Goal: Task Accomplishment & Management: Manage account settings

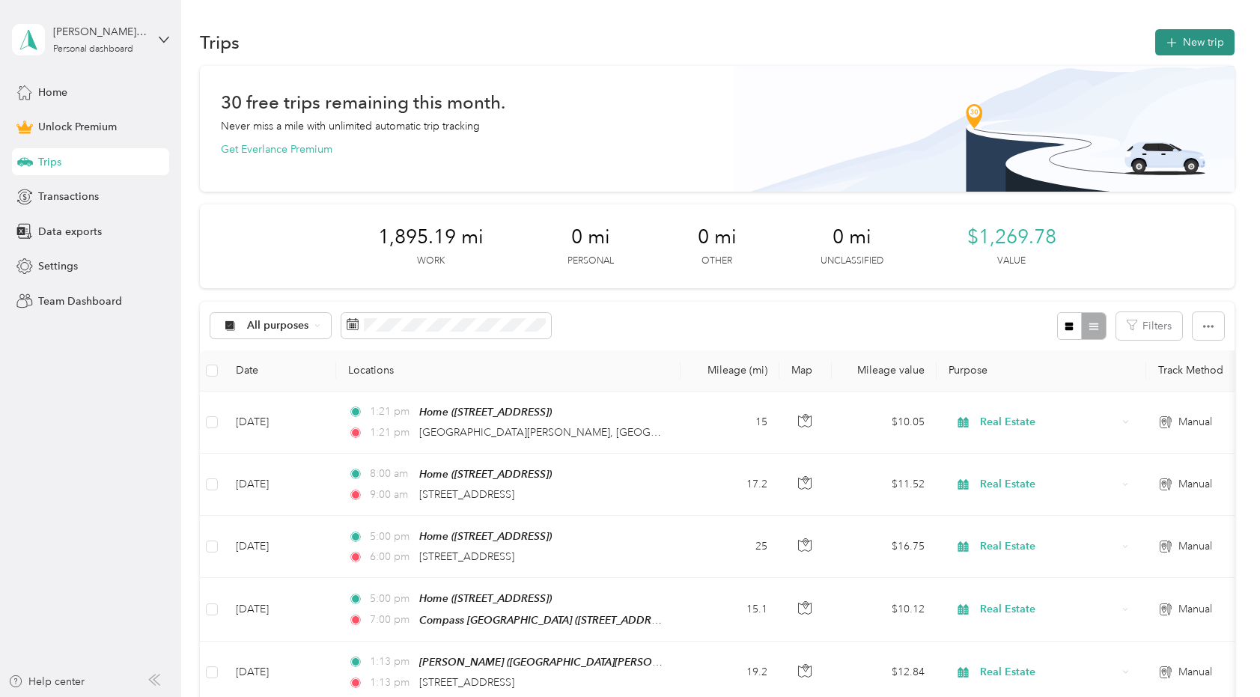
click at [1202, 39] on button "New trip" at bounding box center [1194, 42] width 79 height 26
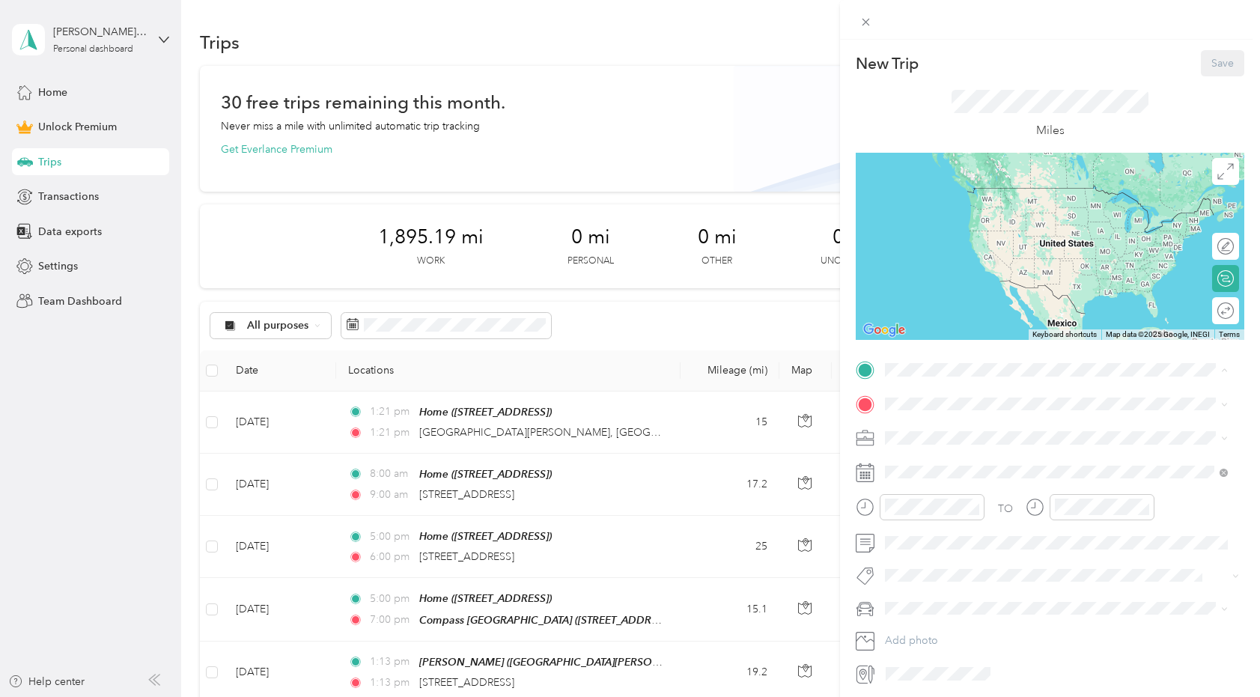
click at [931, 430] on strong "Home" at bounding box center [927, 428] width 29 height 13
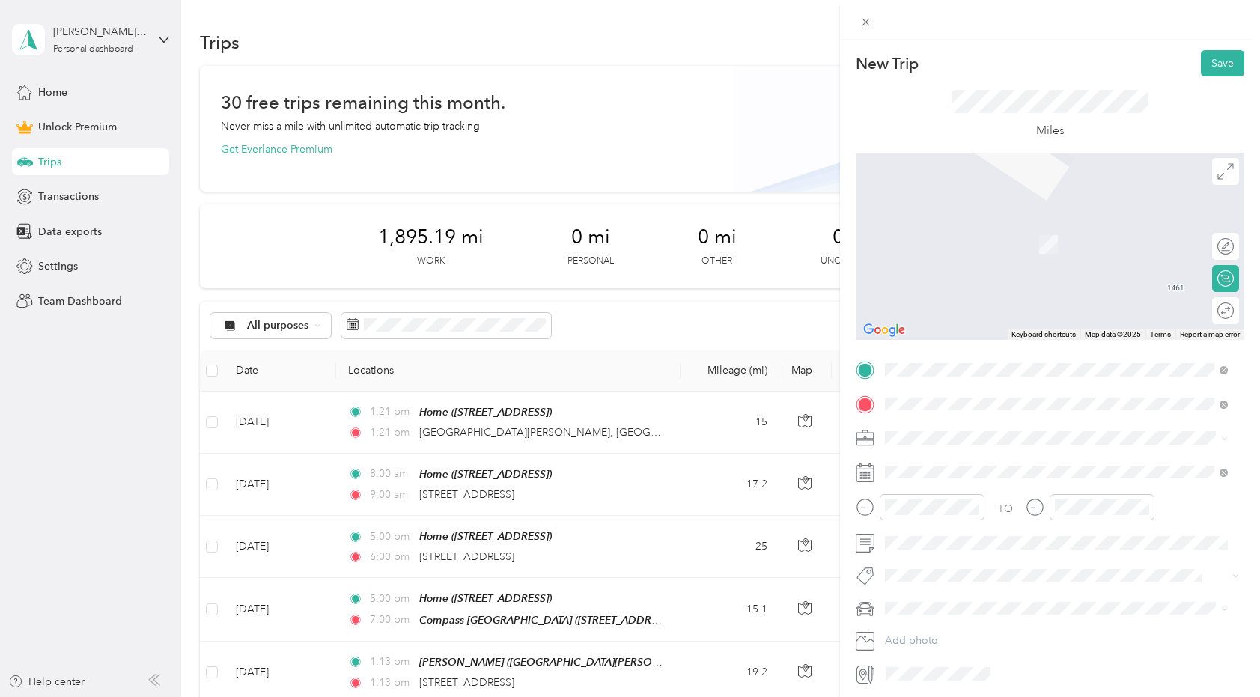
click at [930, 461] on span "[STREET_ADDRESS][US_STATE]" at bounding box center [988, 457] width 150 height 13
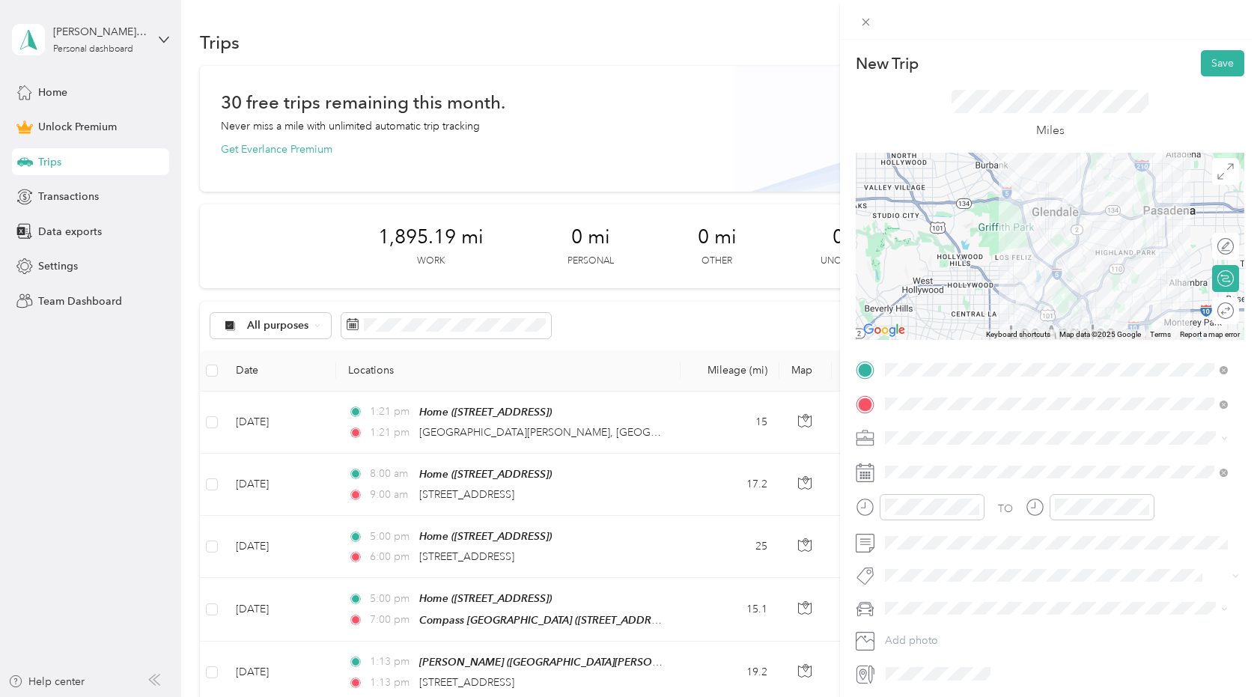
click at [939, 517] on span "Real Estate" at bounding box center [915, 516] width 50 height 13
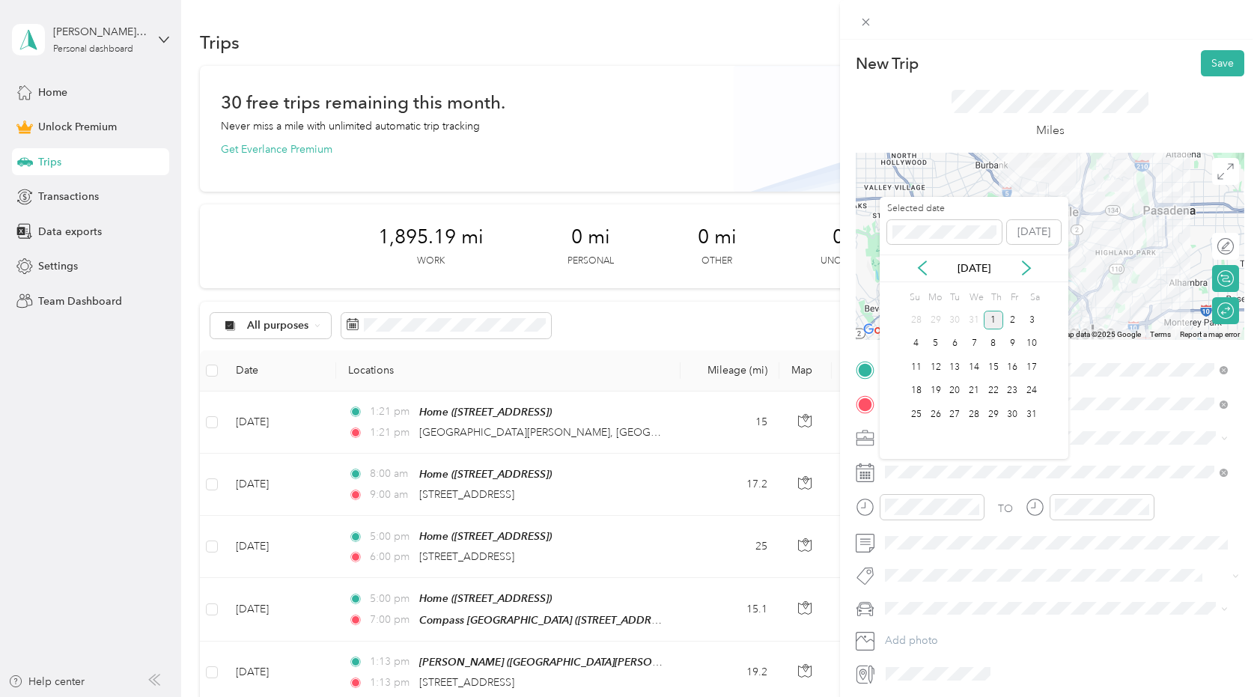
click at [992, 320] on div "1" at bounding box center [992, 320] width 19 height 19
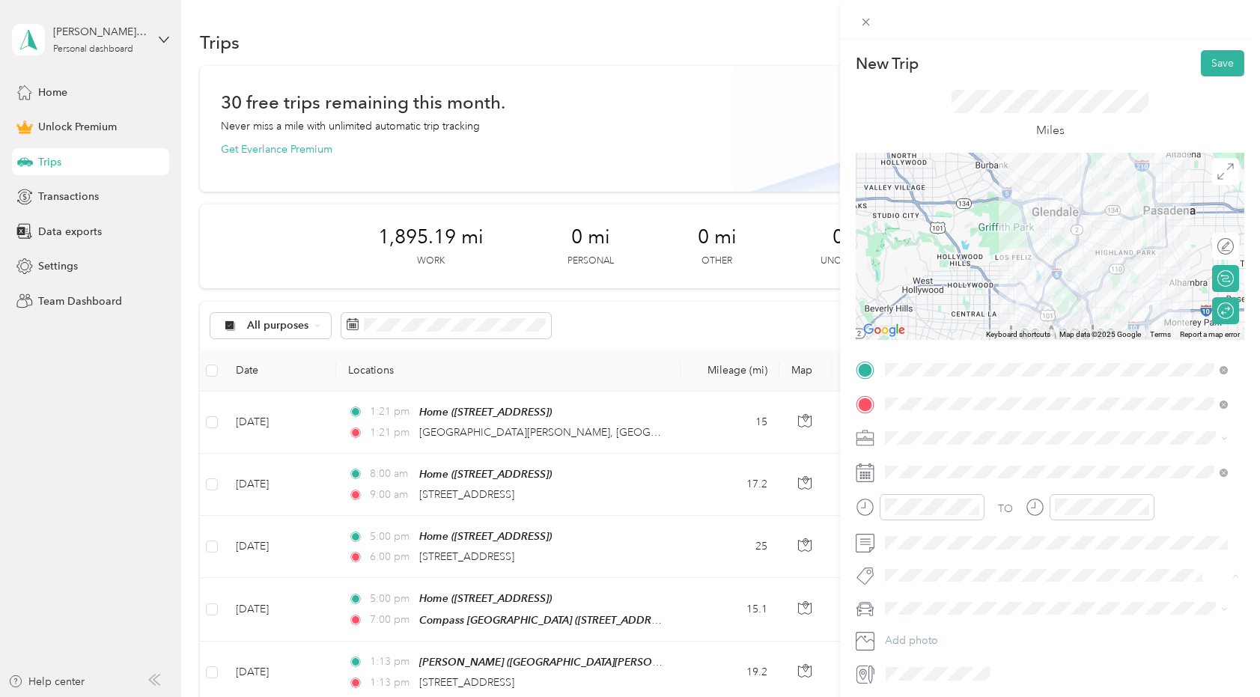
click at [921, 549] on li "House Tour" at bounding box center [1055, 541] width 353 height 29
click at [909, 632] on span "New Car" at bounding box center [910, 637] width 41 height 13
click at [1217, 62] on button "Save" at bounding box center [1222, 63] width 43 height 26
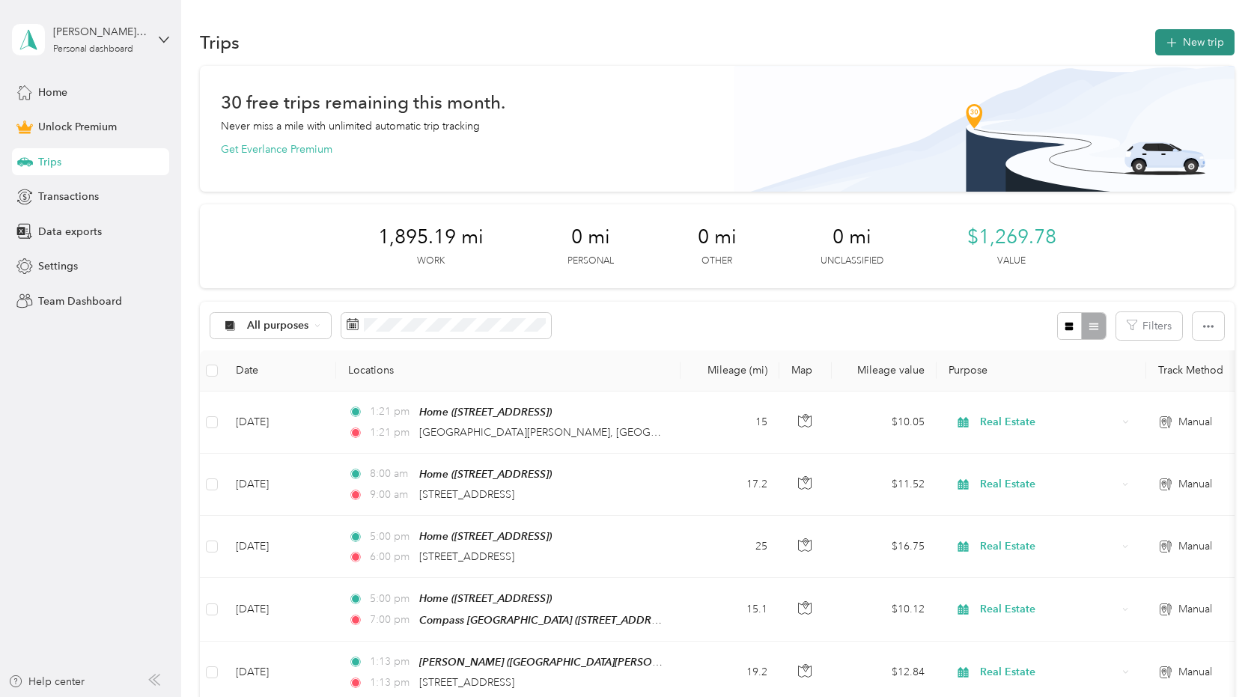
click at [1207, 46] on button "New trip" at bounding box center [1194, 42] width 79 height 26
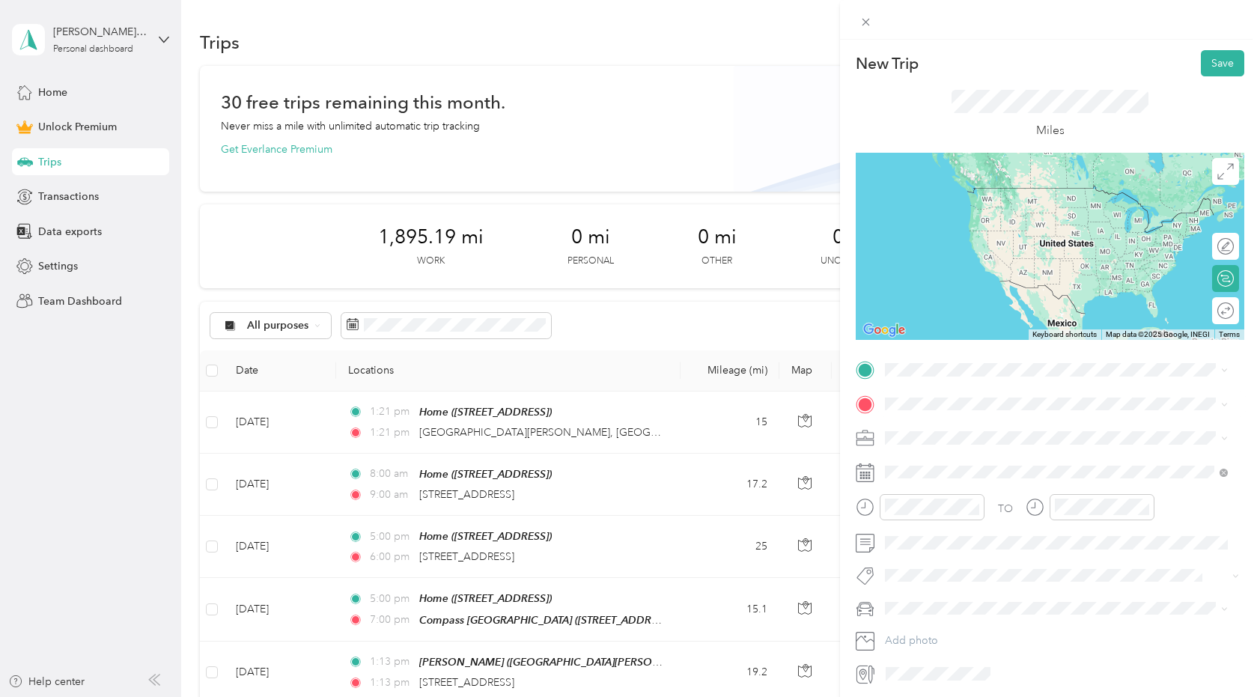
click at [934, 449] on div "[STREET_ADDRESS][US_STATE]" at bounding box center [1056, 457] width 332 height 20
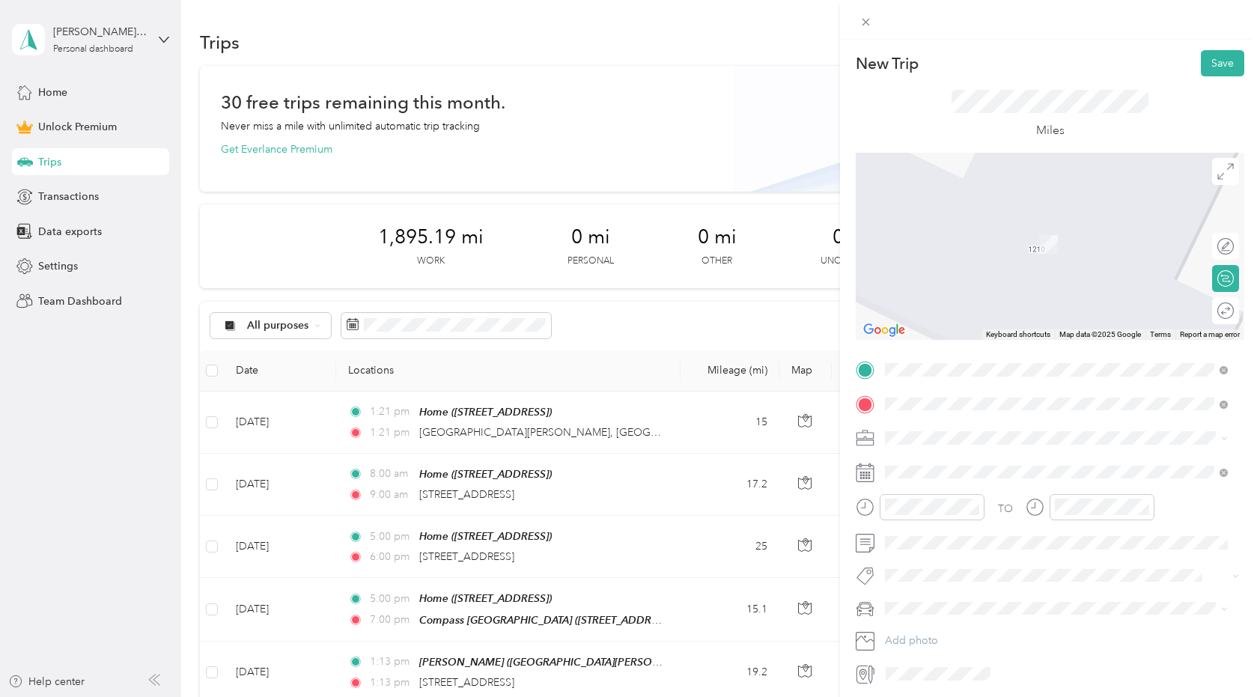
click at [924, 454] on li "Home [STREET_ADDRESS]" at bounding box center [1055, 438] width 353 height 47
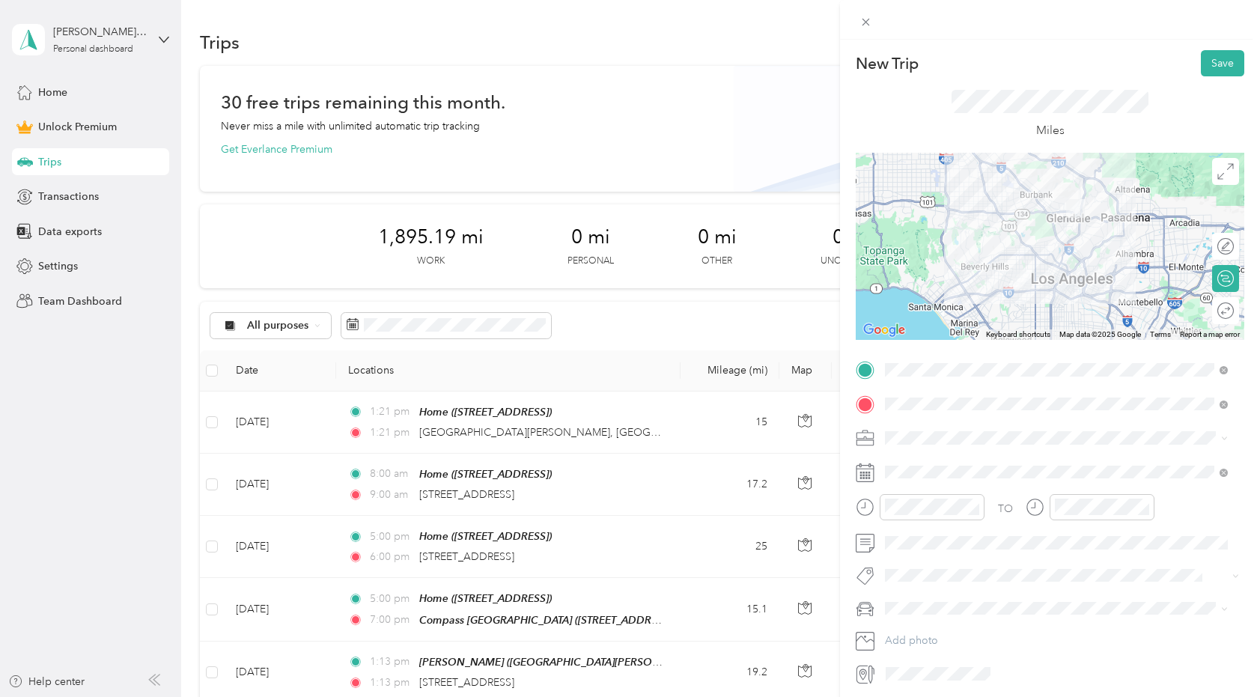
click at [910, 508] on div "Real Estate" at bounding box center [1056, 515] width 332 height 16
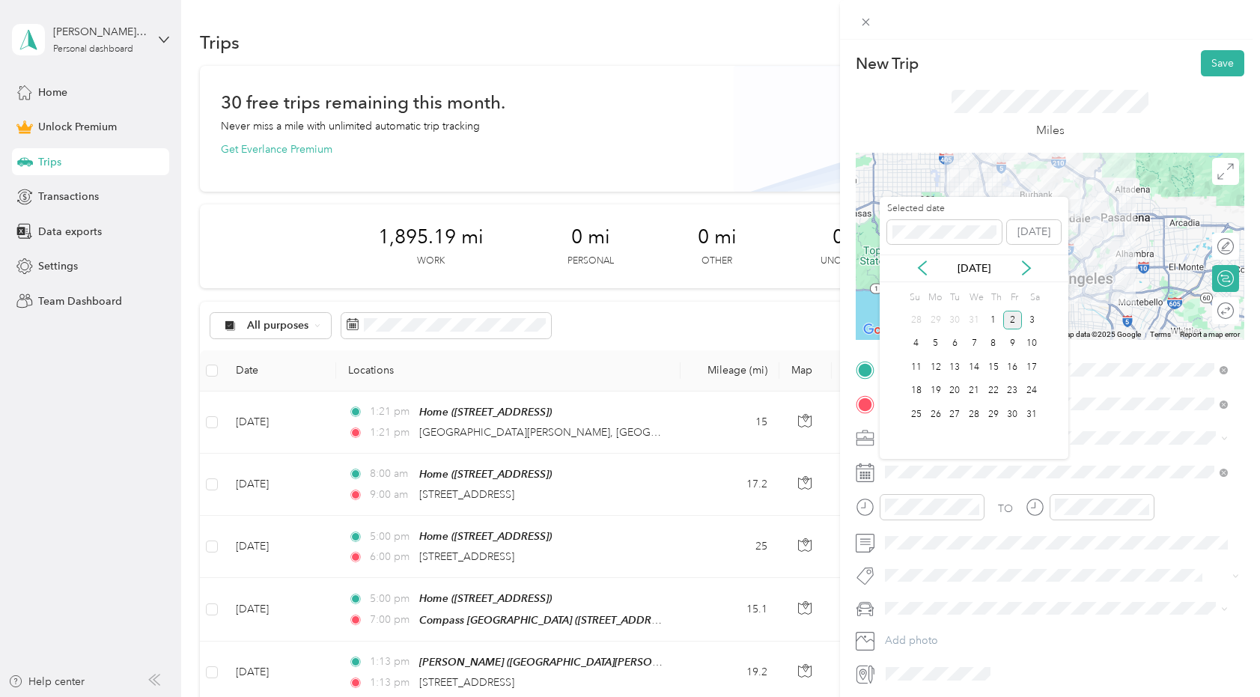
click at [1016, 318] on div "2" at bounding box center [1012, 320] width 19 height 19
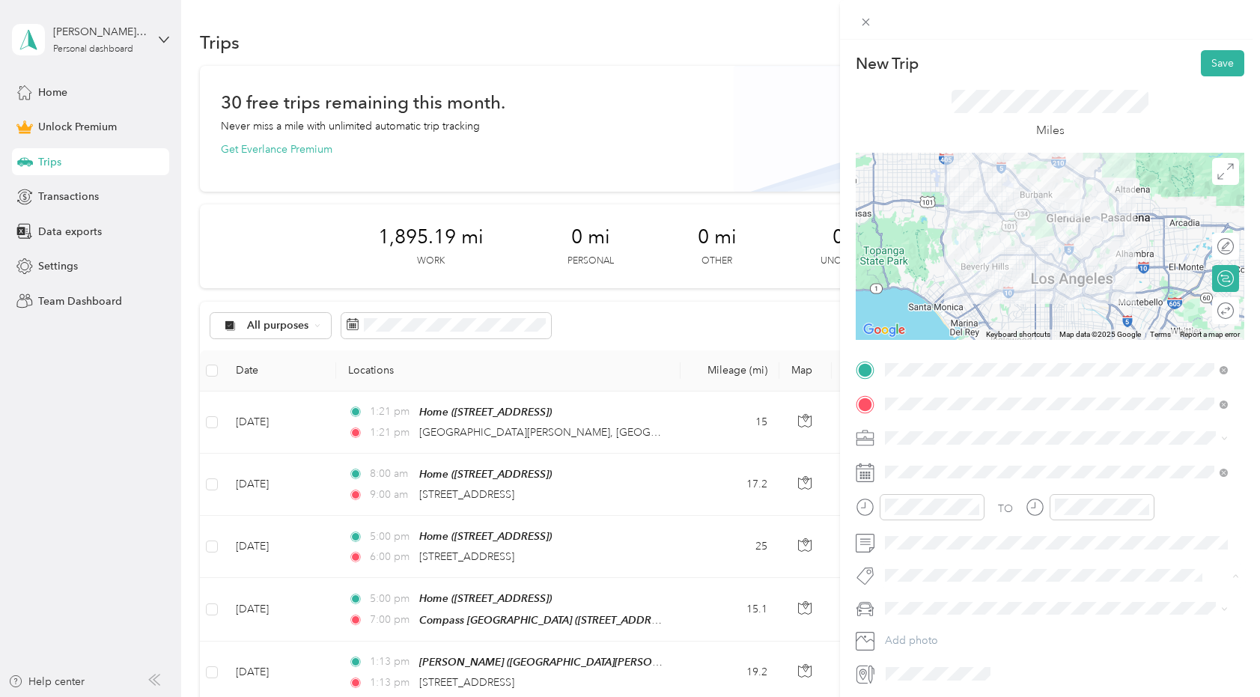
click at [915, 534] on span "House Tour" at bounding box center [923, 540] width 46 height 13
click at [892, 641] on li "New Car" at bounding box center [1055, 637] width 353 height 26
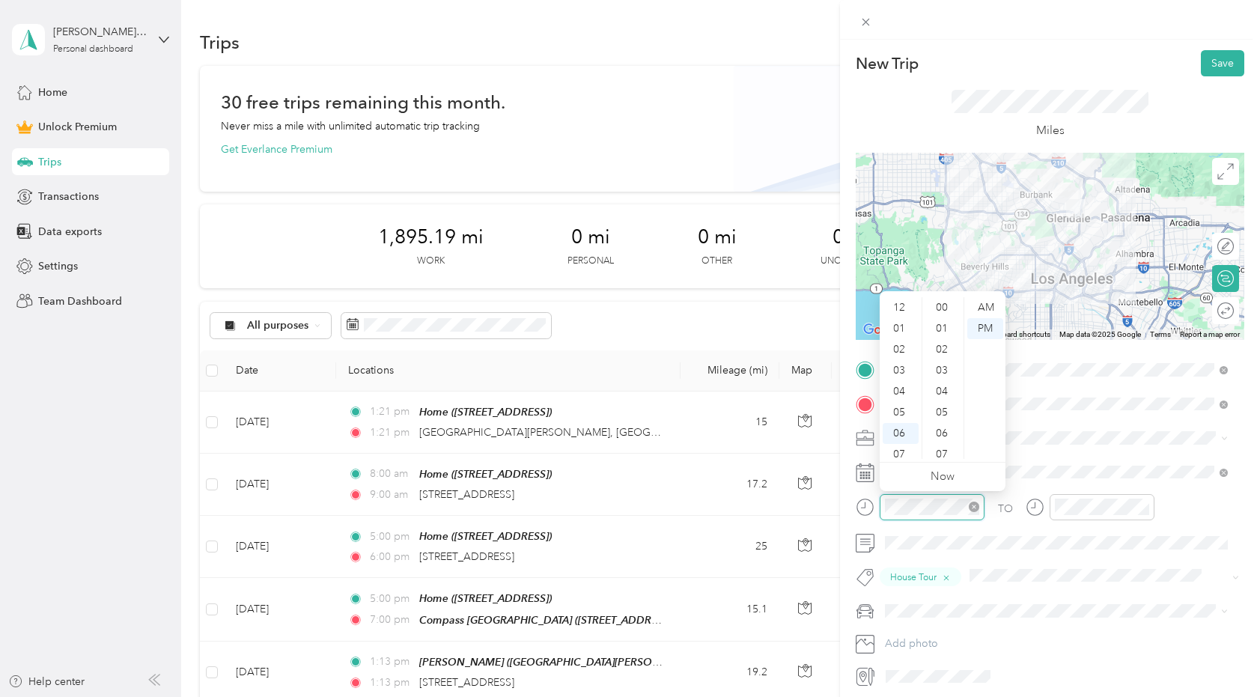
scroll to position [90, 0]
click at [903, 424] on div "10" at bounding box center [900, 427] width 36 height 21
click at [939, 453] on div "30" at bounding box center [943, 454] width 36 height 21
click at [983, 304] on div "AM" at bounding box center [985, 307] width 36 height 21
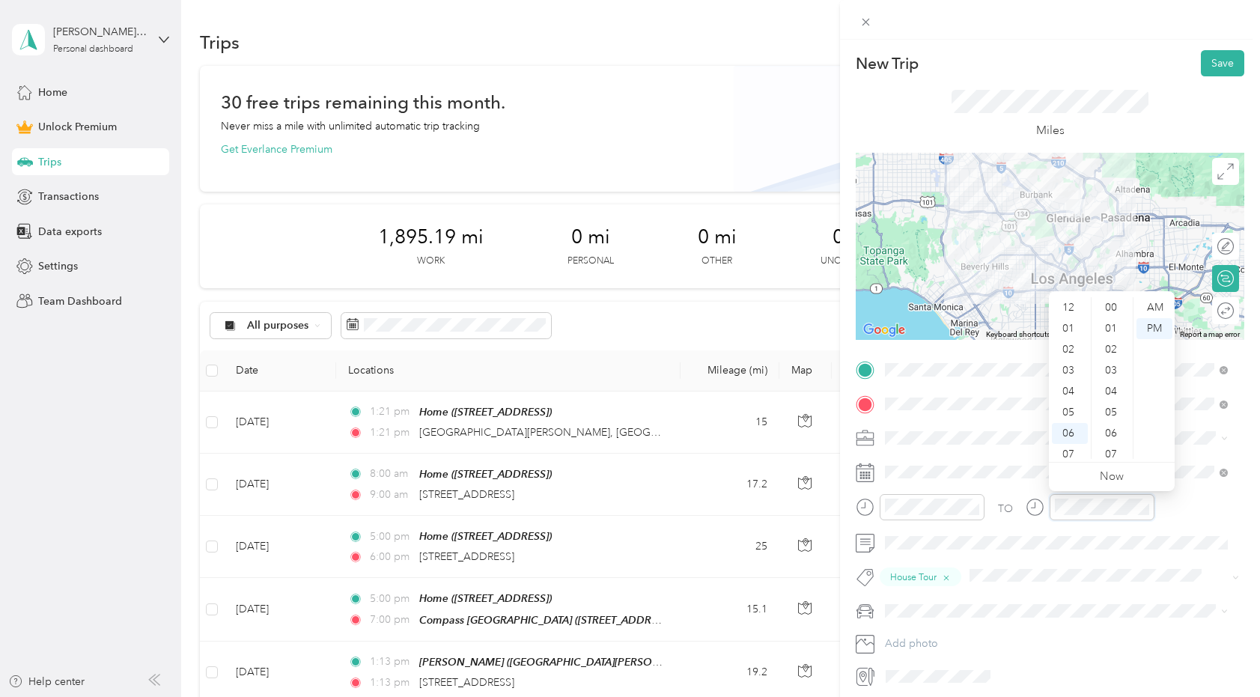
scroll to position [90, 0]
click at [1072, 443] on div "11" at bounding box center [1070, 448] width 36 height 21
click at [1113, 449] on div "30" at bounding box center [1112, 454] width 36 height 21
click at [1149, 302] on div "AM" at bounding box center [1154, 307] width 36 height 21
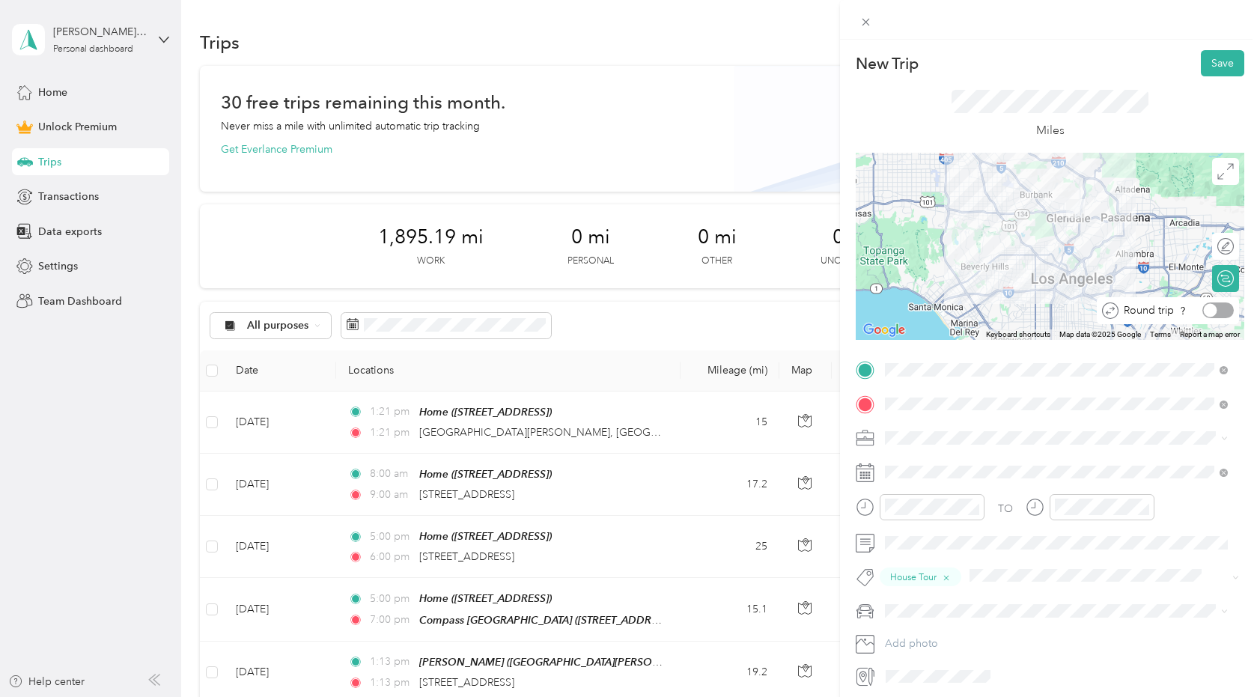
click at [1210, 311] on div at bounding box center [1217, 310] width 31 height 16
click at [1221, 57] on button "Save" at bounding box center [1222, 63] width 43 height 26
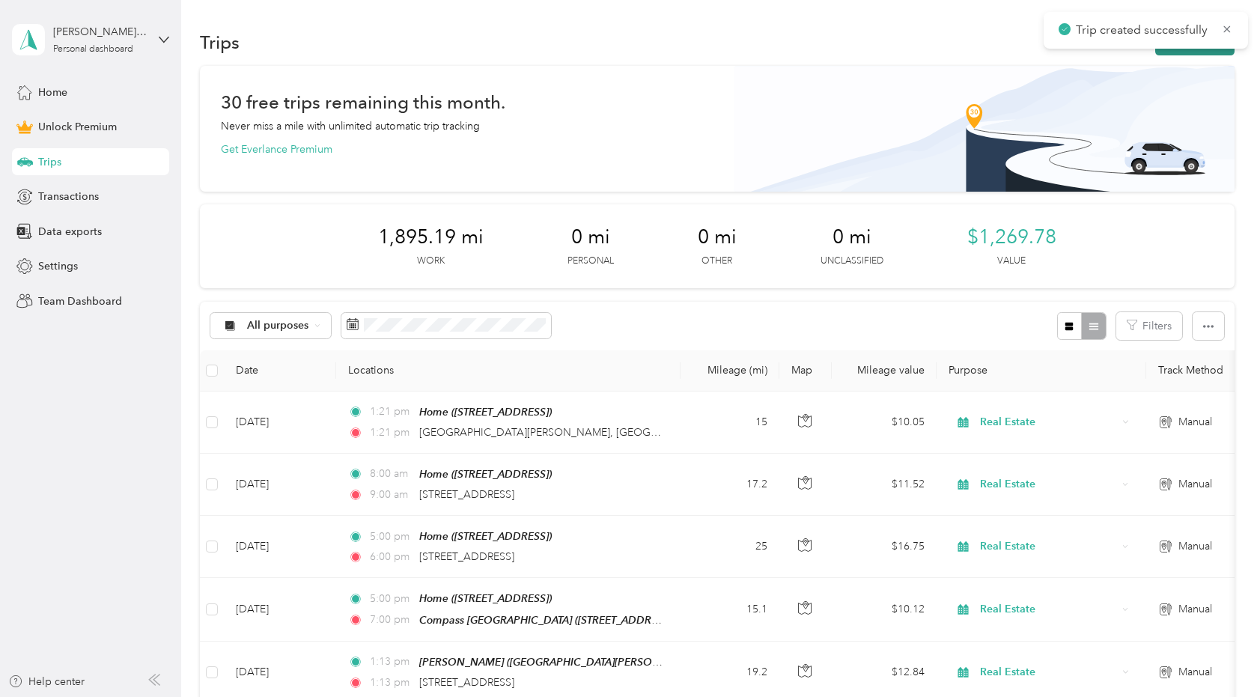
click at [1195, 48] on button "New trip" at bounding box center [1194, 42] width 79 height 26
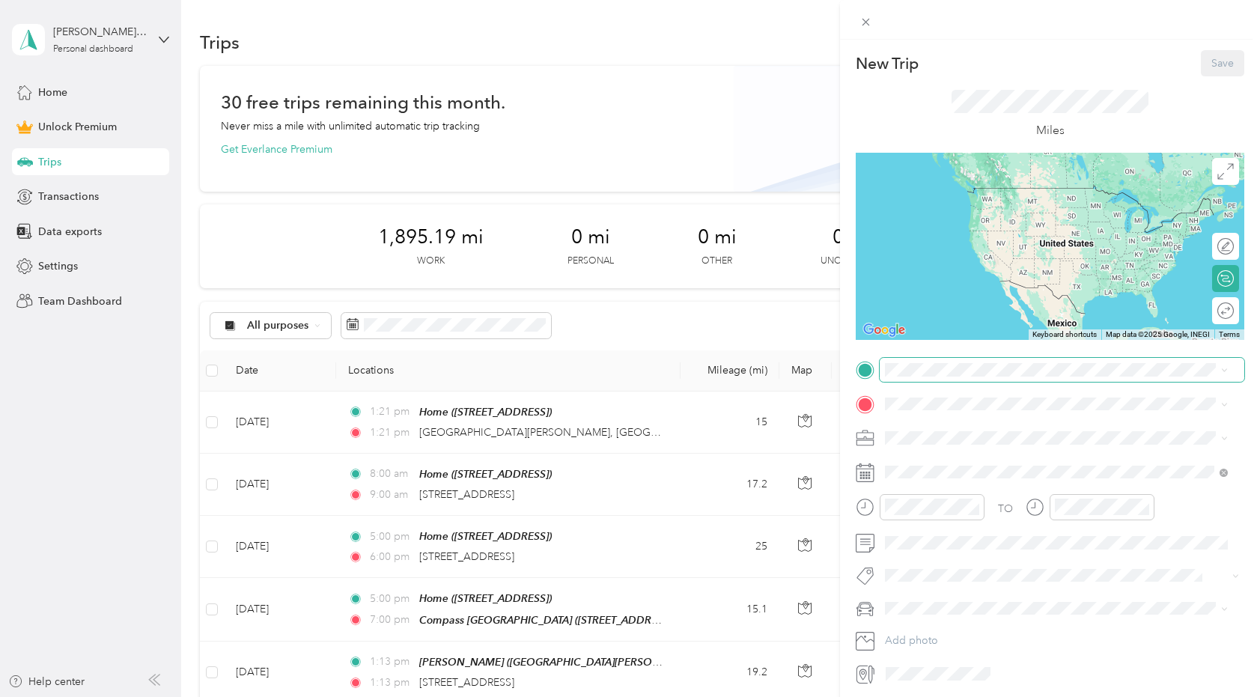
click at [936, 379] on span at bounding box center [1061, 370] width 365 height 24
click at [941, 431] on strong "Home" at bounding box center [927, 428] width 29 height 13
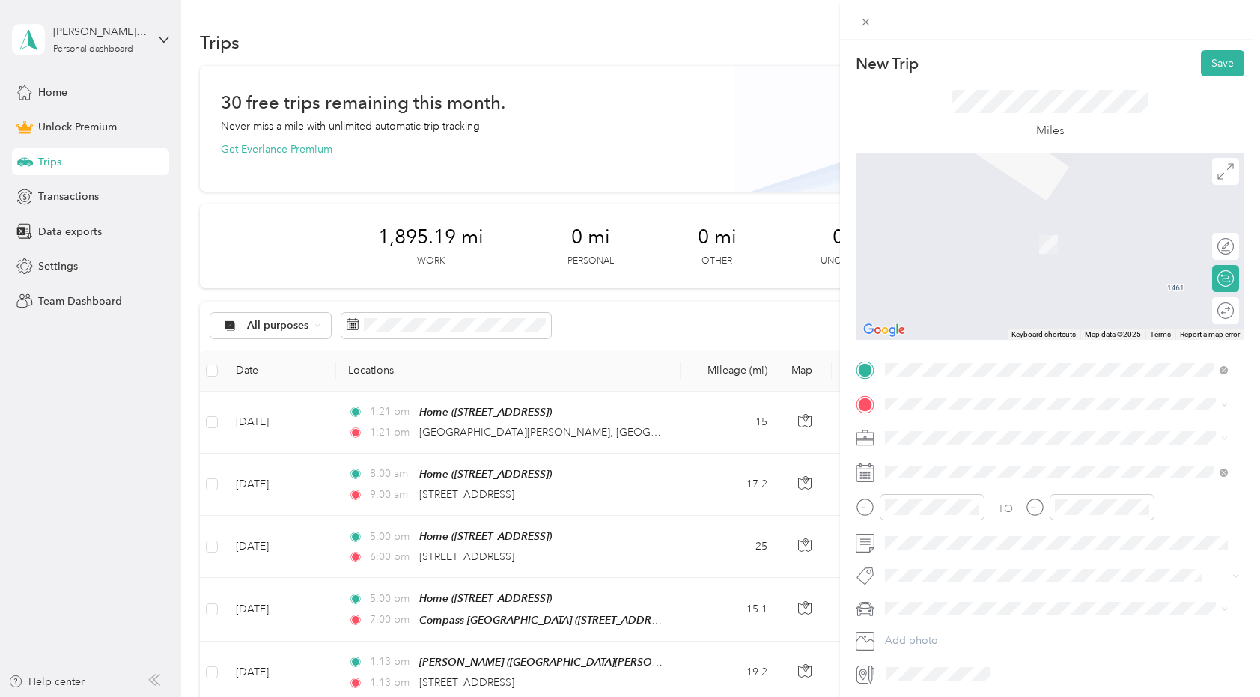
click at [928, 461] on span "[STREET_ADDRESS][US_STATE]" at bounding box center [988, 455] width 150 height 13
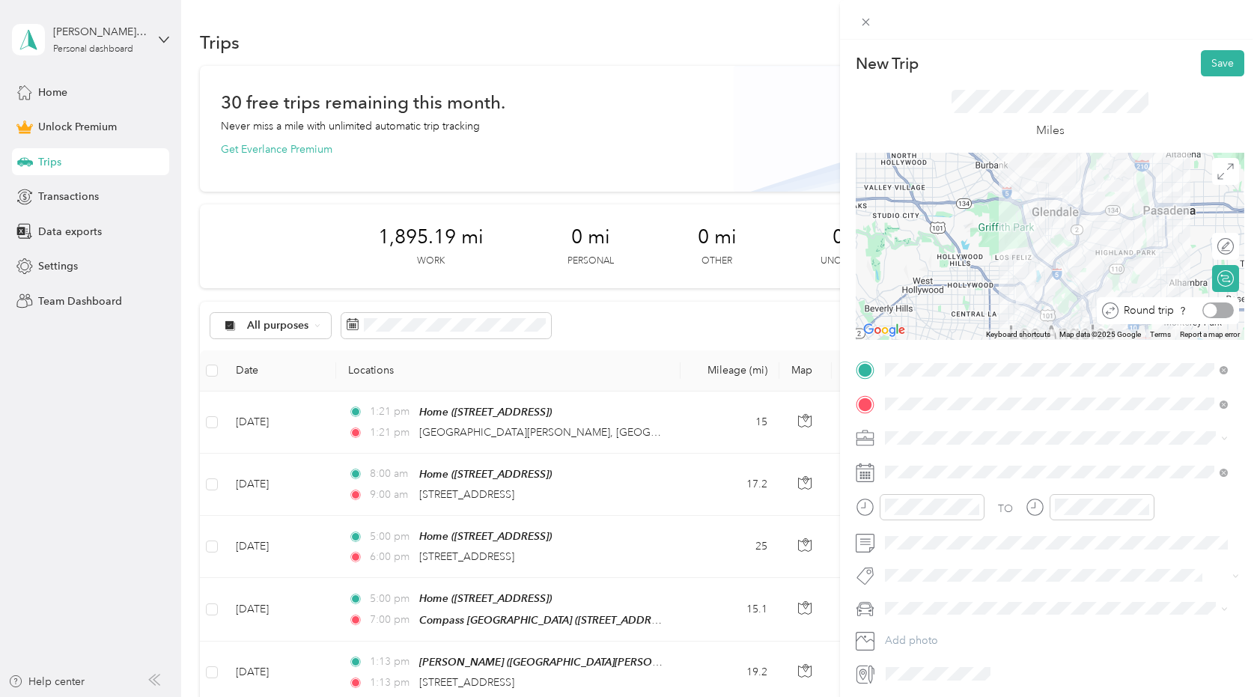
click at [1207, 308] on div at bounding box center [1217, 310] width 31 height 16
click at [933, 509] on div "Real Estate" at bounding box center [1056, 517] width 332 height 16
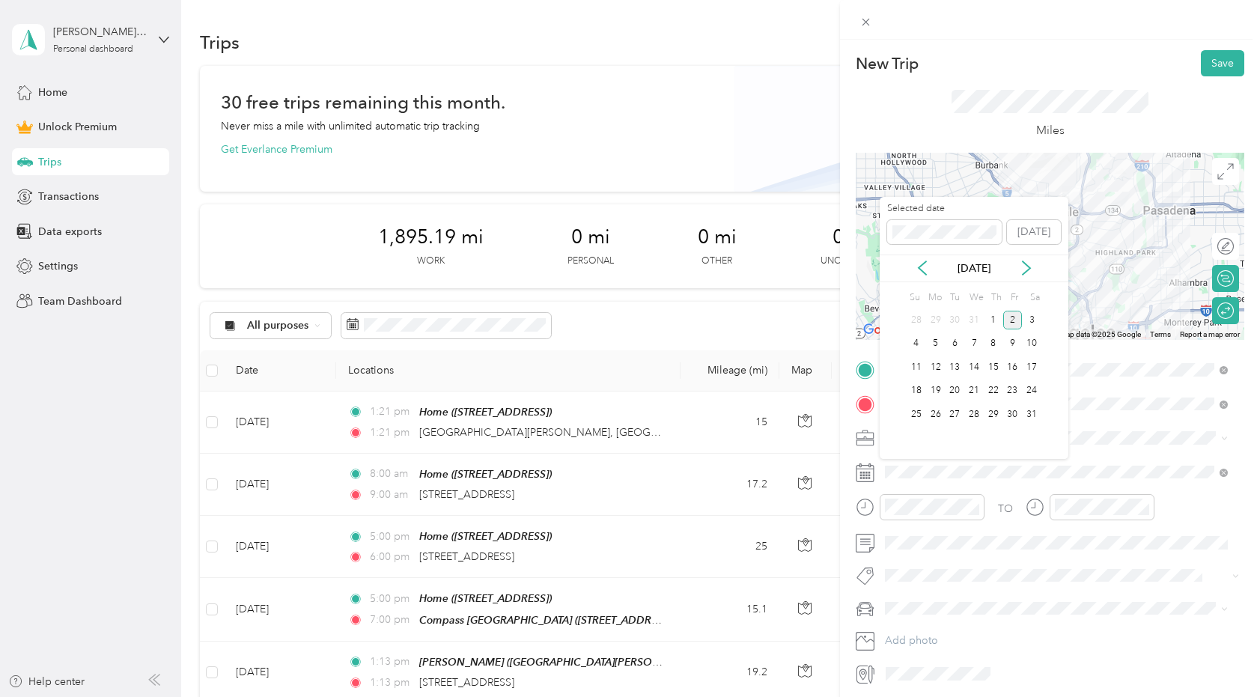
click at [1007, 311] on div "2" at bounding box center [1012, 320] width 19 height 19
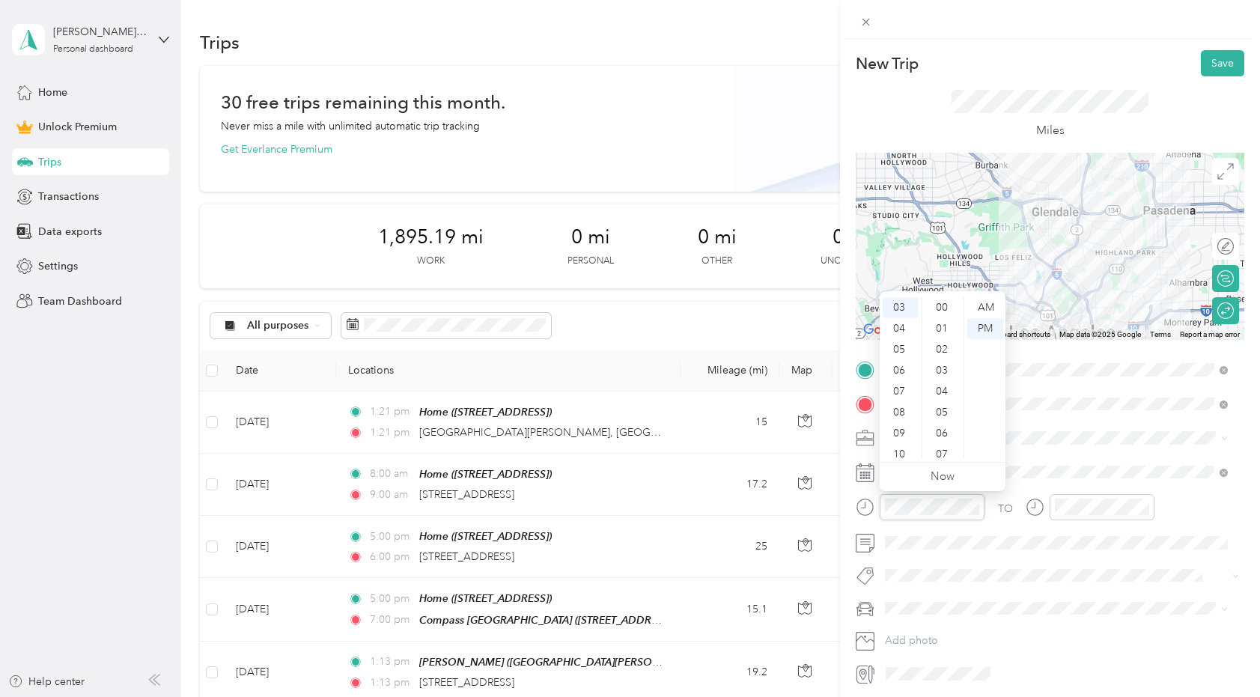
scroll to position [1, 0]
click at [939, 299] on div "00" at bounding box center [943, 306] width 36 height 21
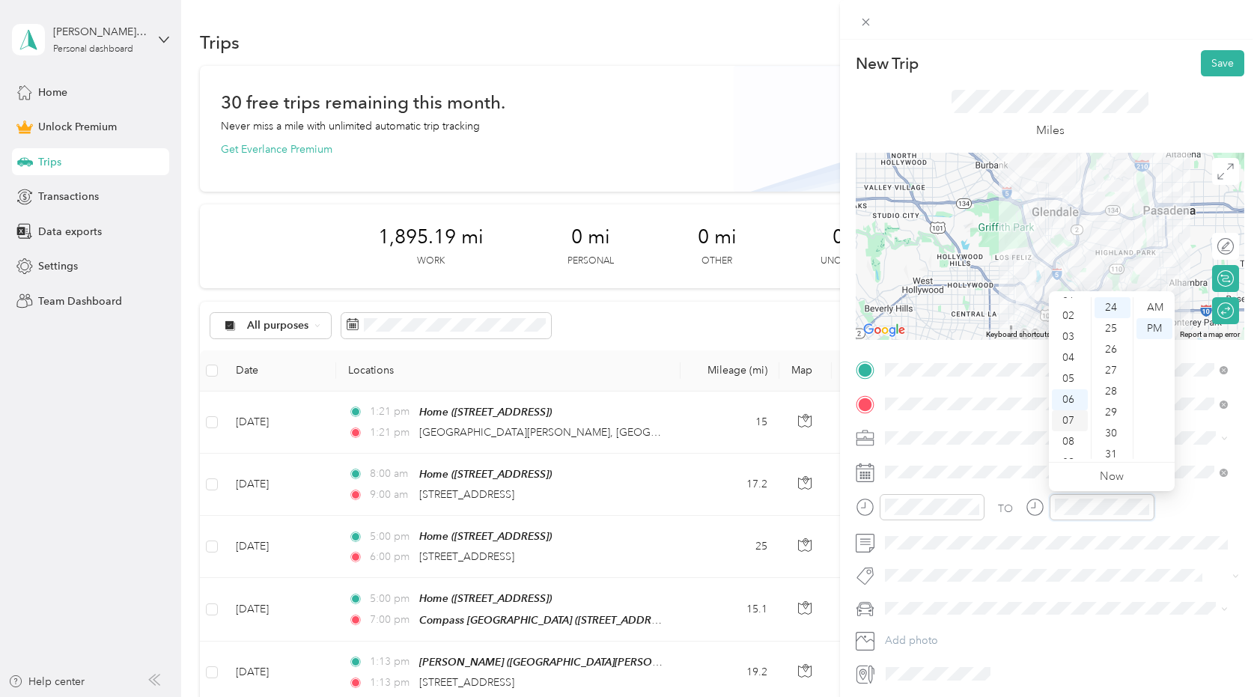
scroll to position [0, 0]
click at [1070, 367] on div "03" at bounding box center [1070, 369] width 36 height 21
click at [1115, 427] on div "30" at bounding box center [1112, 433] width 36 height 21
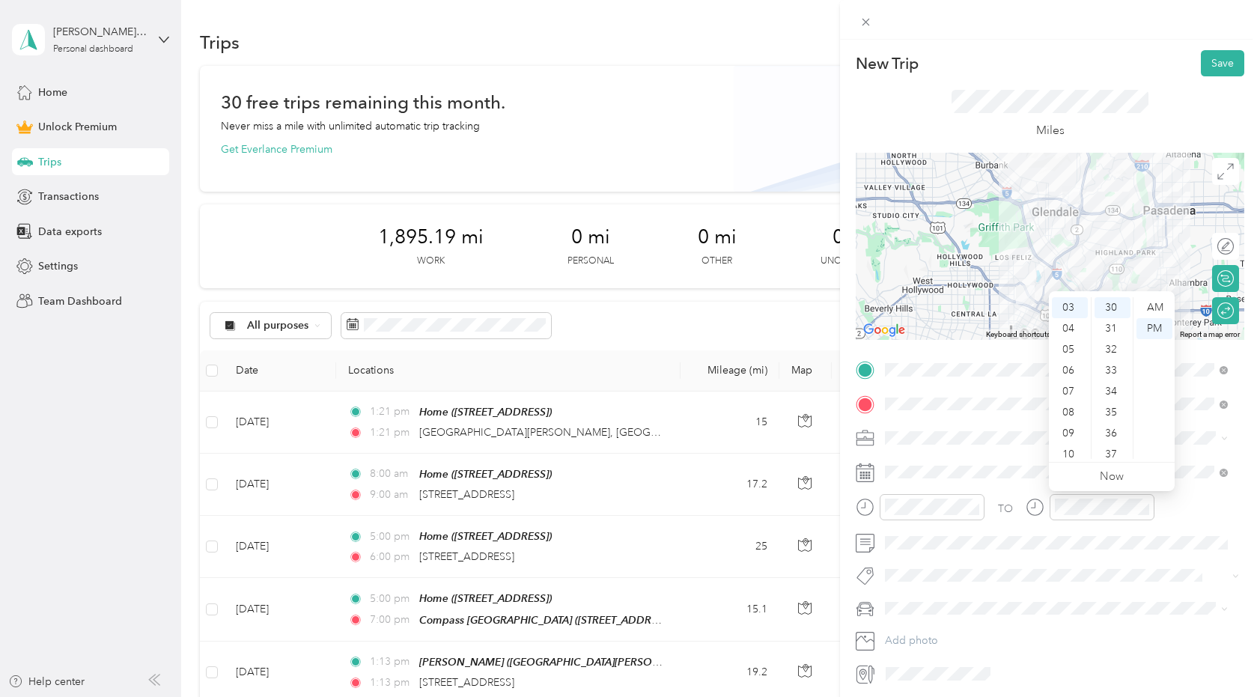
click at [1077, 563] on div "TO Add photo" at bounding box center [1049, 522] width 388 height 328
click at [931, 535] on span "House Tour" at bounding box center [923, 540] width 46 height 13
click at [908, 642] on li "New Car" at bounding box center [1055, 637] width 353 height 26
click at [1219, 62] on button "Save" at bounding box center [1222, 63] width 43 height 26
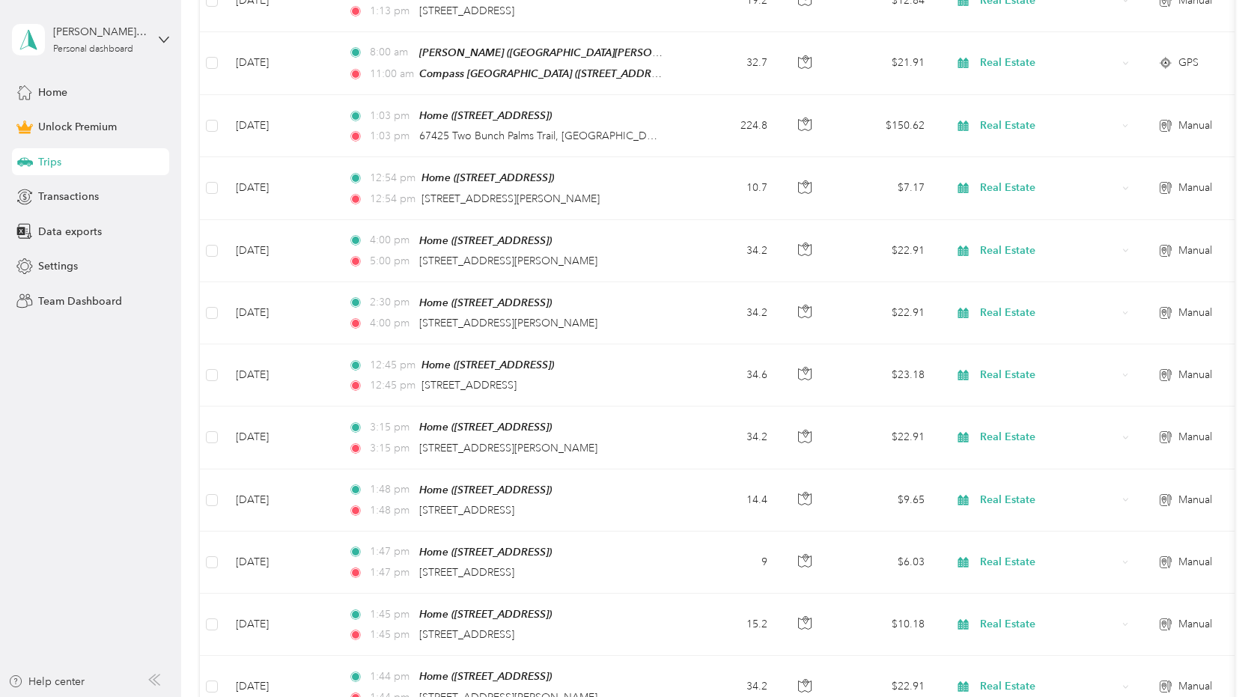
scroll to position [0, 0]
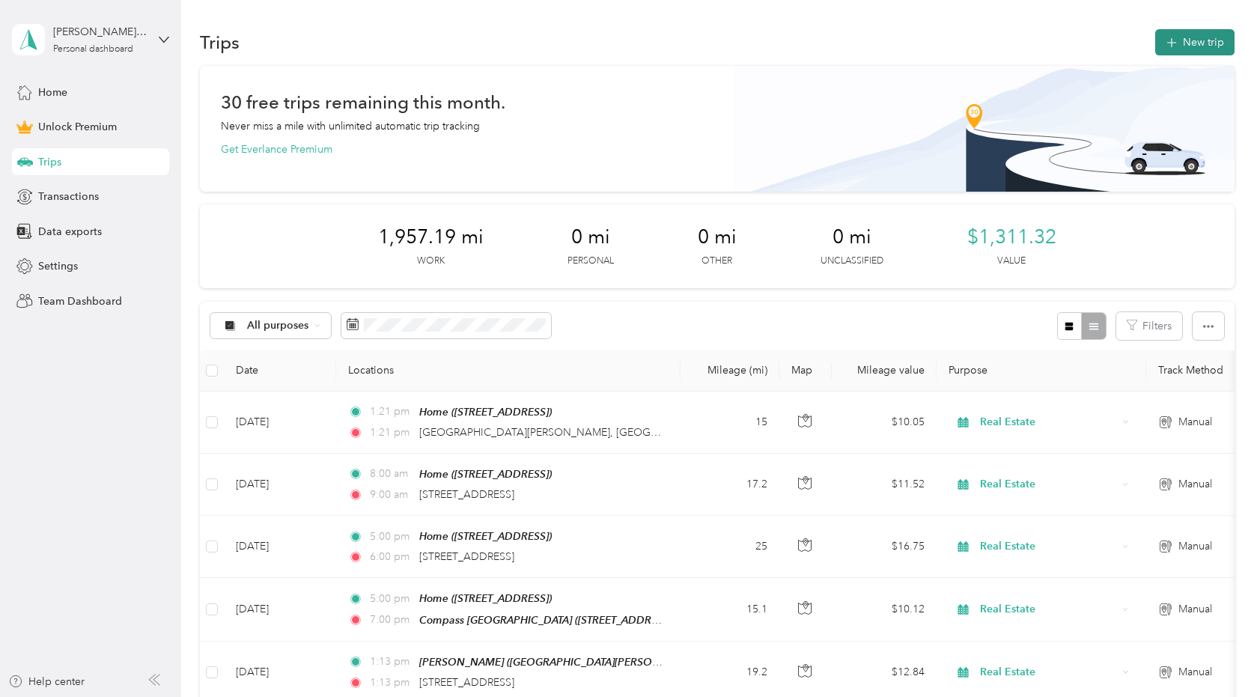
click at [1180, 42] on button "New trip" at bounding box center [1194, 42] width 79 height 26
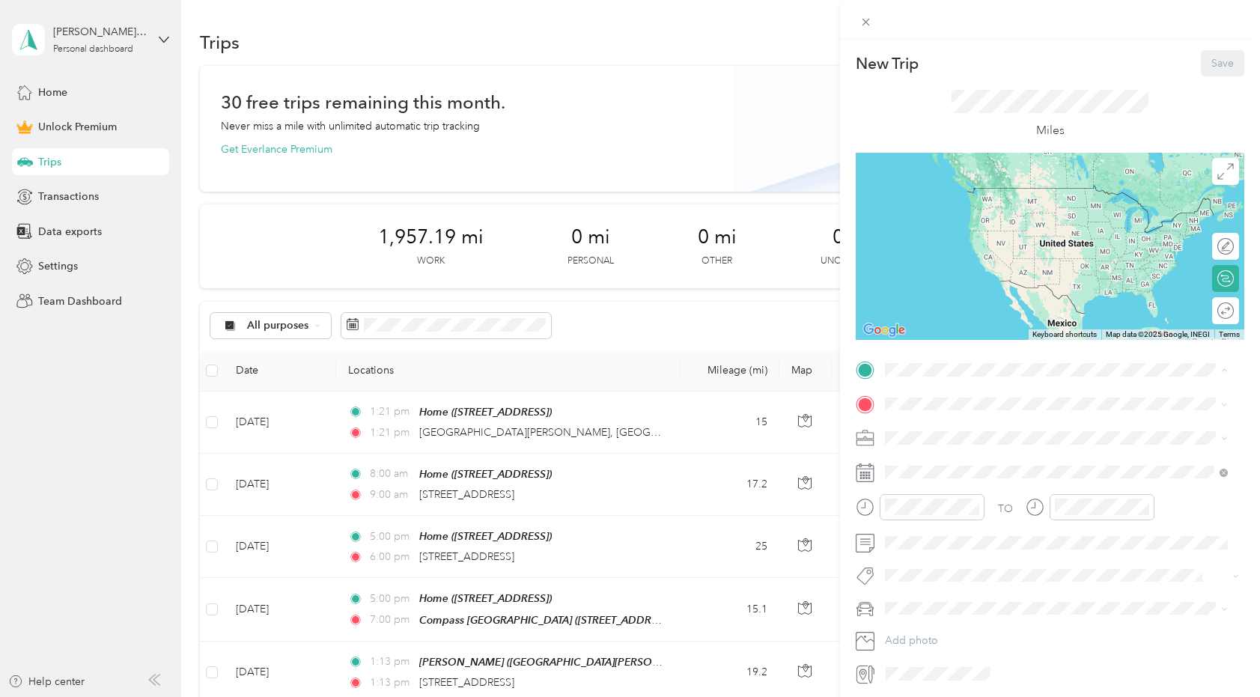
click at [921, 430] on strong "Home" at bounding box center [927, 428] width 29 height 13
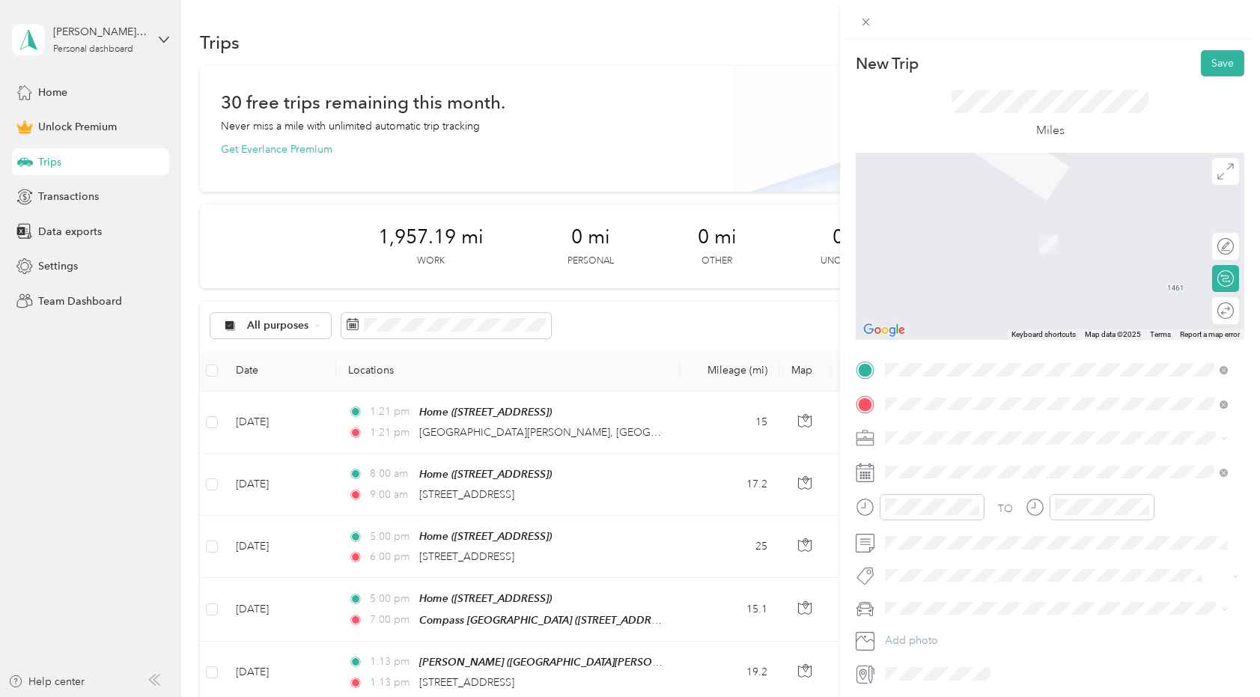
click at [929, 450] on div "[STREET_ADDRESS][US_STATE]" at bounding box center [1056, 458] width 332 height 20
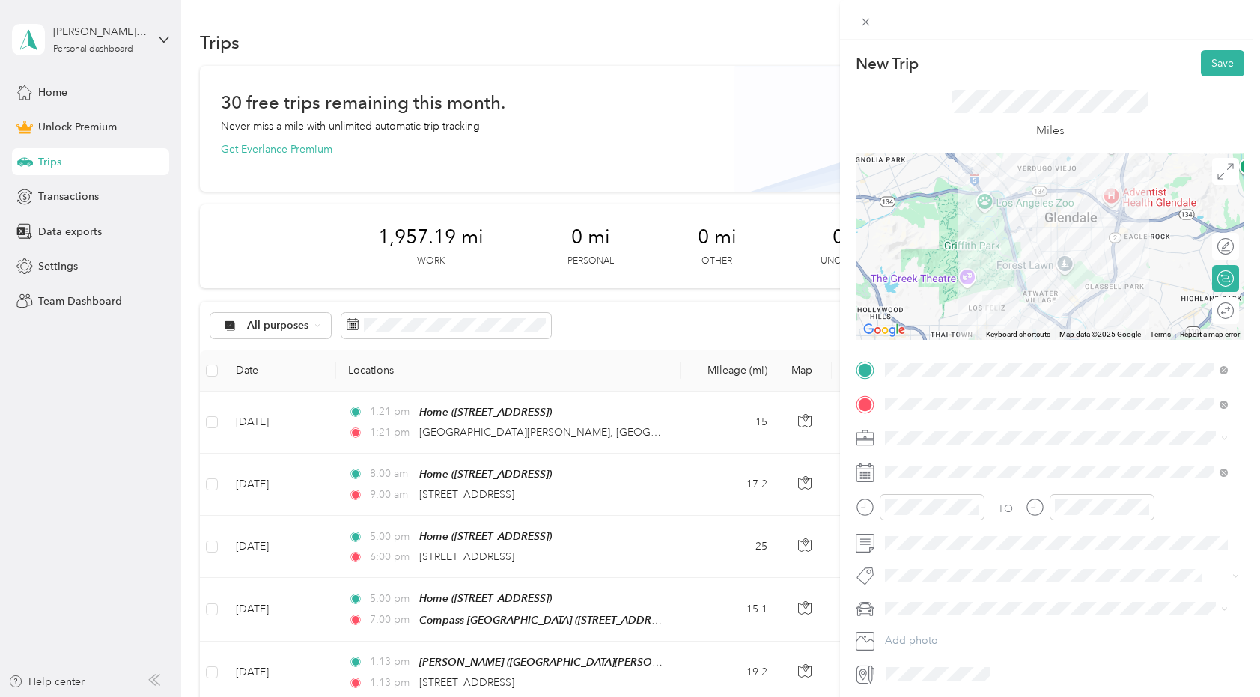
click at [918, 507] on li "Real Estate" at bounding box center [1055, 517] width 353 height 26
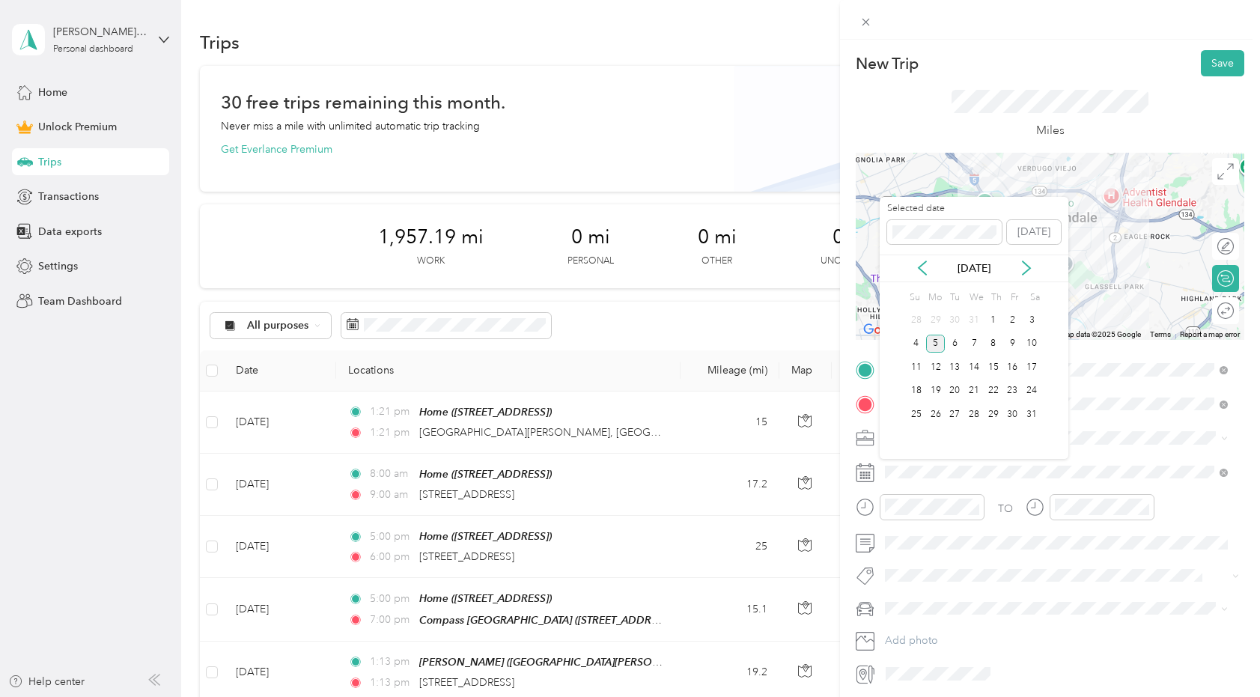
click at [935, 342] on div "5" at bounding box center [935, 344] width 19 height 19
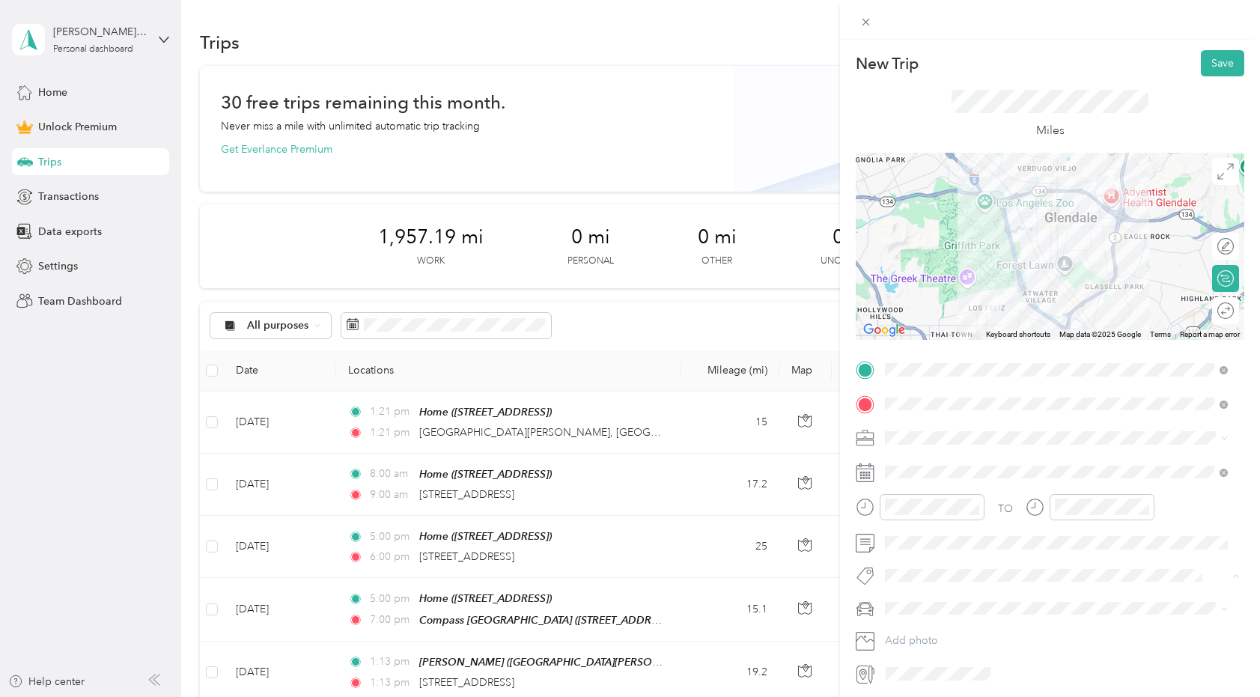
click at [920, 537] on span "House Tour" at bounding box center [923, 540] width 46 height 13
click at [903, 632] on span "New Car" at bounding box center [910, 637] width 41 height 13
click at [1213, 311] on div at bounding box center [1217, 310] width 31 height 16
click at [1208, 61] on button "Save" at bounding box center [1222, 63] width 43 height 26
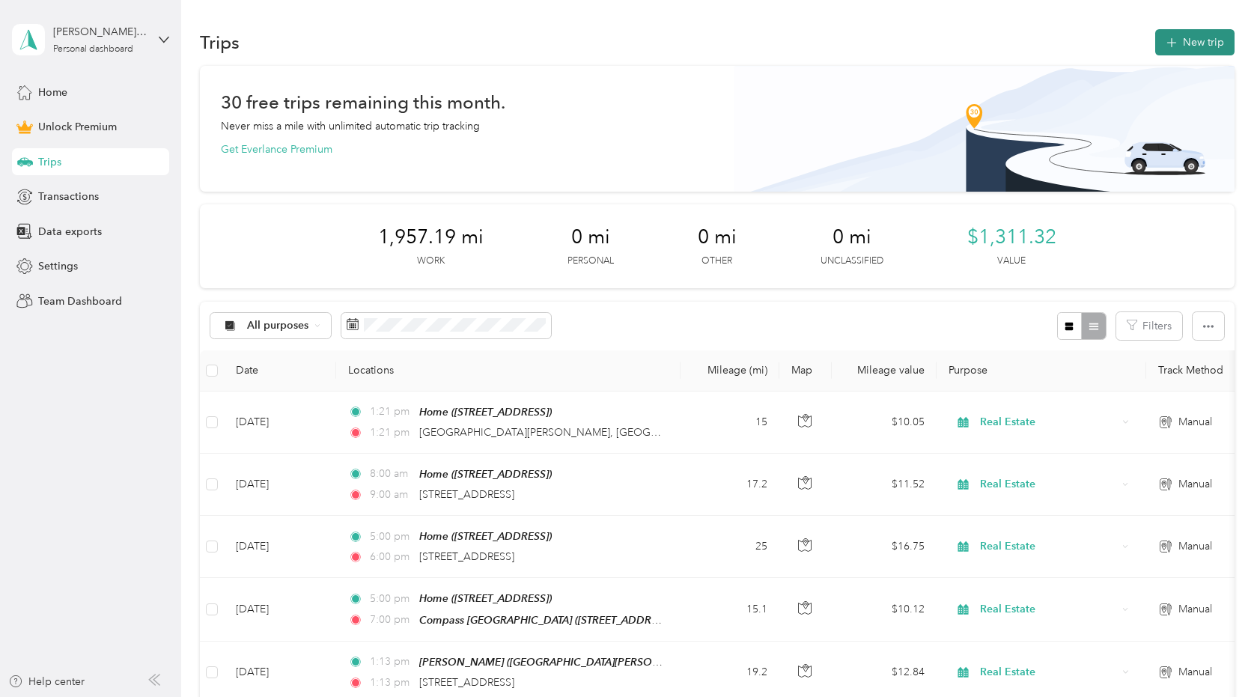
click at [1190, 43] on button "New trip" at bounding box center [1194, 42] width 79 height 26
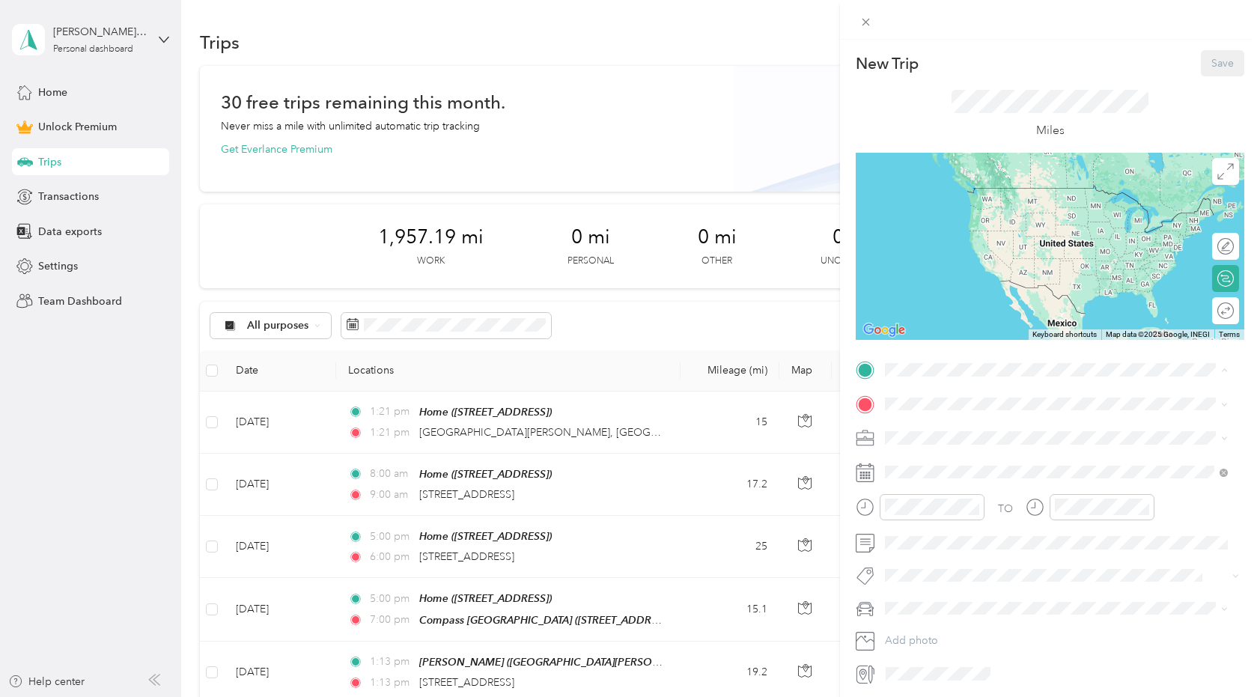
click at [915, 434] on div "Home [STREET_ADDRESS]" at bounding box center [960, 437] width 95 height 31
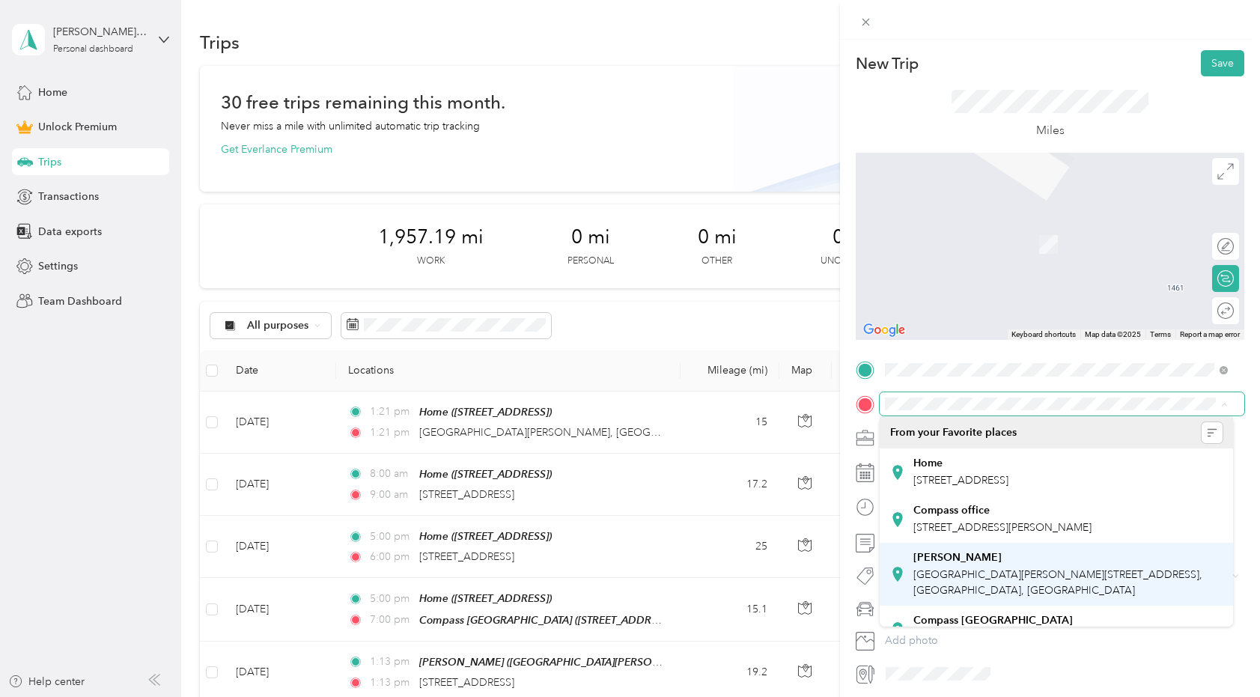
scroll to position [26, 0]
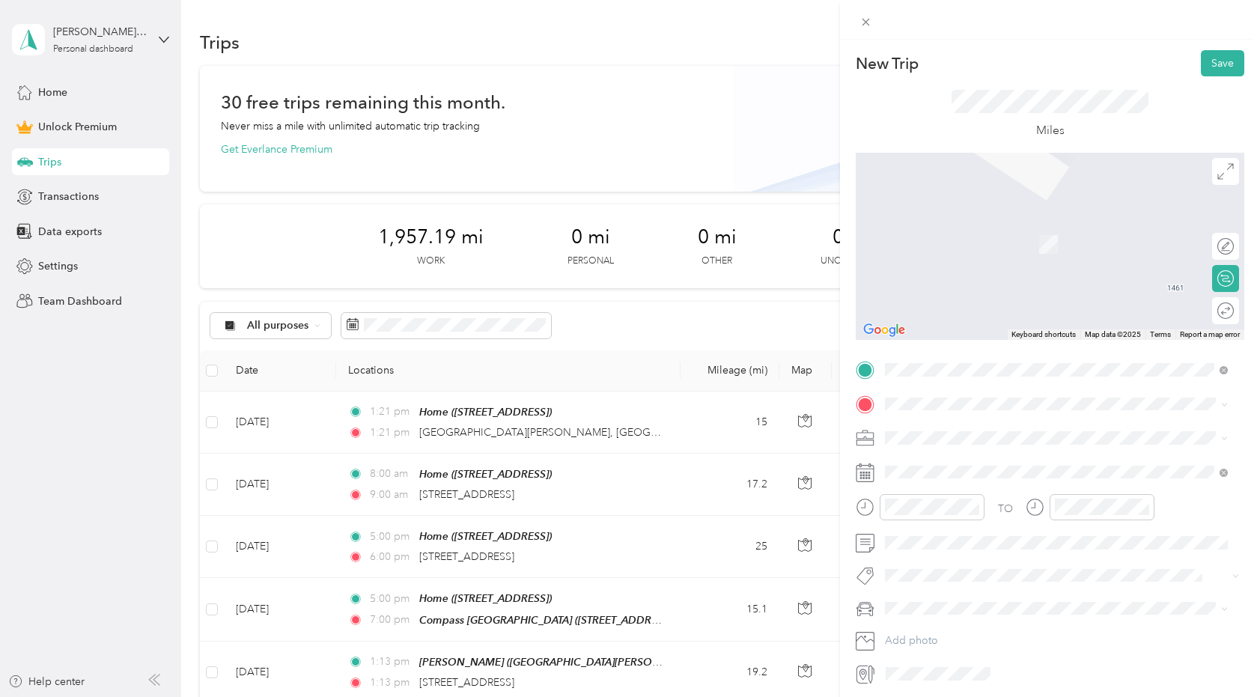
click at [949, 599] on div "Compass [GEOGRAPHIC_DATA] [STREET_ADDRESS][US_STATE]" at bounding box center [992, 602] width 159 height 31
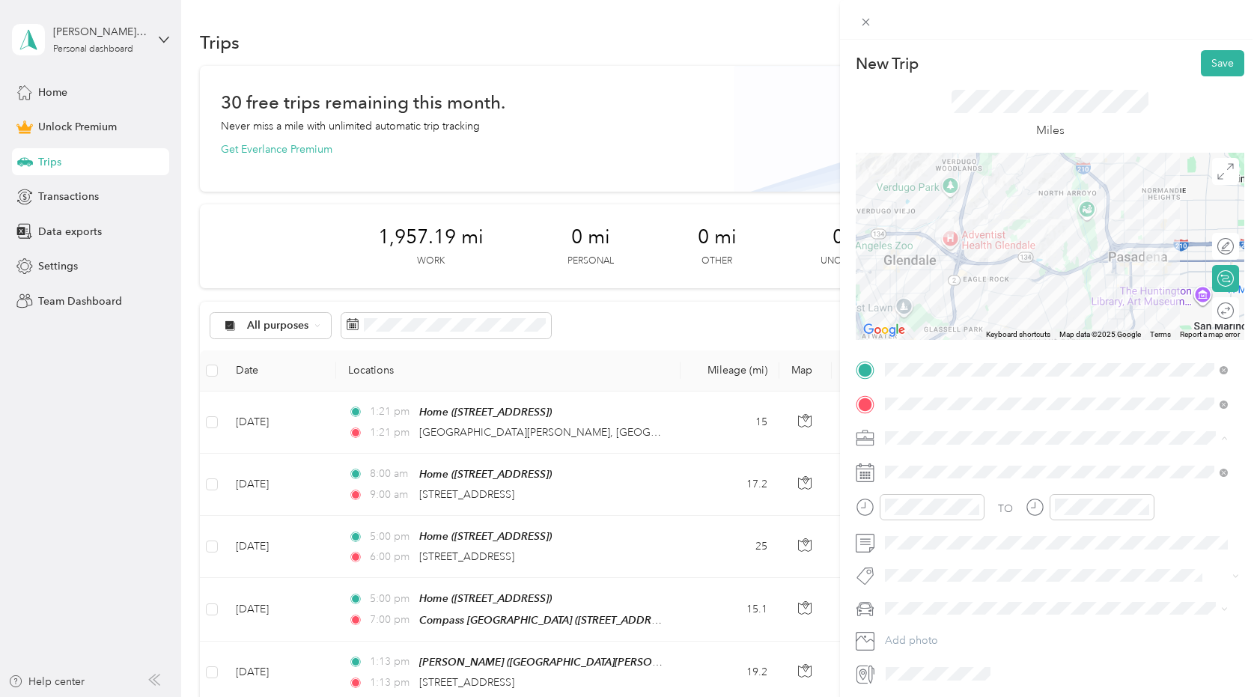
click at [919, 518] on div "Real Estate" at bounding box center [1056, 517] width 332 height 16
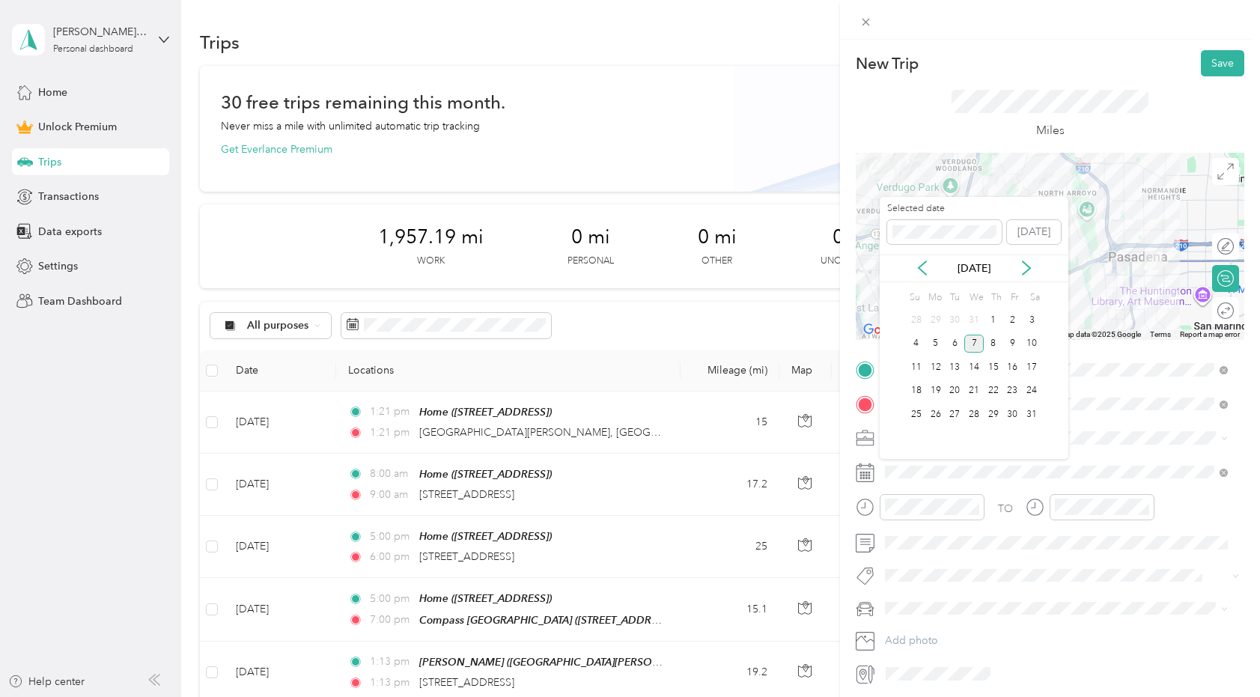
click at [972, 346] on div "7" at bounding box center [973, 344] width 19 height 19
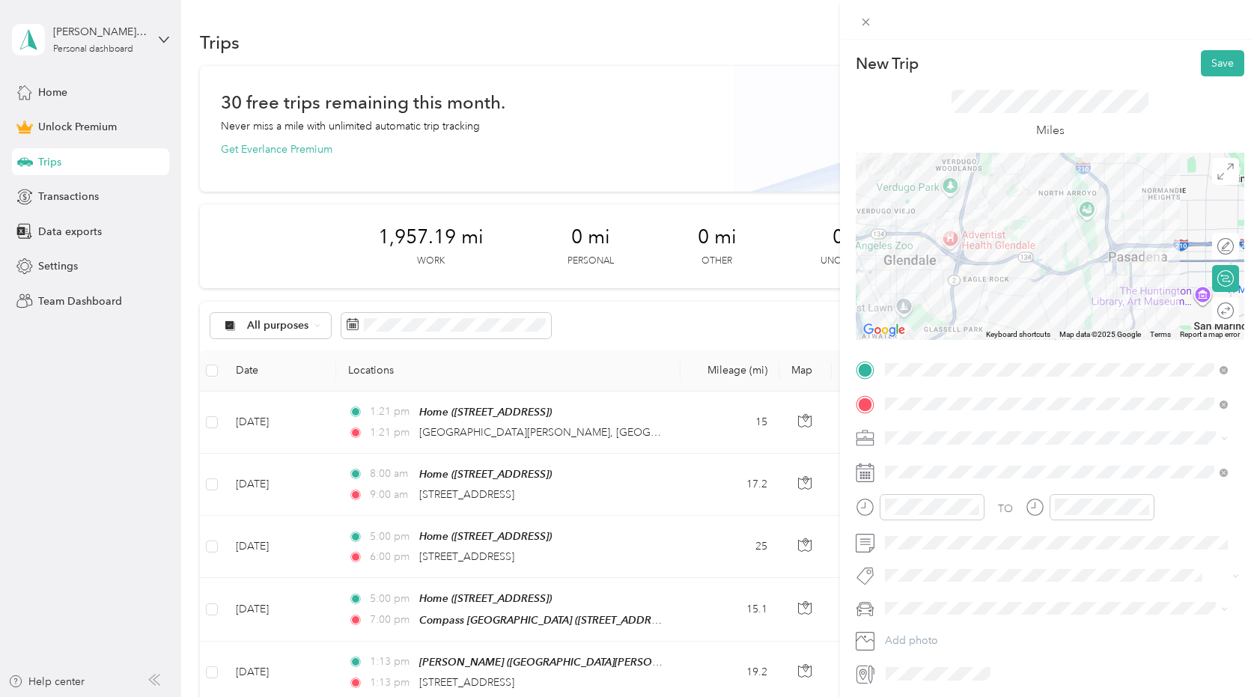
click at [924, 603] on span "Office Meeting" at bounding box center [931, 601] width 63 height 13
click at [908, 631] on span "New Car" at bounding box center [910, 637] width 41 height 13
click at [1250, 311] on div at bounding box center [1250, 310] width 0 height 16
click at [1220, 63] on button "Save" at bounding box center [1222, 63] width 43 height 26
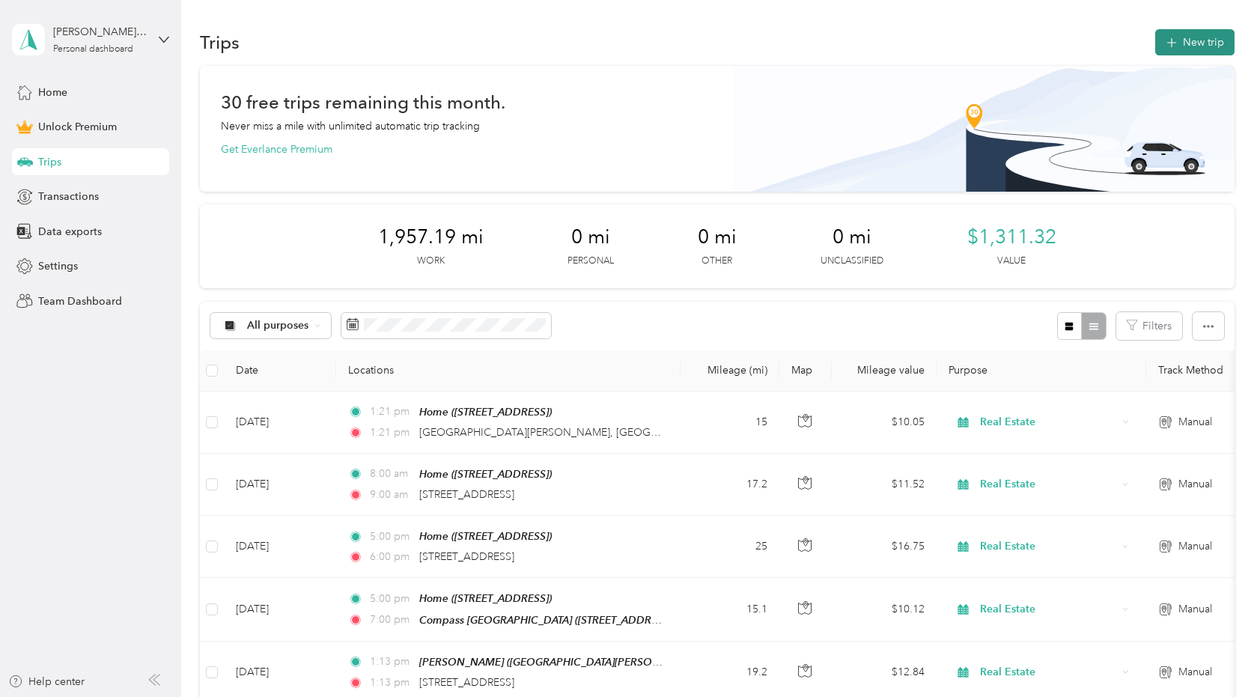
click at [1168, 49] on icon "button" at bounding box center [1170, 42] width 17 height 17
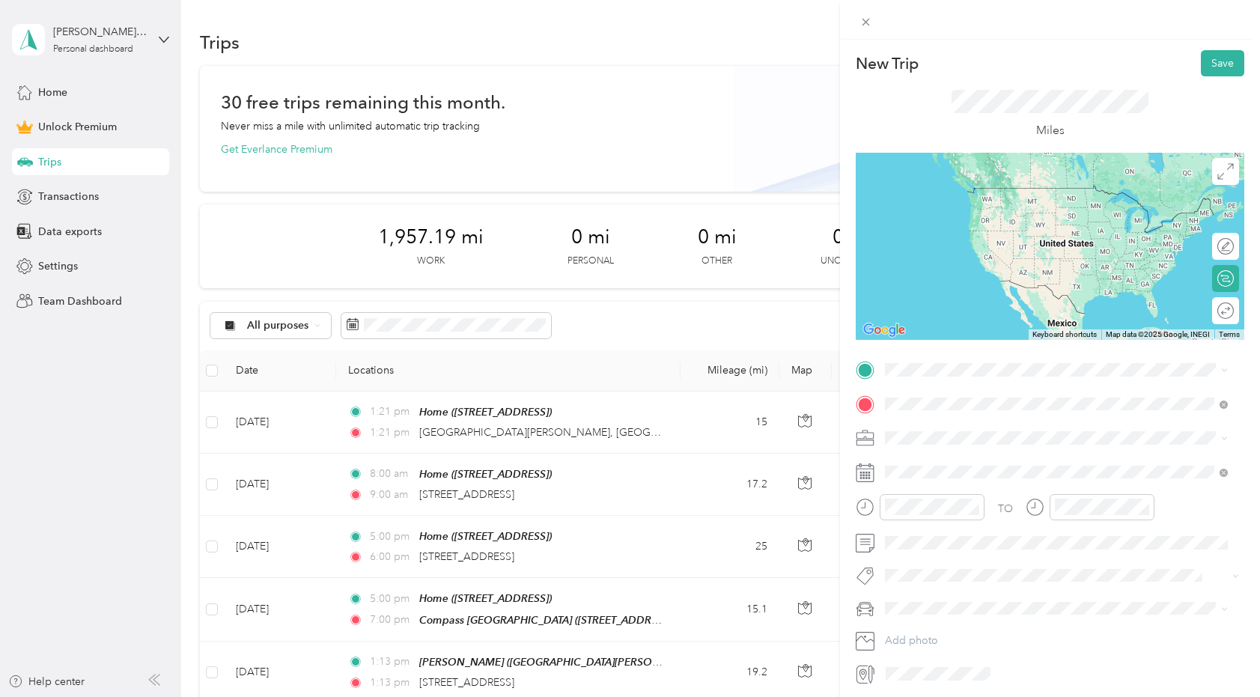
click at [945, 465] on span "[STREET_ADDRESS][US_STATE]" at bounding box center [988, 457] width 150 height 13
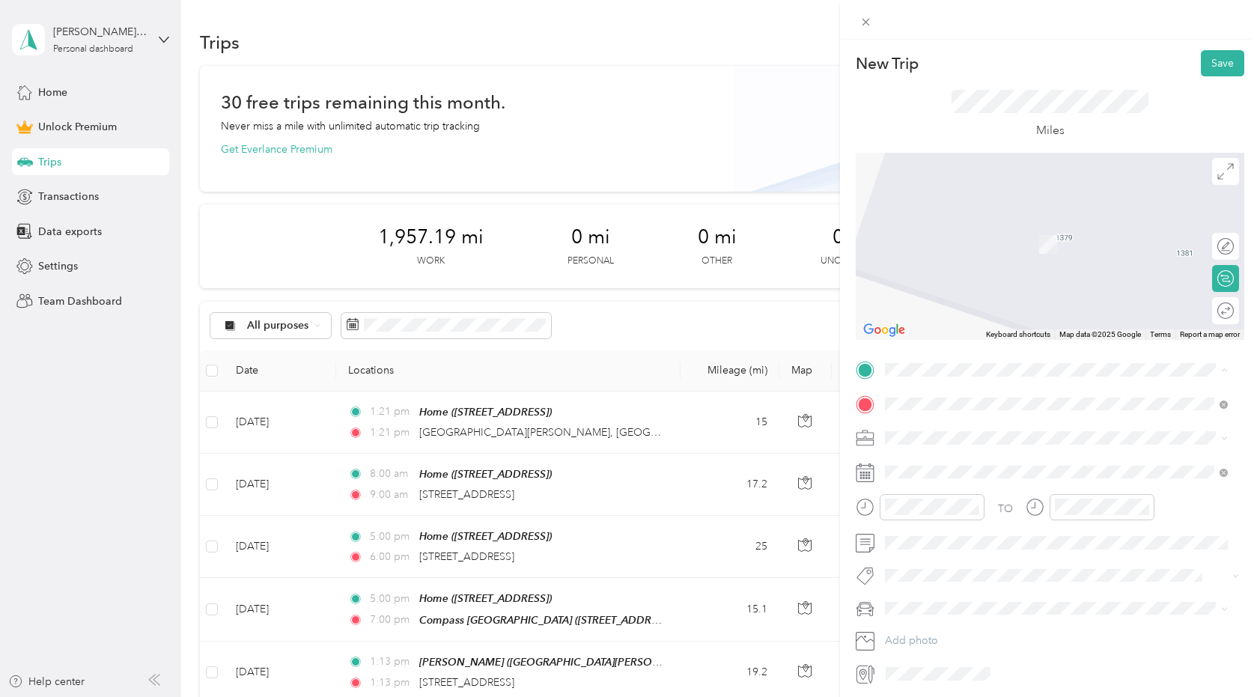
click at [919, 454] on li "Home [STREET_ADDRESS]" at bounding box center [1055, 438] width 353 height 47
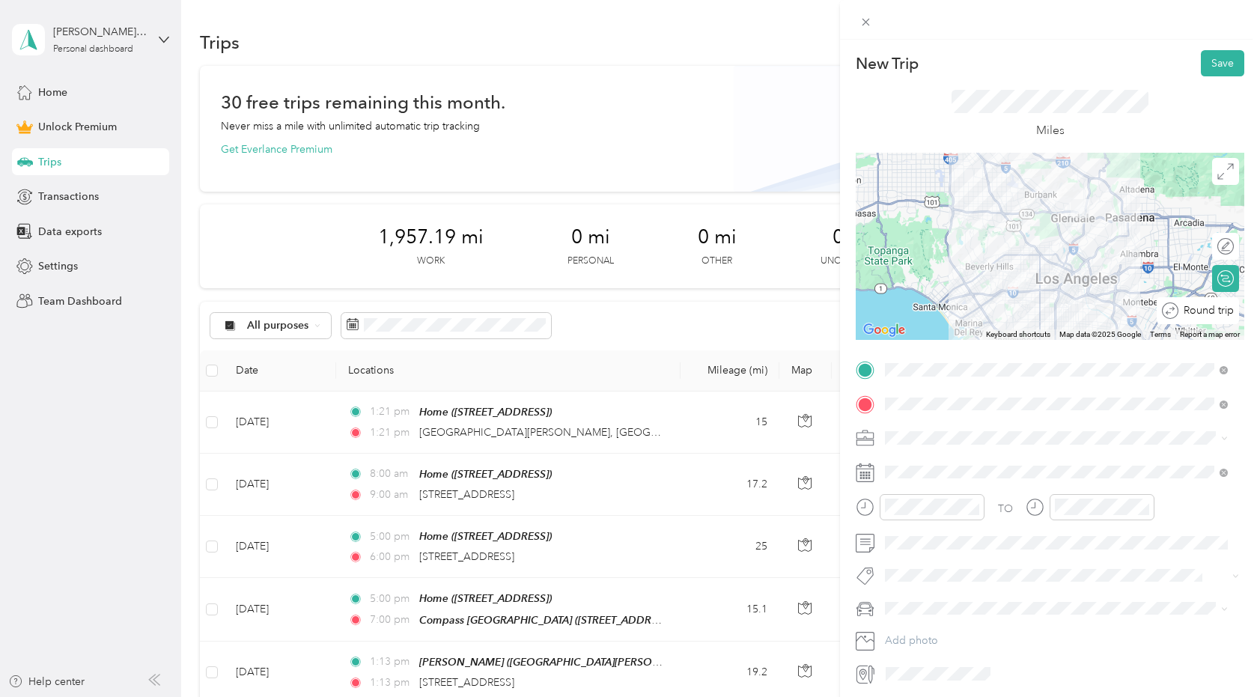
click at [1206, 314] on div "Round trip" at bounding box center [1205, 310] width 55 height 16
click at [1207, 309] on div at bounding box center [1217, 310] width 31 height 16
click at [930, 510] on span "Real Estate" at bounding box center [915, 516] width 50 height 13
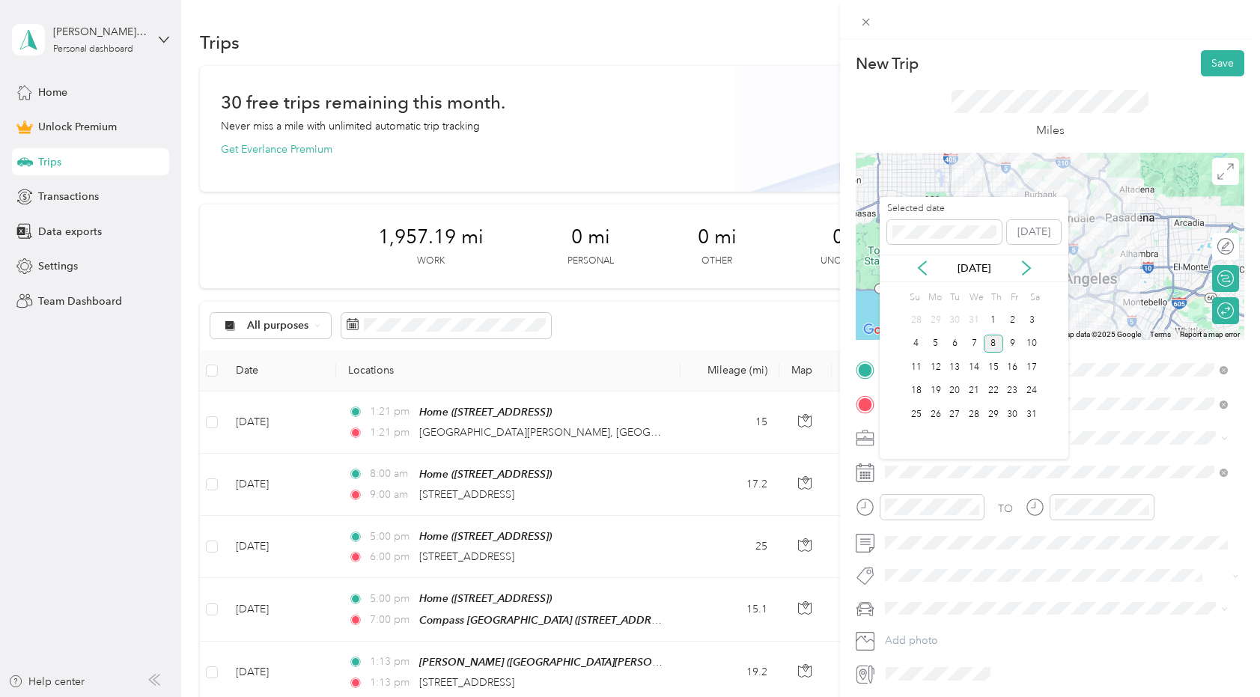
click at [995, 344] on div "8" at bounding box center [992, 344] width 19 height 19
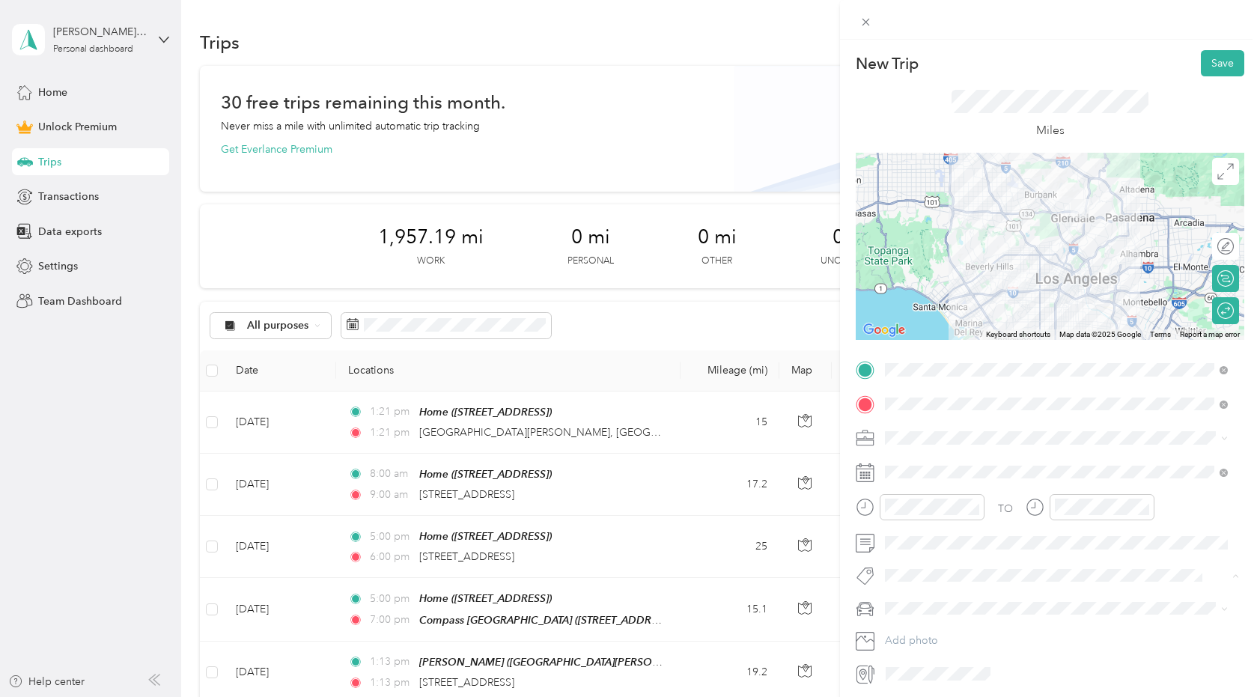
click at [908, 541] on span "House Tour" at bounding box center [923, 540] width 46 height 13
click at [894, 637] on span "New Car" at bounding box center [910, 637] width 41 height 13
click at [1213, 65] on button "Save" at bounding box center [1222, 63] width 43 height 26
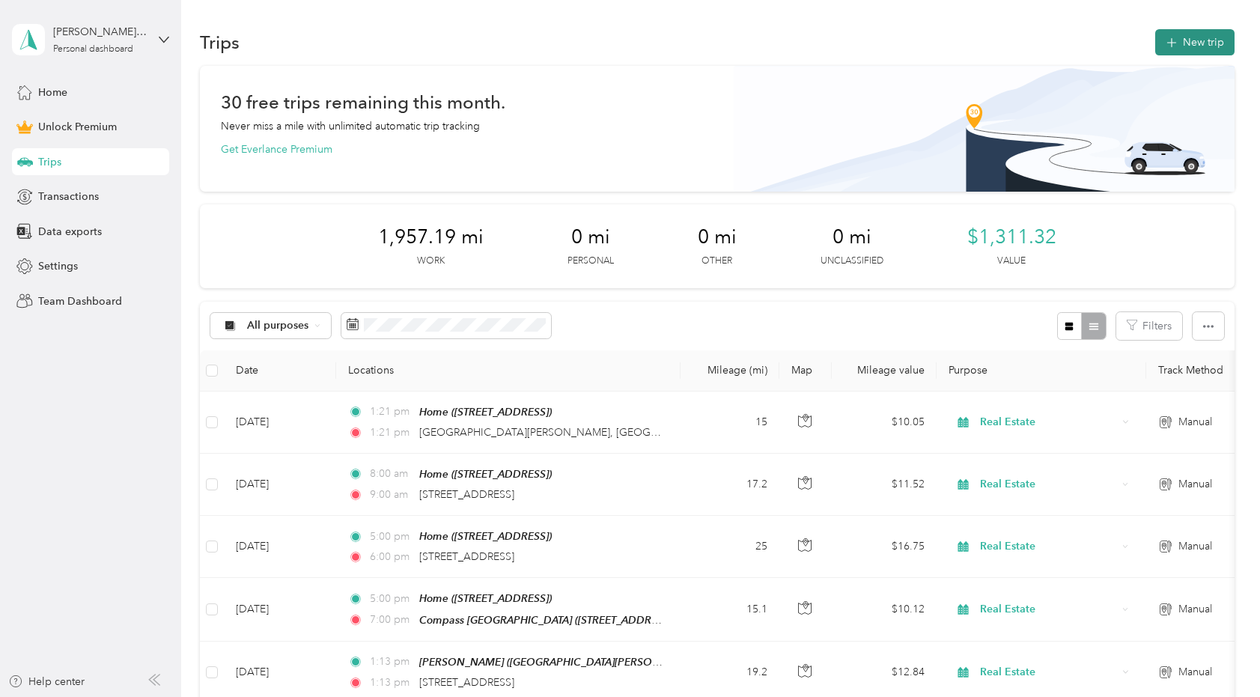
click at [1172, 45] on icon "button" at bounding box center [1170, 42] width 17 height 17
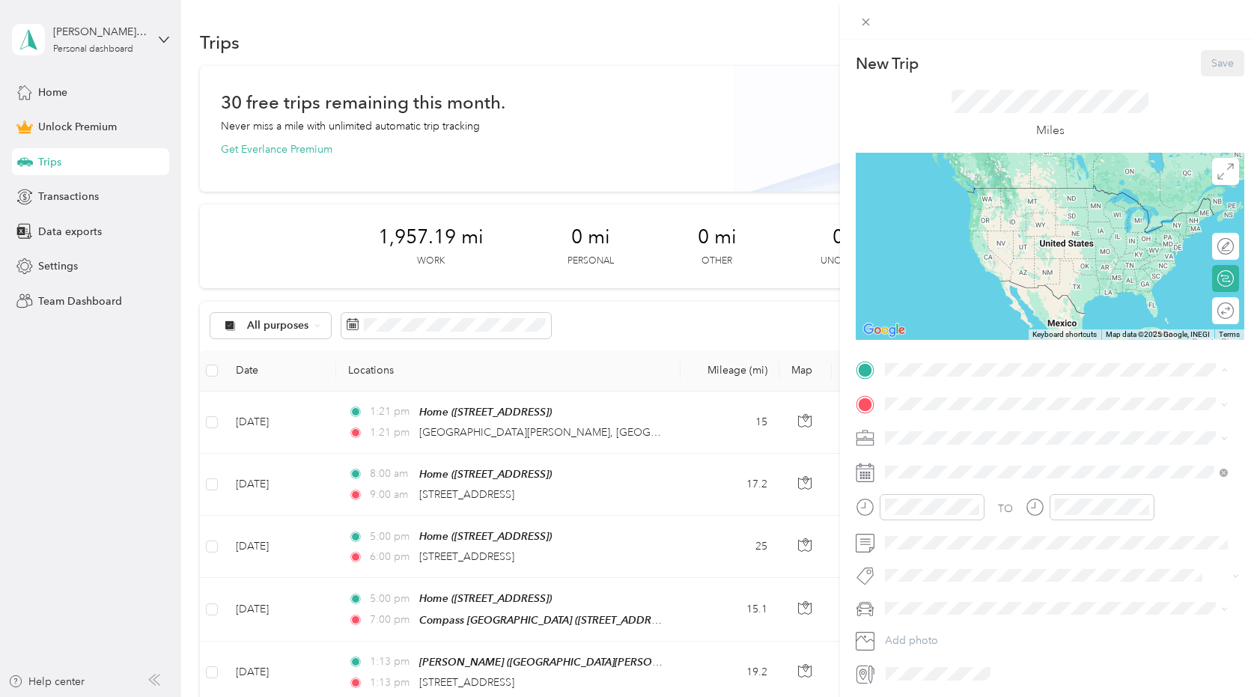
click at [942, 427] on strong "Home" at bounding box center [927, 428] width 29 height 13
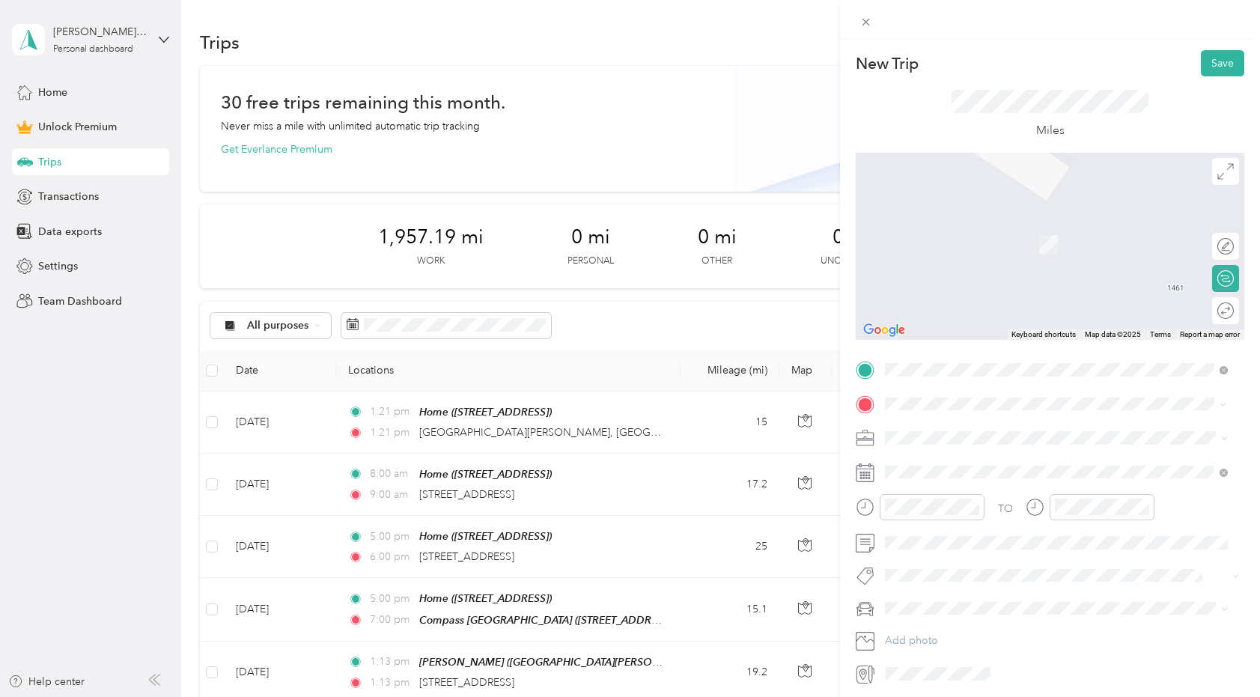
click at [943, 469] on div "[STREET_ADDRESS][US_STATE]" at bounding box center [1056, 458] width 332 height 20
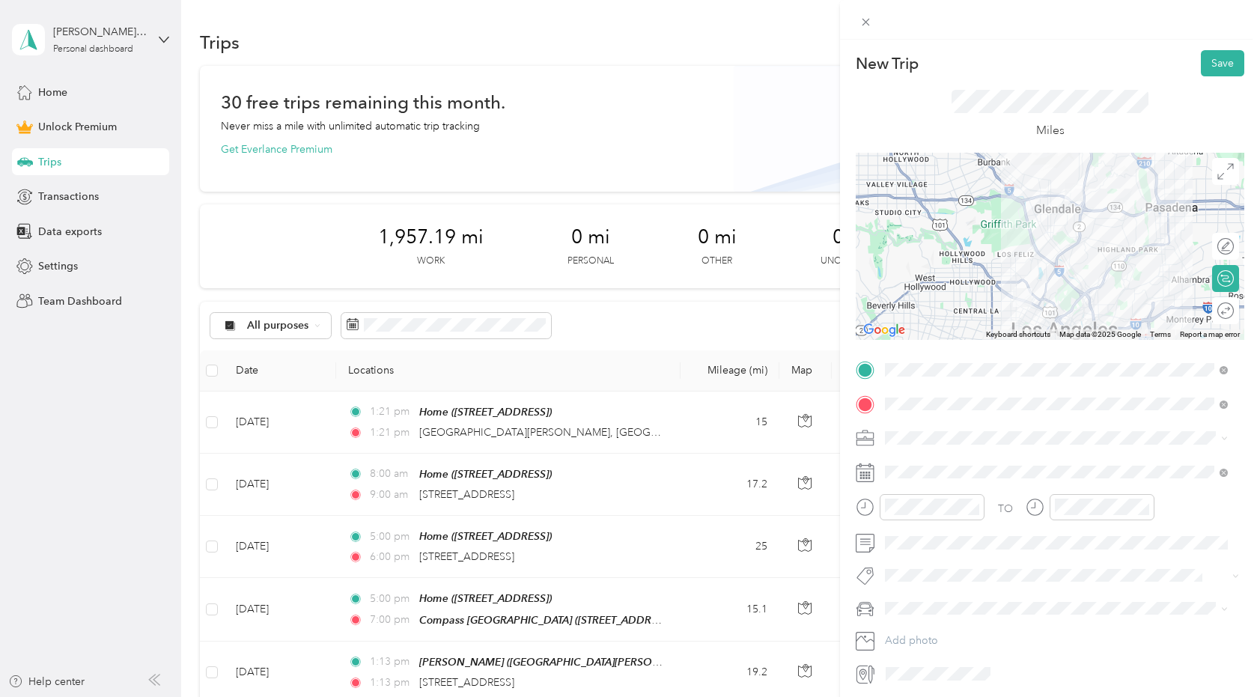
click at [915, 507] on li "Real Estate" at bounding box center [1055, 512] width 353 height 26
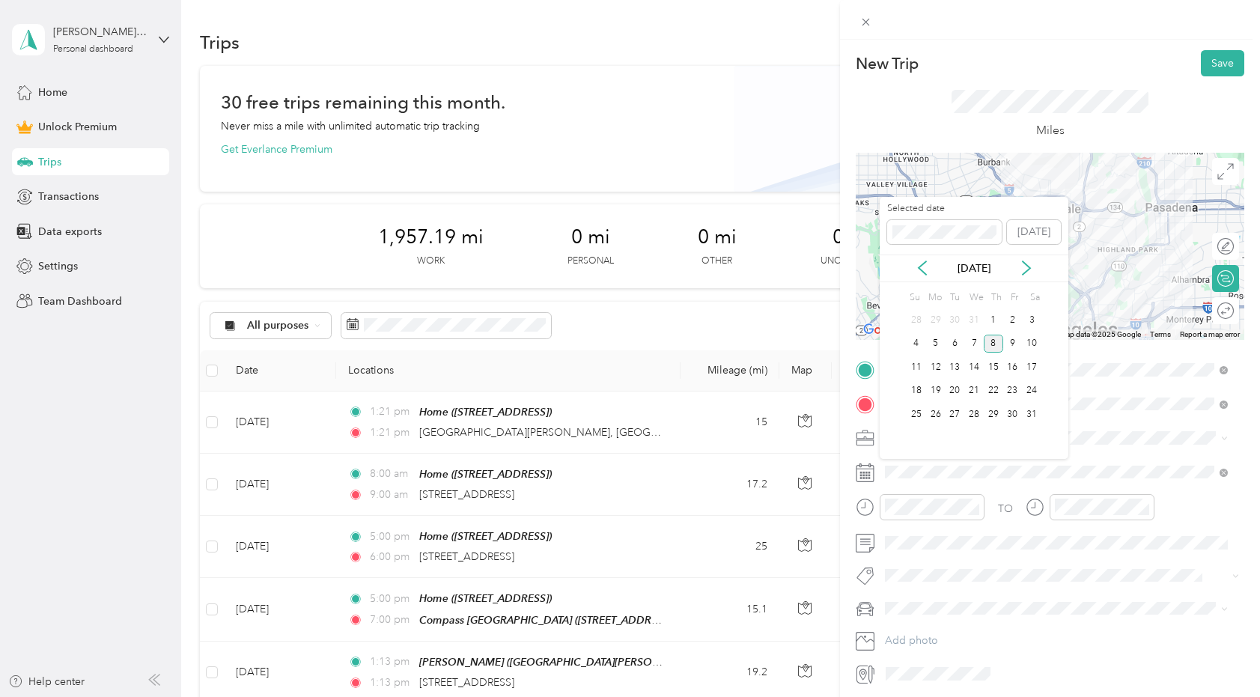
click at [993, 346] on div "8" at bounding box center [992, 344] width 19 height 19
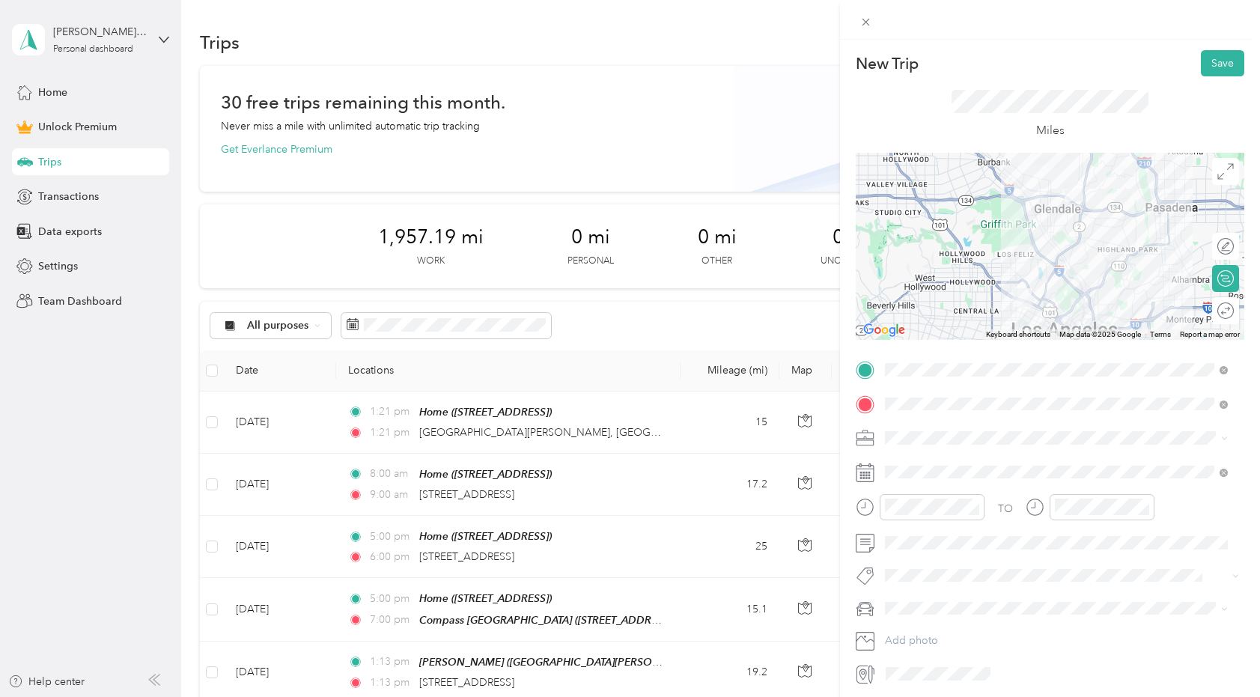
click at [912, 550] on li "House Tour" at bounding box center [1055, 541] width 353 height 29
click at [900, 632] on span "New Car" at bounding box center [910, 637] width 41 height 13
click at [1239, 313] on div at bounding box center [1239, 310] width 0 height 16
click at [1211, 66] on button "Save" at bounding box center [1222, 63] width 43 height 26
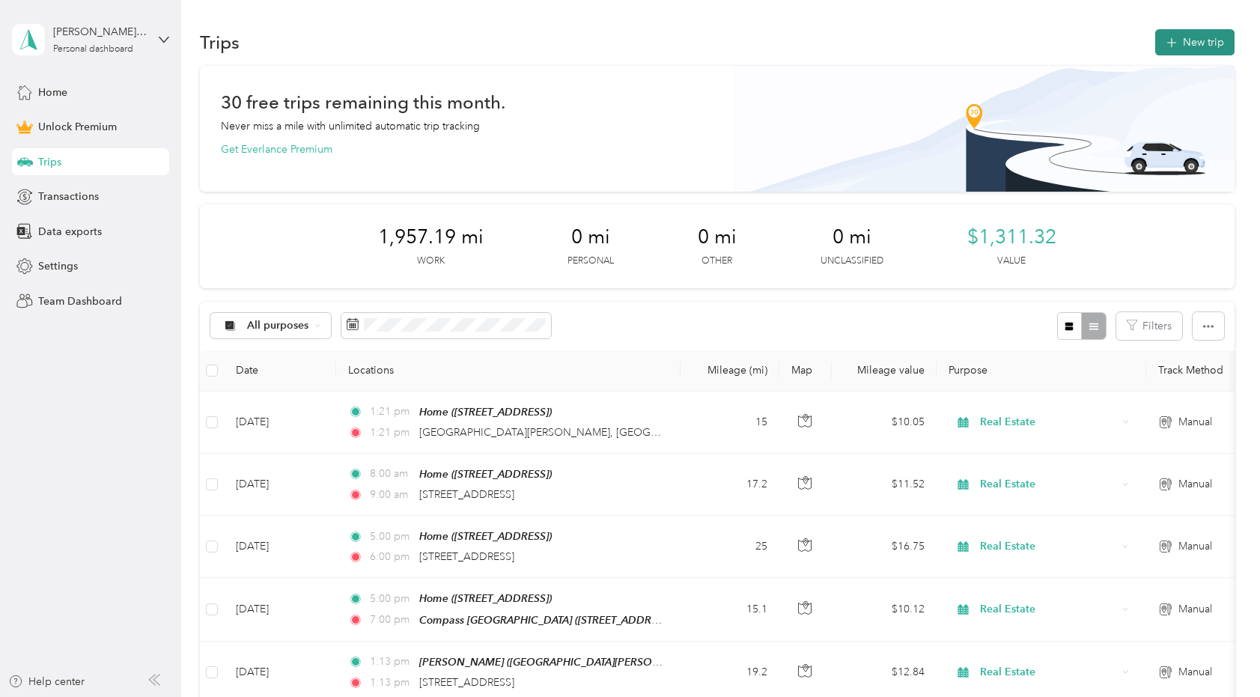
click at [1196, 38] on button "New trip" at bounding box center [1194, 42] width 79 height 26
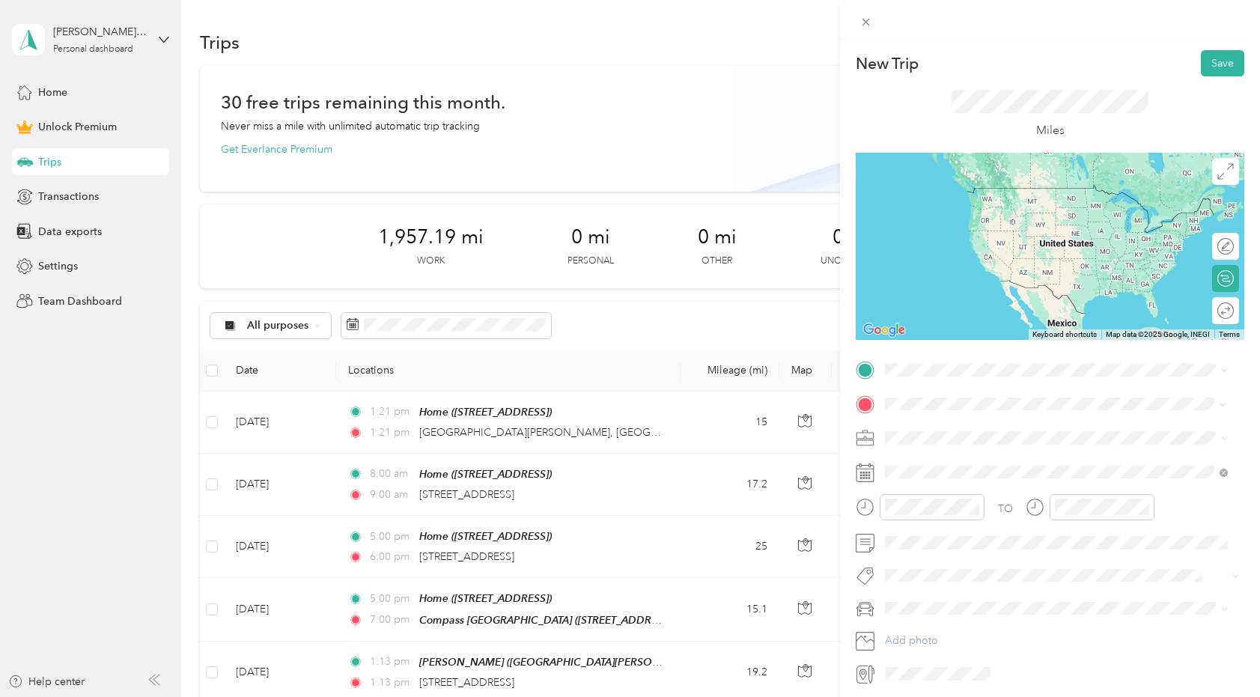
click at [942, 460] on span "[STREET_ADDRESS][US_STATE]" at bounding box center [988, 457] width 150 height 13
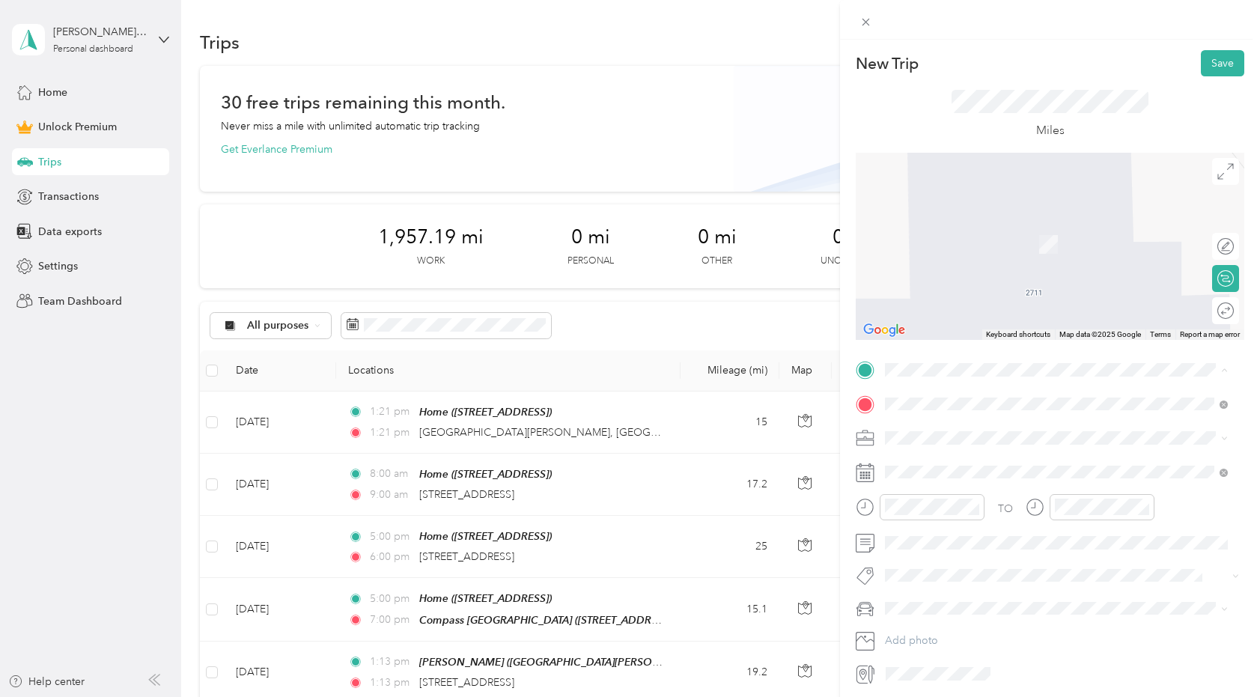
click at [919, 424] on strong "Home" at bounding box center [927, 428] width 29 height 13
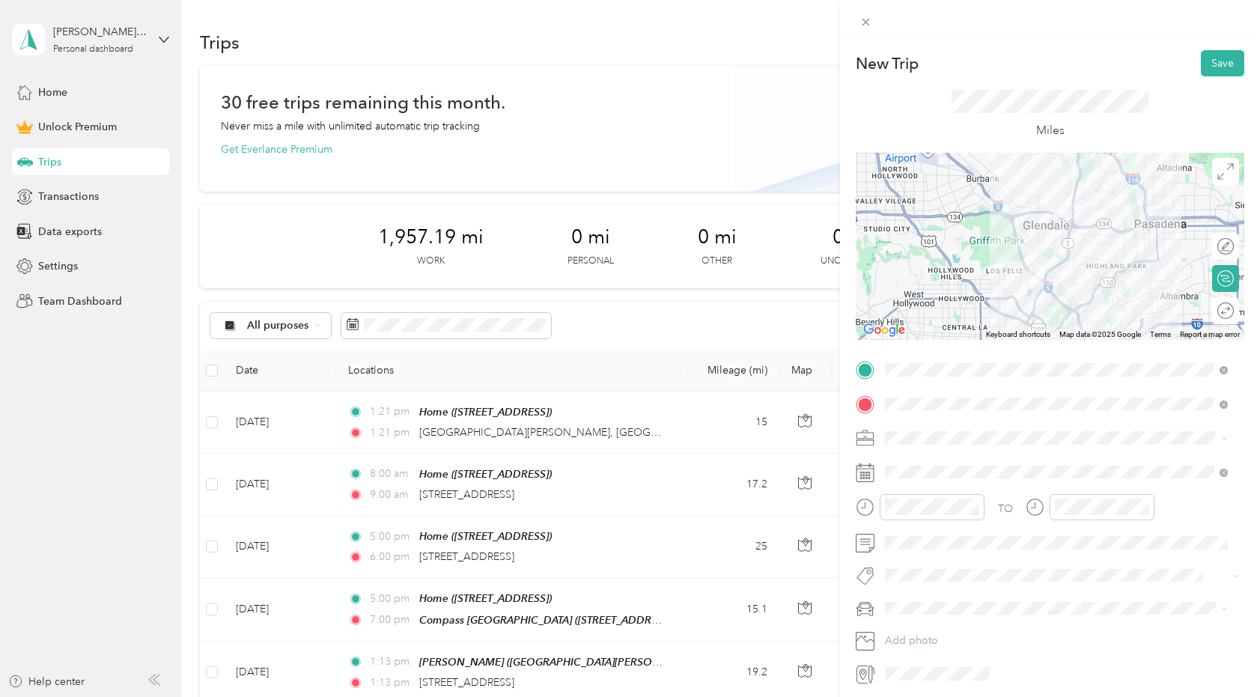
click at [900, 506] on li "Real Estate" at bounding box center [1055, 517] width 353 height 26
click at [617, 96] on div "New Trip Save This trip cannot be edited because it is either under review, app…" at bounding box center [630, 348] width 1260 height 697
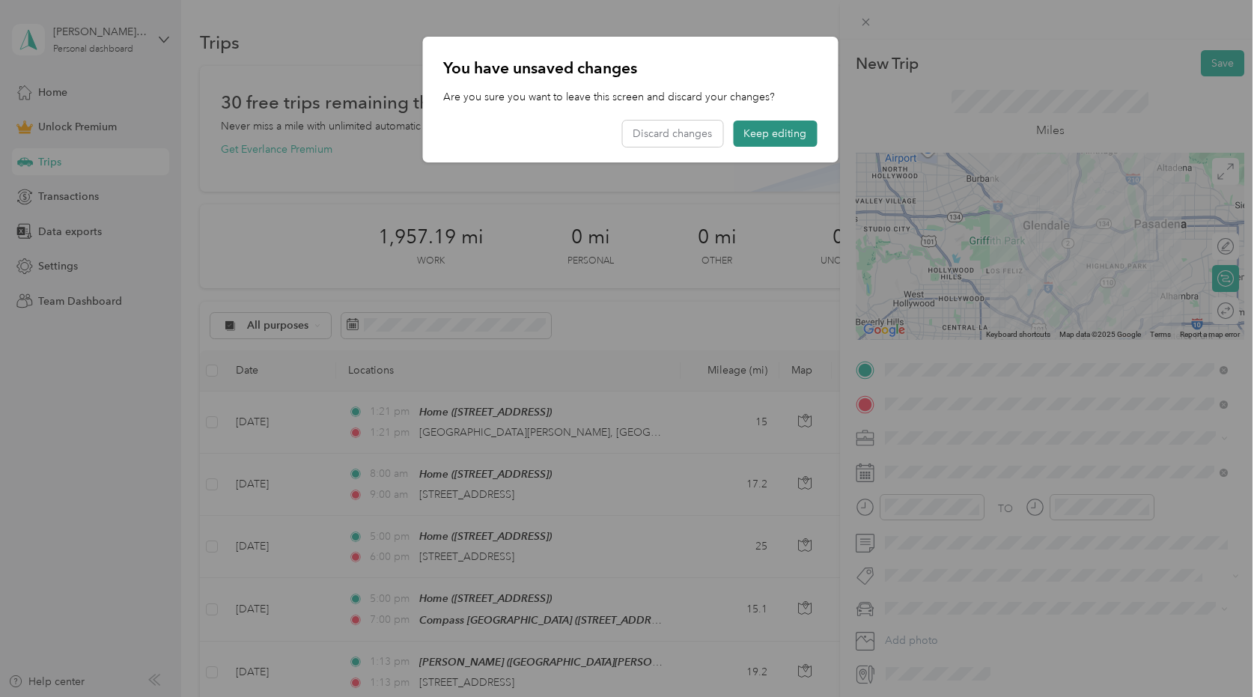
click at [777, 138] on button "Keep editing" at bounding box center [775, 134] width 84 height 26
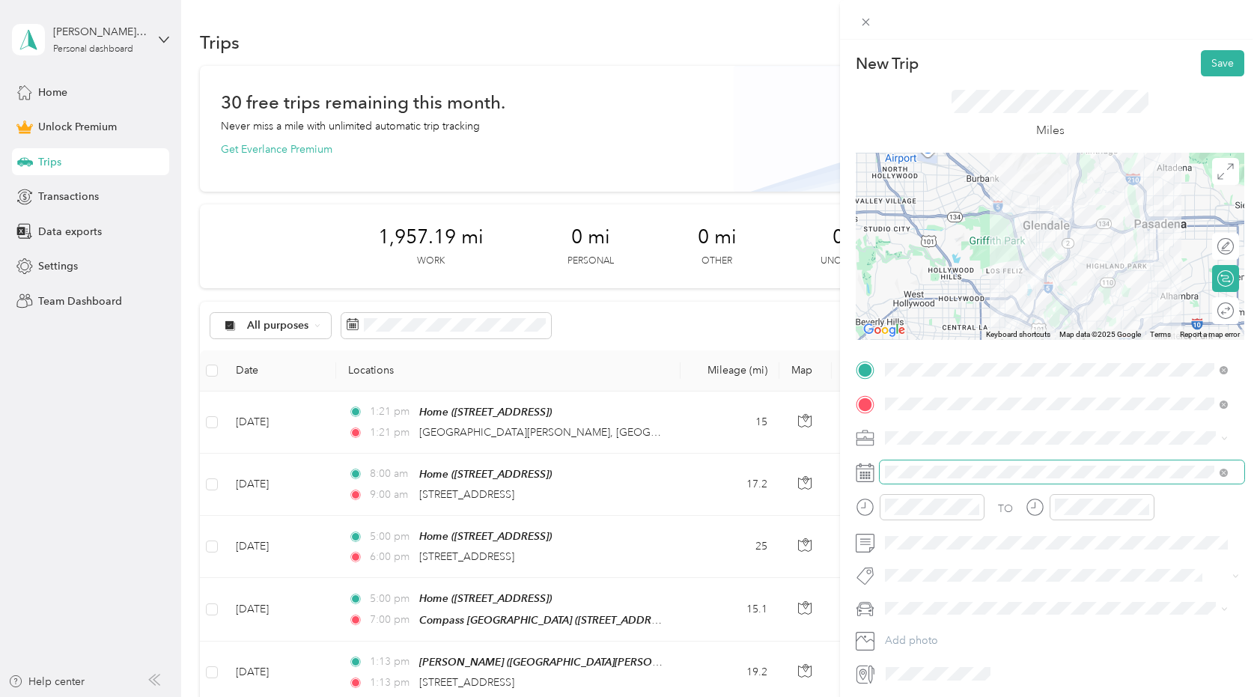
click at [923, 464] on span at bounding box center [1061, 472] width 365 height 24
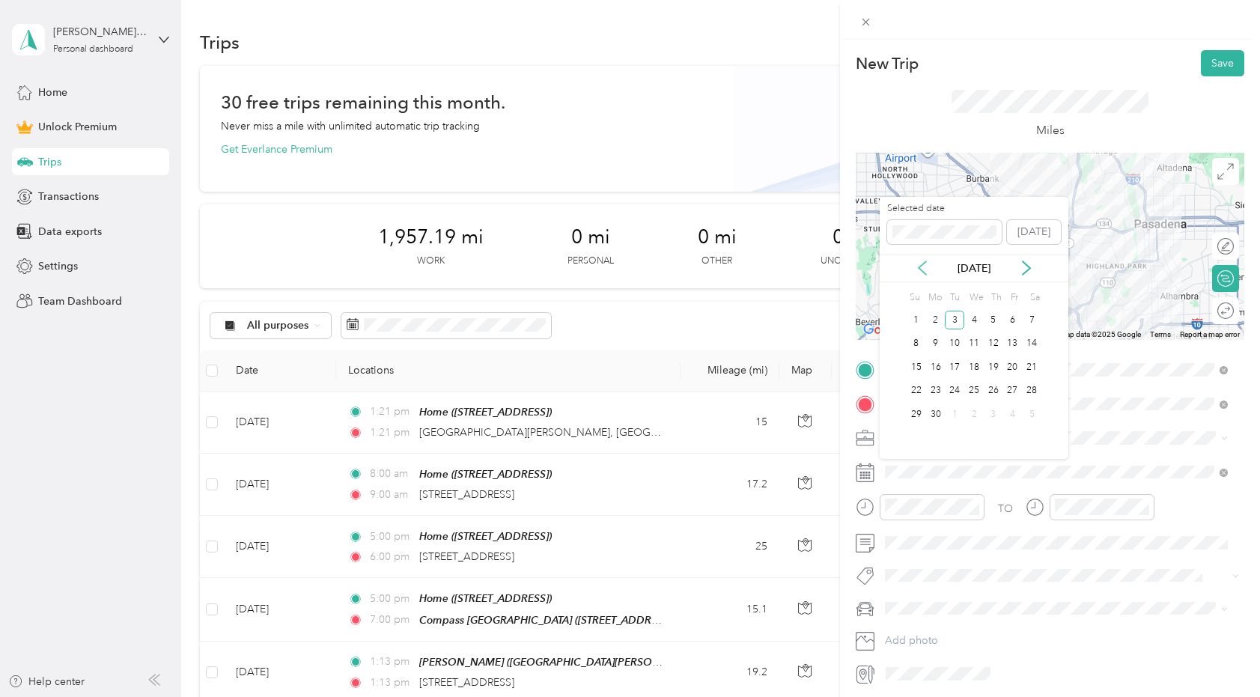
click at [919, 268] on icon at bounding box center [921, 267] width 7 height 13
click at [912, 386] on div "18" at bounding box center [915, 391] width 19 height 19
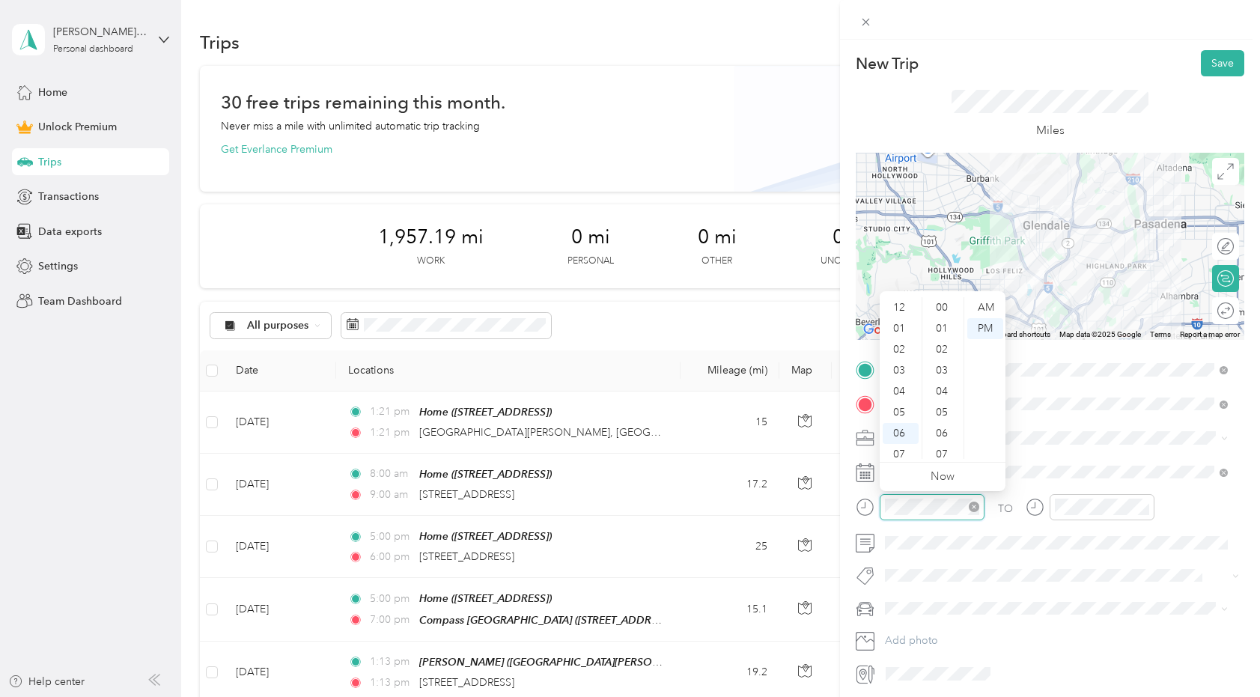
scroll to position [671, 0]
click at [894, 329] on div "02" at bounding box center [900, 326] width 36 height 21
click at [934, 301] on div "00" at bounding box center [943, 307] width 36 height 21
click at [975, 329] on div "PM" at bounding box center [985, 328] width 36 height 21
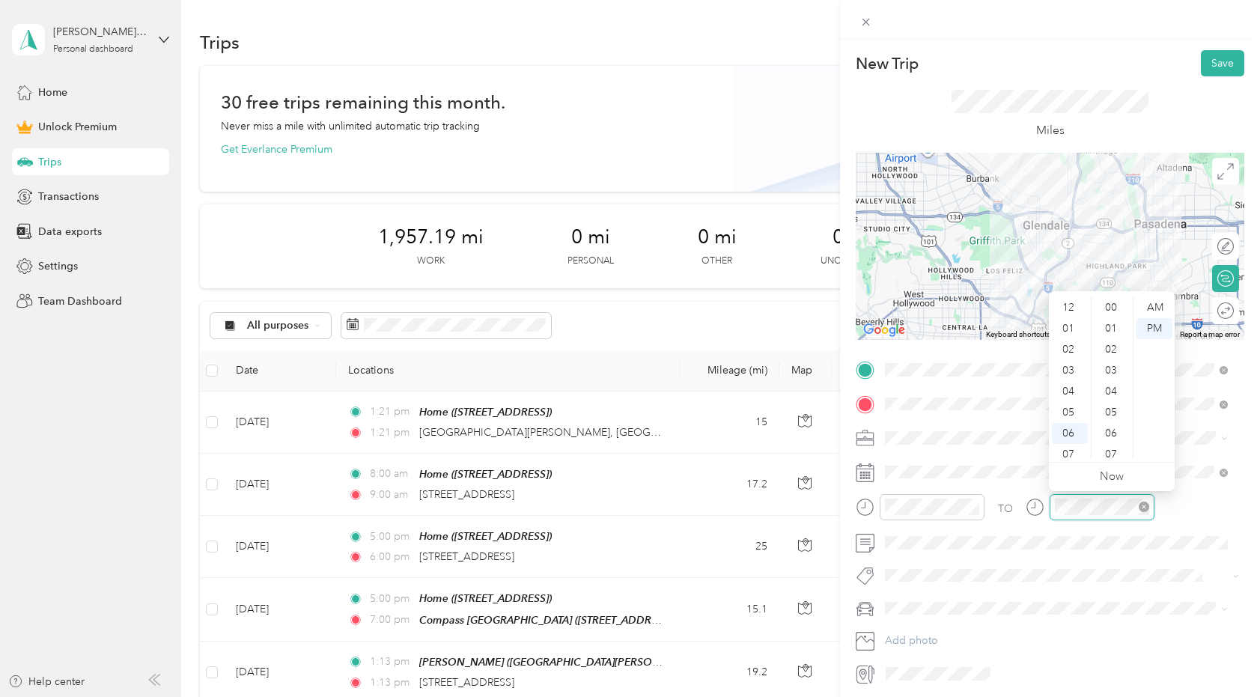
scroll to position [90, 0]
click at [1067, 373] on div "03" at bounding box center [1070, 368] width 36 height 21
click at [1104, 302] on div "00" at bounding box center [1112, 307] width 36 height 21
click at [932, 540] on span "House Tour" at bounding box center [923, 540] width 46 height 13
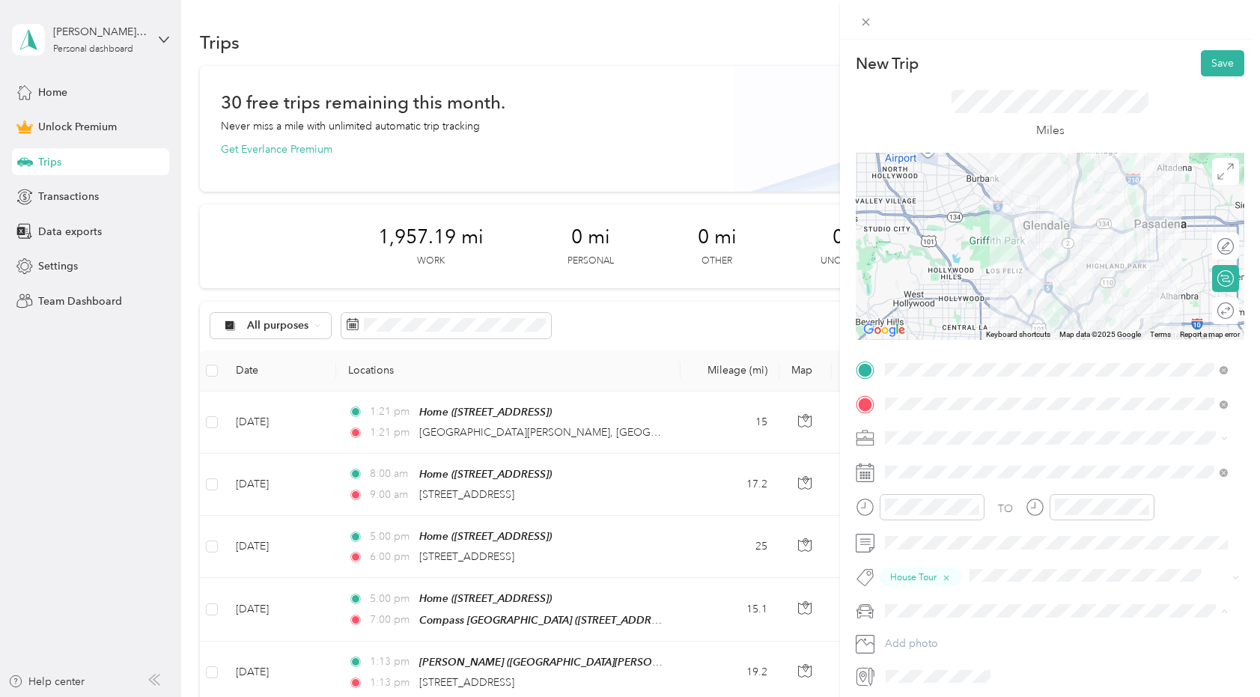
click at [911, 640] on li "New Car" at bounding box center [1055, 637] width 353 height 26
click at [1216, 67] on button "Save" at bounding box center [1222, 63] width 43 height 26
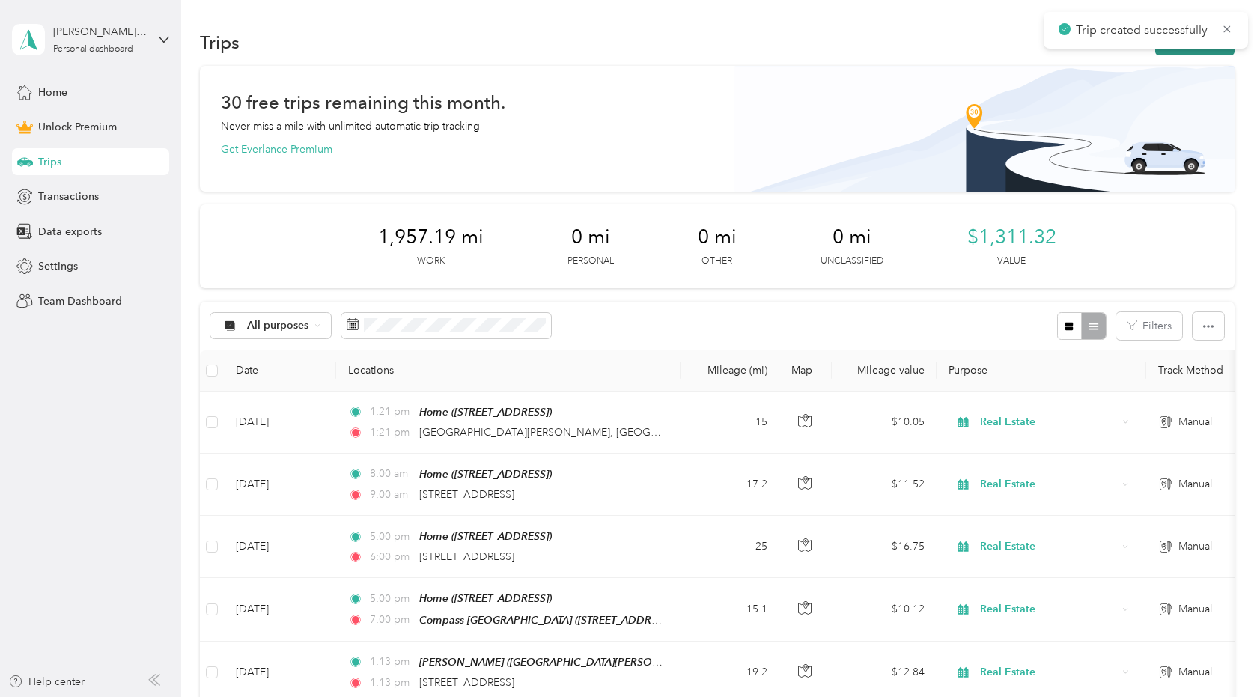
click at [1187, 51] on button "New trip" at bounding box center [1194, 42] width 79 height 26
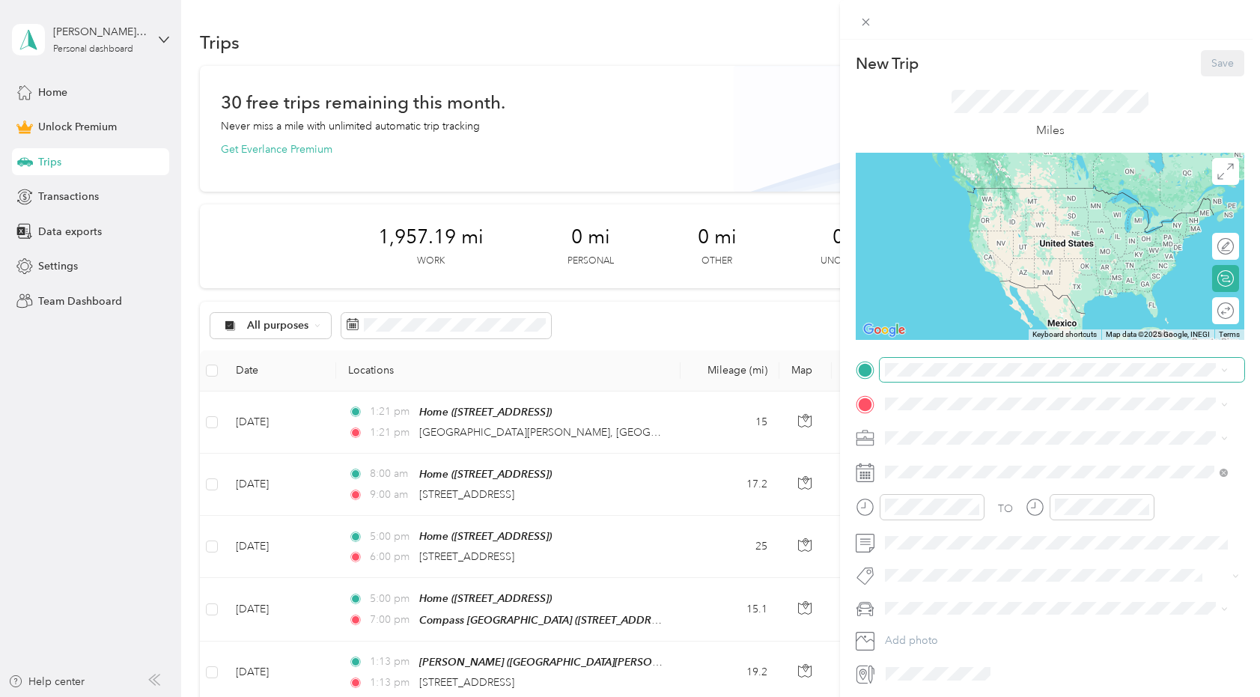
click at [963, 380] on span at bounding box center [1061, 370] width 365 height 24
click at [954, 427] on span "[STREET_ADDRESS][US_STATE]" at bounding box center [988, 422] width 150 height 13
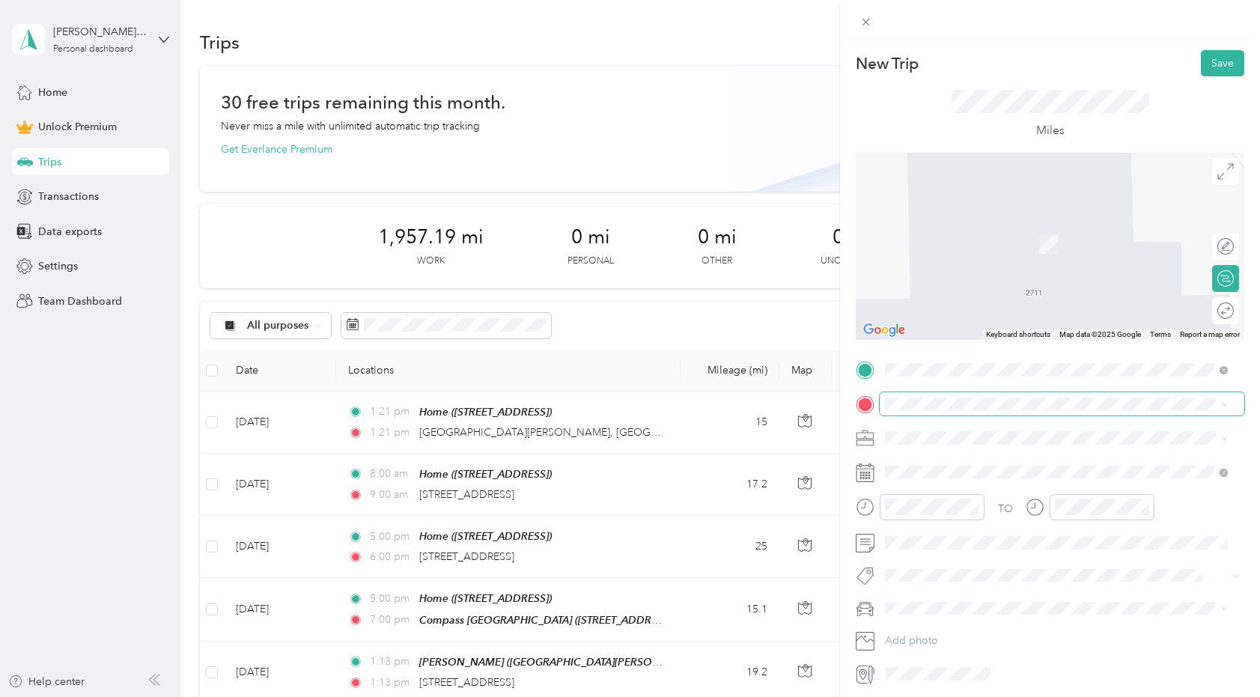
click at [942, 413] on span at bounding box center [1061, 404] width 365 height 24
click at [862, 439] on icon at bounding box center [864, 436] width 16 height 6
click at [903, 513] on span "Real Estate" at bounding box center [915, 516] width 50 height 13
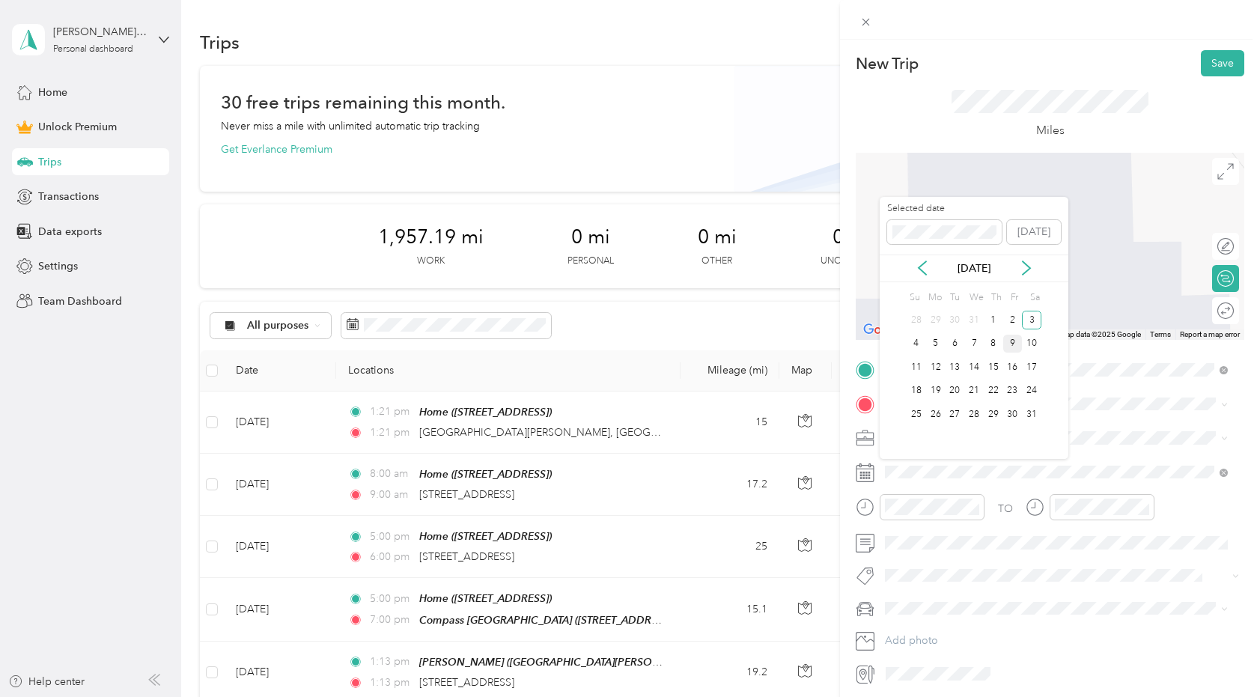
click at [1009, 342] on div "9" at bounding box center [1012, 344] width 19 height 19
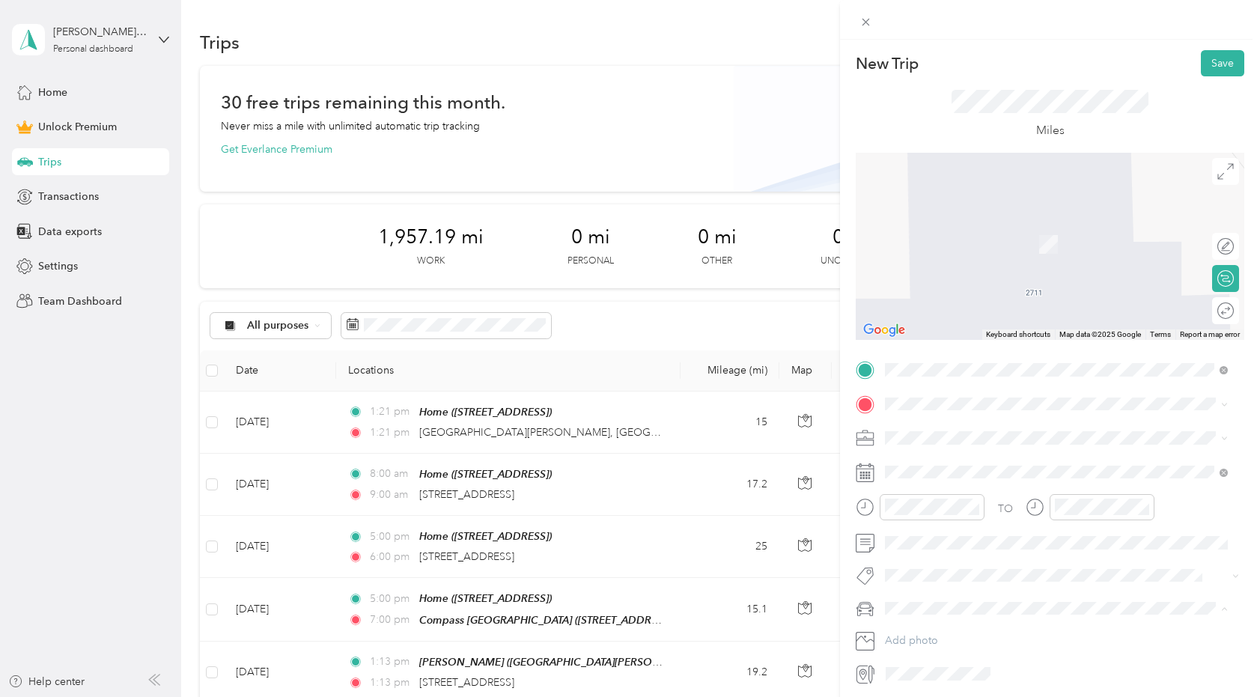
click at [917, 633] on span "New Car" at bounding box center [910, 634] width 41 height 13
click at [912, 546] on button "House Tour" at bounding box center [923, 541] width 67 height 19
click at [895, 410] on span at bounding box center [1061, 404] width 365 height 24
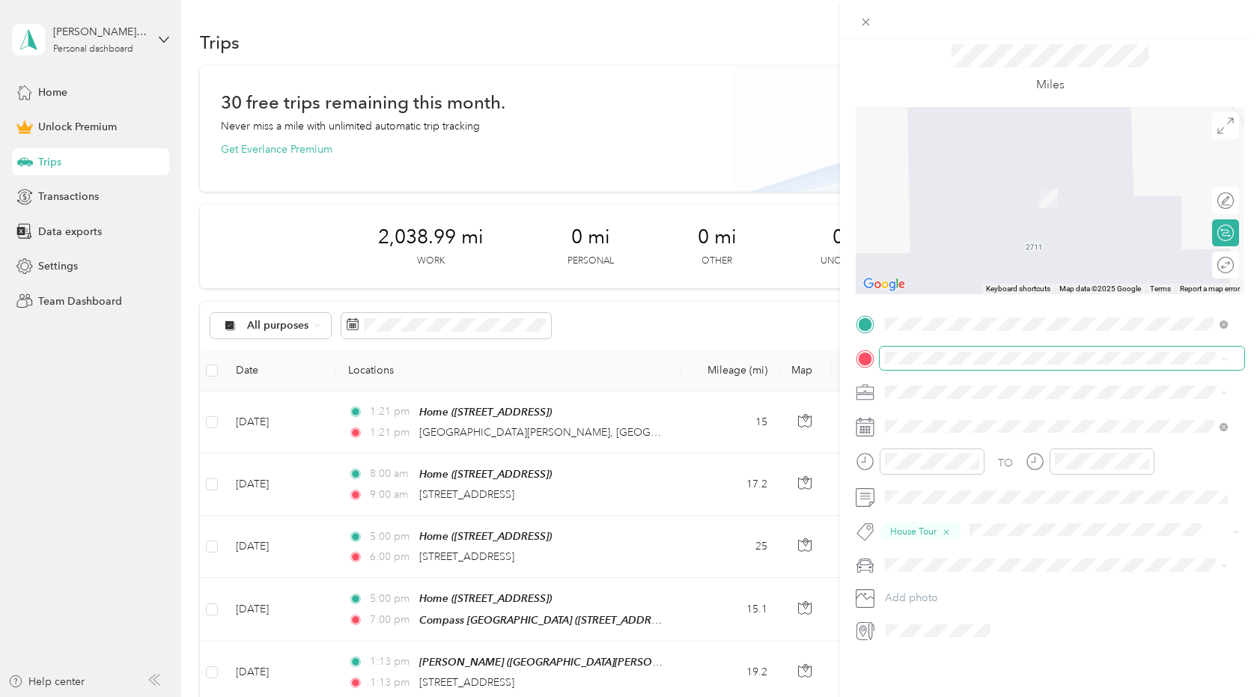
scroll to position [57, 0]
click at [917, 397] on span "[STREET_ADDRESS][US_STATE]" at bounding box center [988, 400] width 150 height 13
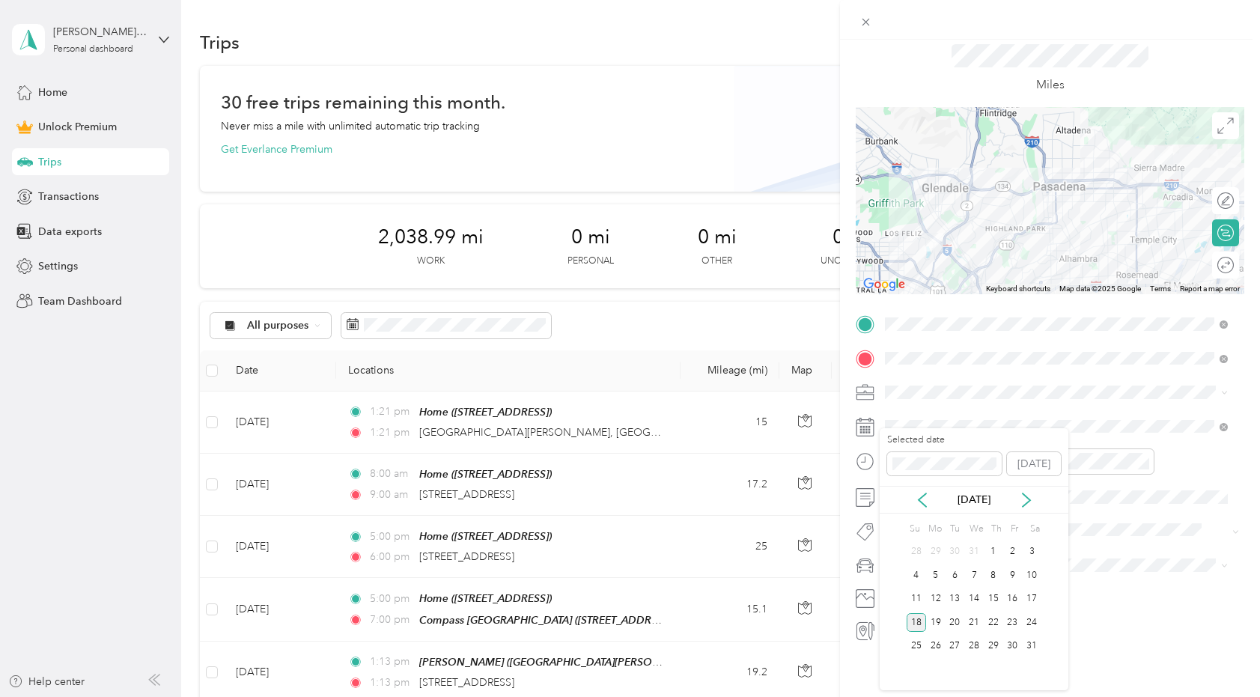
click at [915, 623] on div "18" at bounding box center [915, 622] width 19 height 19
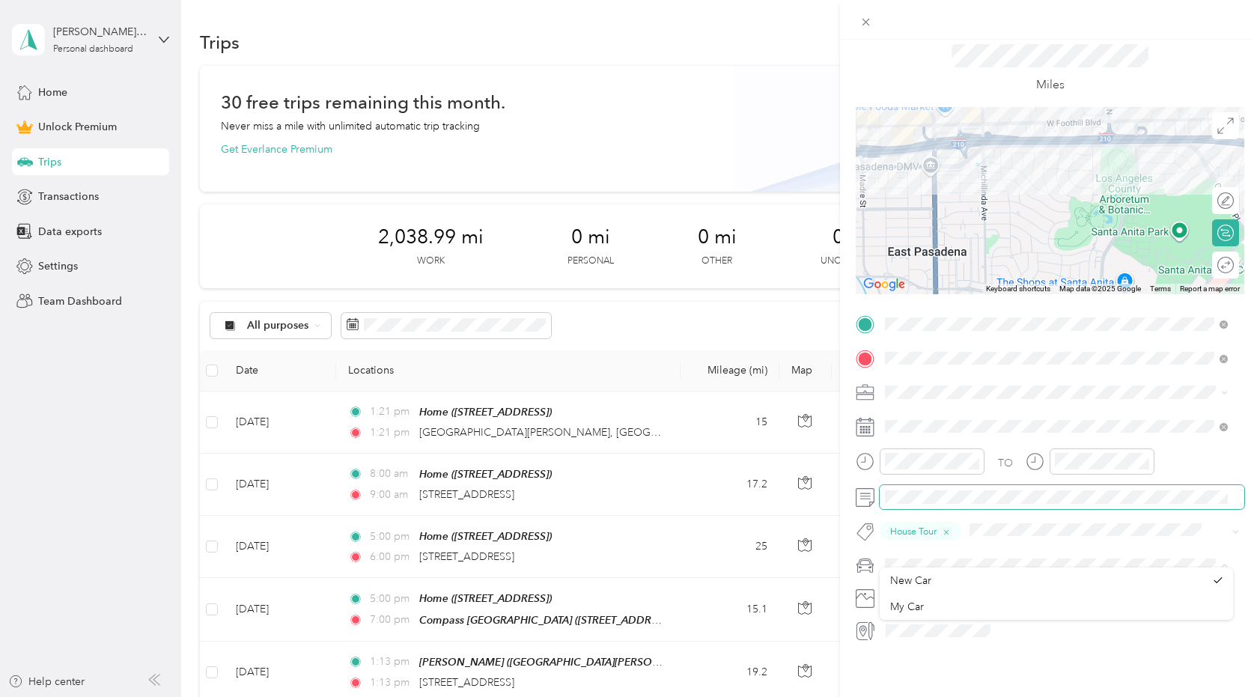
scroll to position [0, 0]
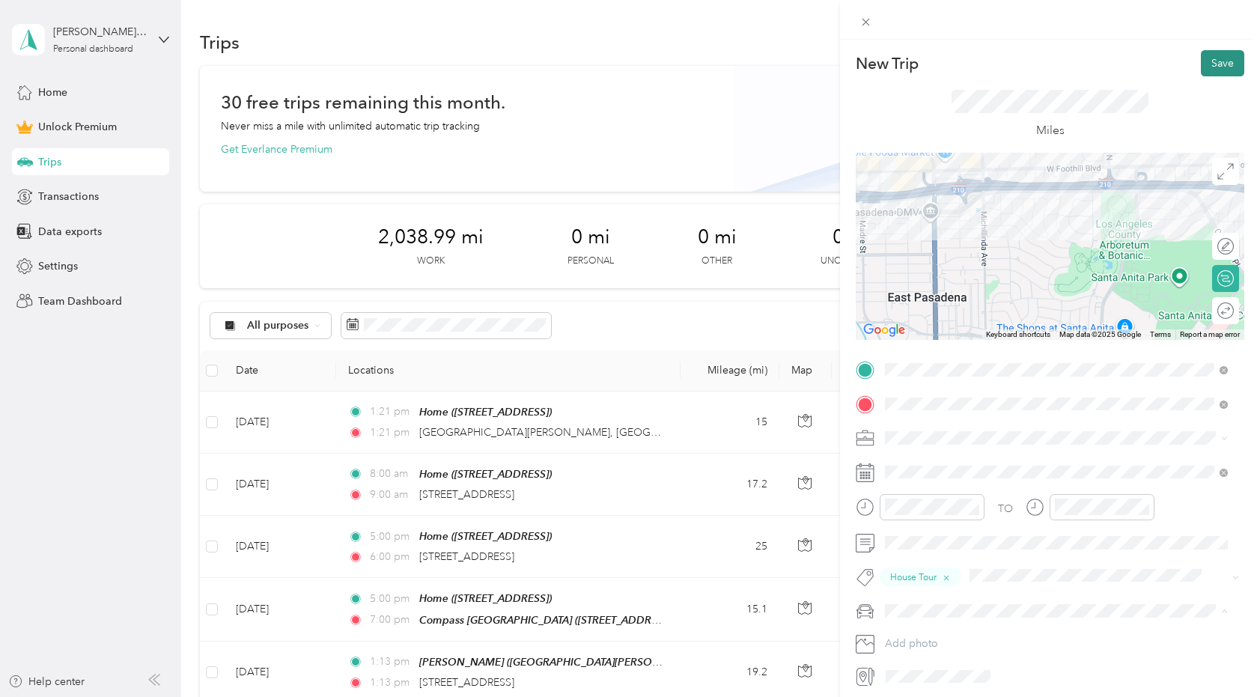
click at [1201, 62] on button "Save" at bounding box center [1222, 63] width 43 height 26
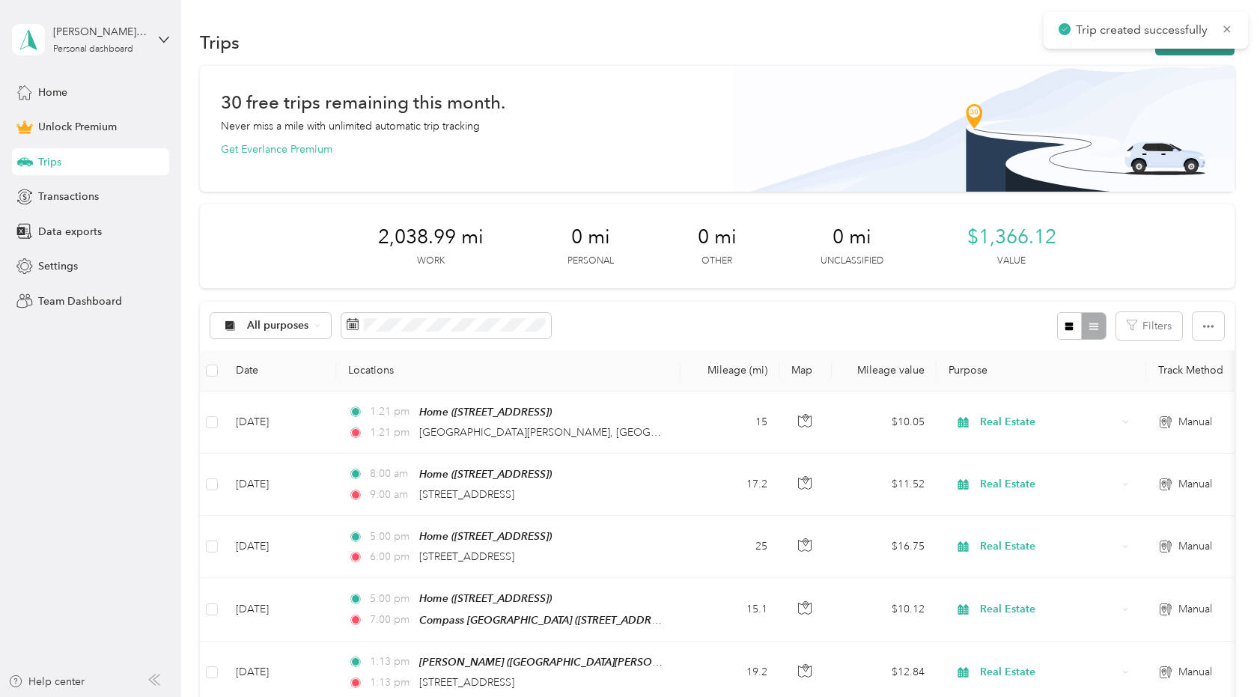
click at [1195, 52] on button "New trip" at bounding box center [1194, 42] width 79 height 26
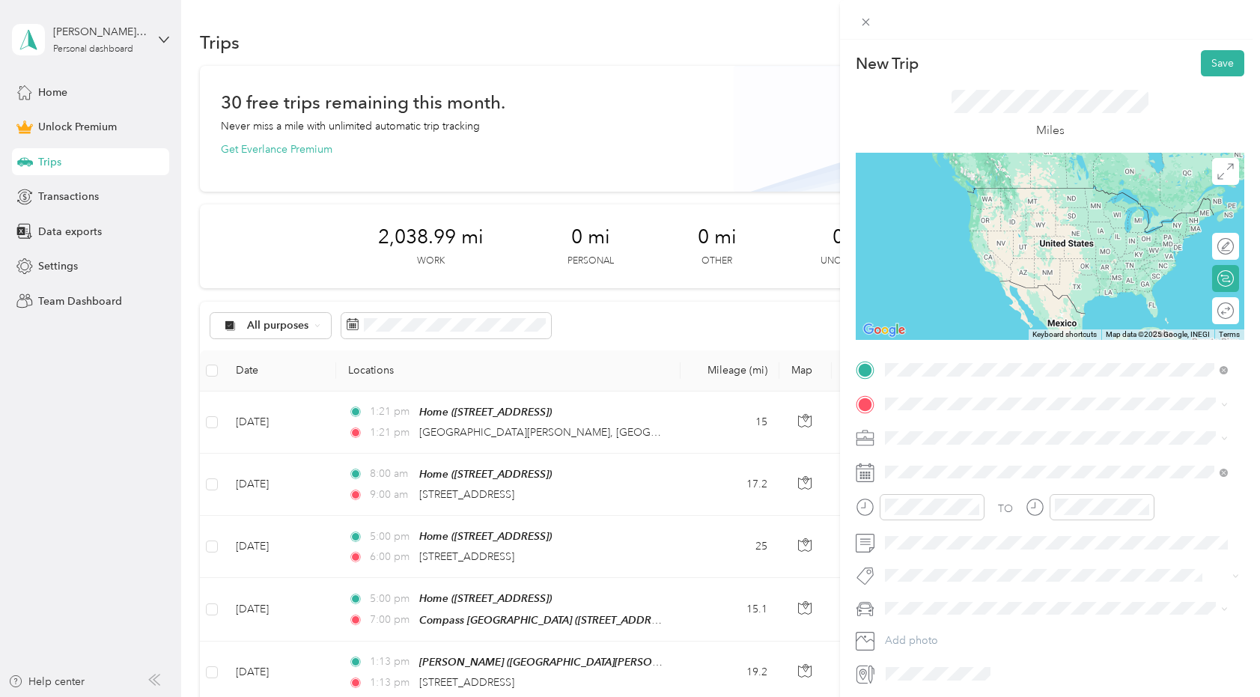
click at [926, 421] on span "[STREET_ADDRESS][US_STATE]" at bounding box center [988, 423] width 150 height 13
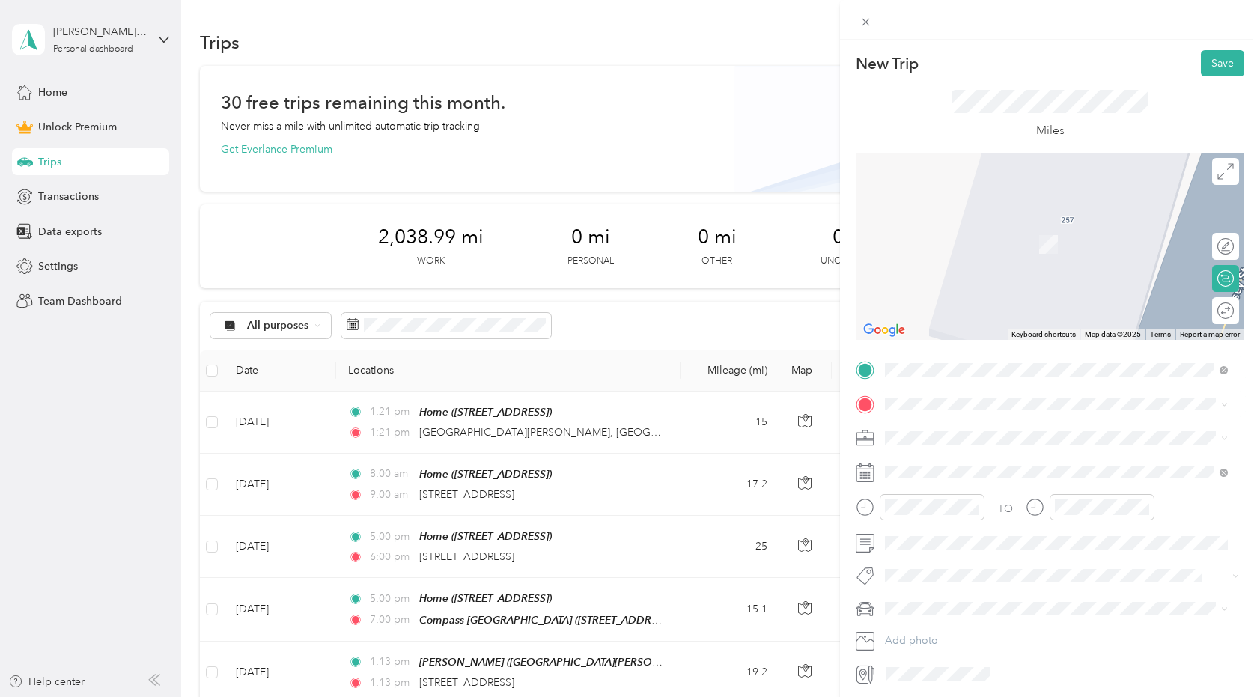
click at [921, 472] on div "Home [STREET_ADDRESS]" at bounding box center [960, 472] width 95 height 31
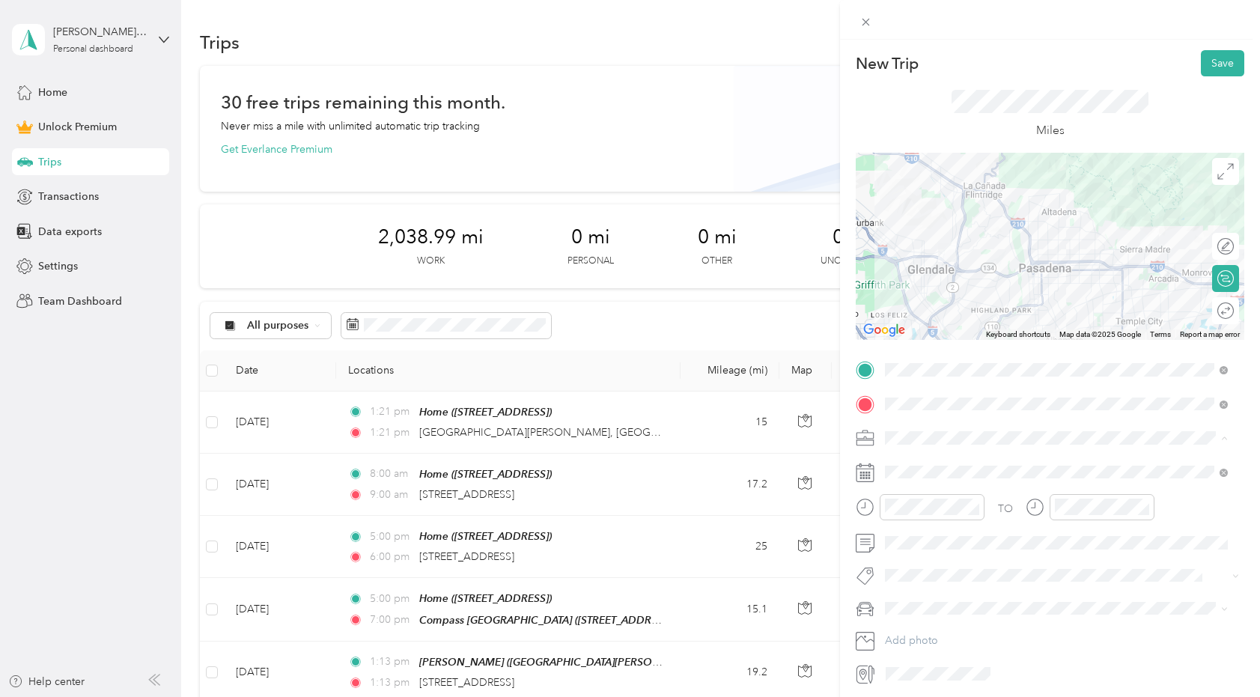
click at [906, 518] on span "Real Estate" at bounding box center [915, 516] width 50 height 13
click at [909, 478] on span at bounding box center [1061, 472] width 365 height 24
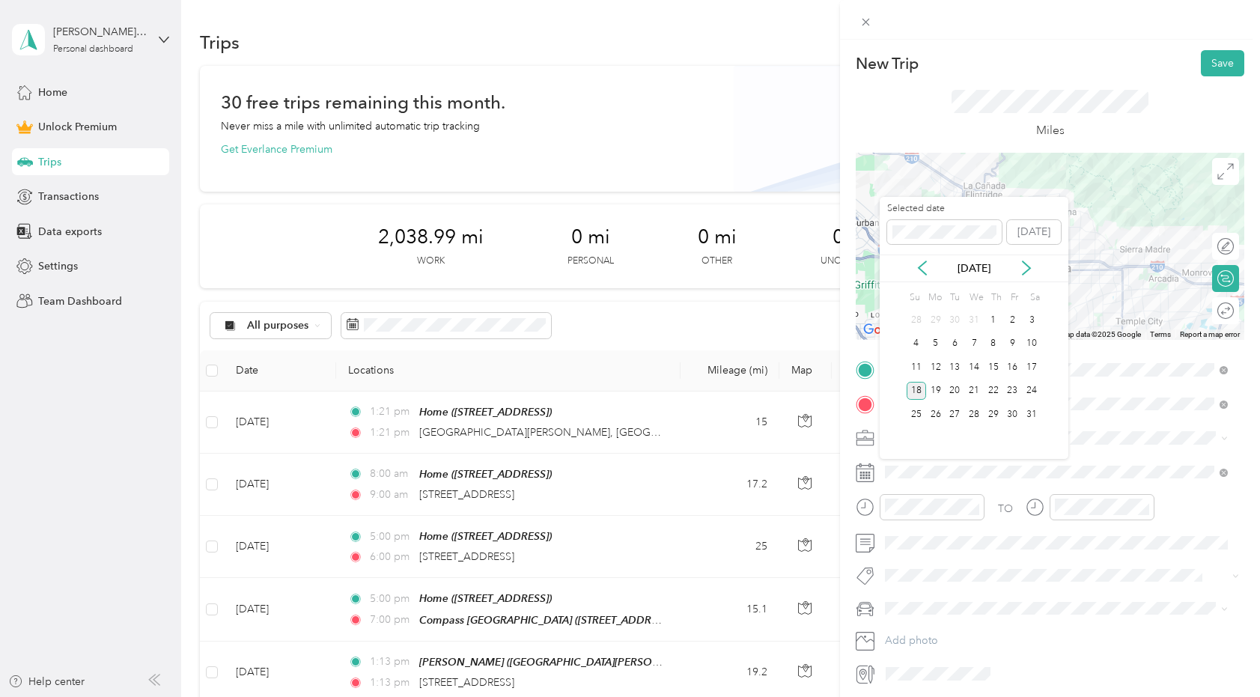
click at [921, 385] on div "18" at bounding box center [915, 391] width 19 height 19
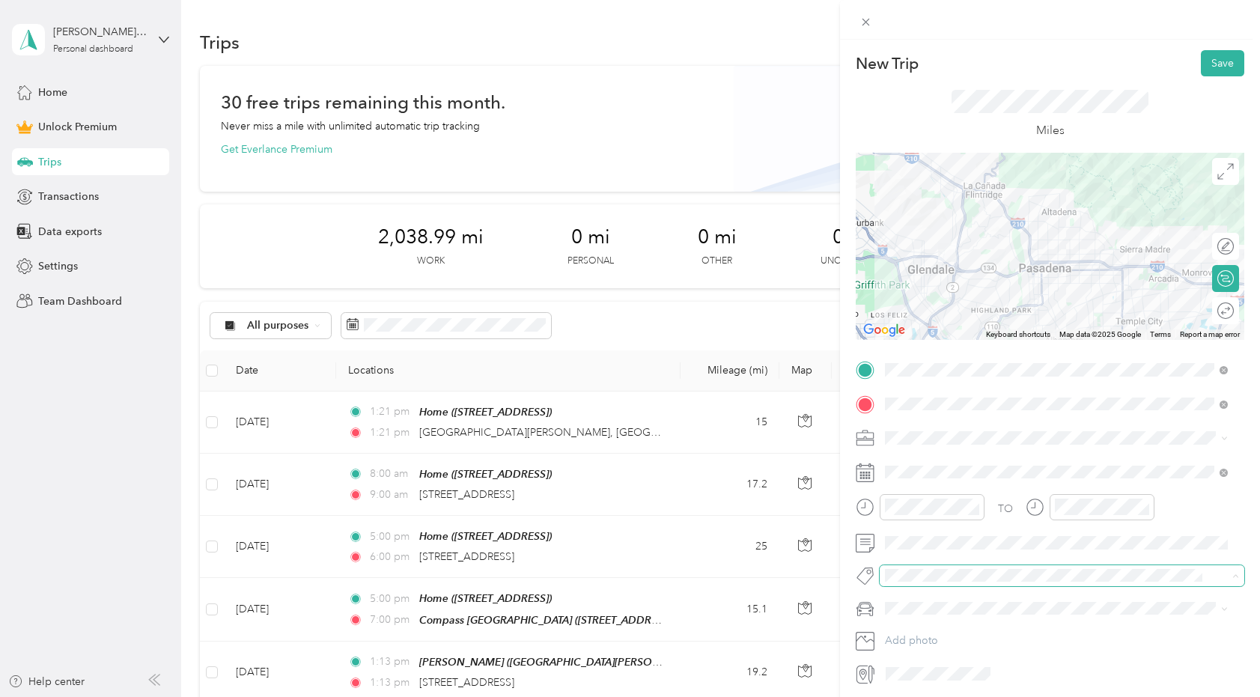
click at [945, 565] on span at bounding box center [1061, 575] width 365 height 21
click at [932, 544] on span "House Tour" at bounding box center [923, 540] width 46 height 13
click at [905, 643] on li "New Car" at bounding box center [1055, 633] width 353 height 26
click at [1220, 52] on button "Save" at bounding box center [1222, 63] width 43 height 26
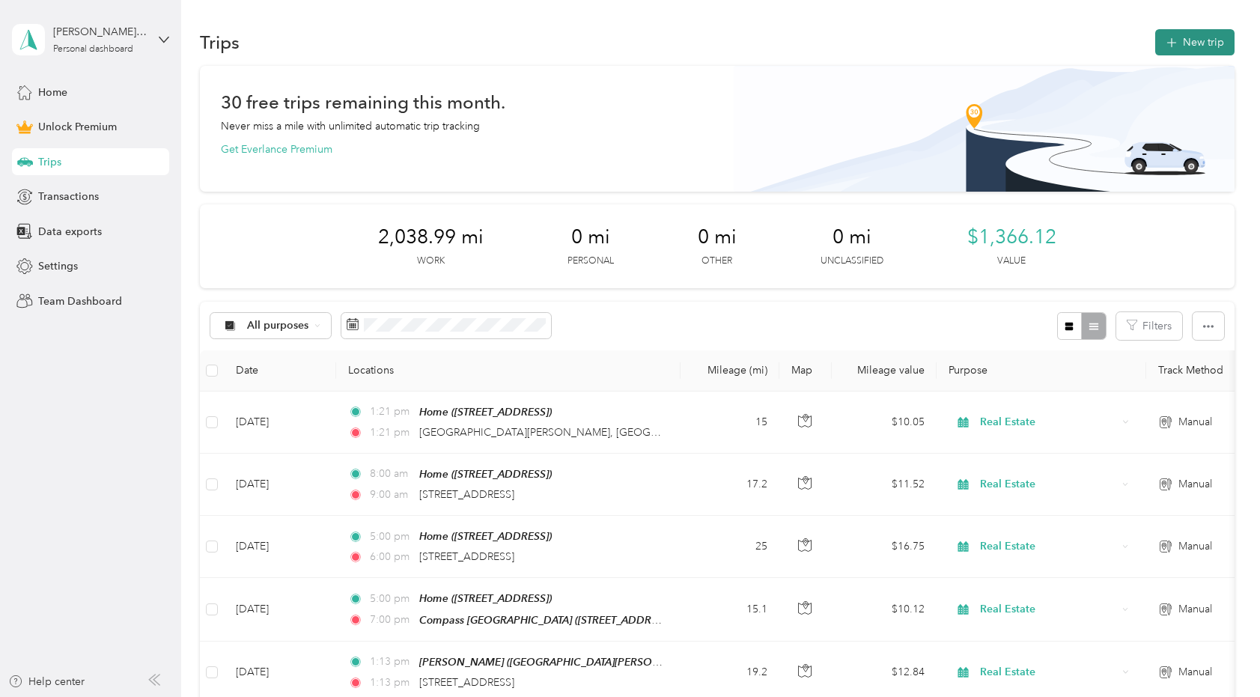
click at [1213, 42] on button "New trip" at bounding box center [1194, 42] width 79 height 26
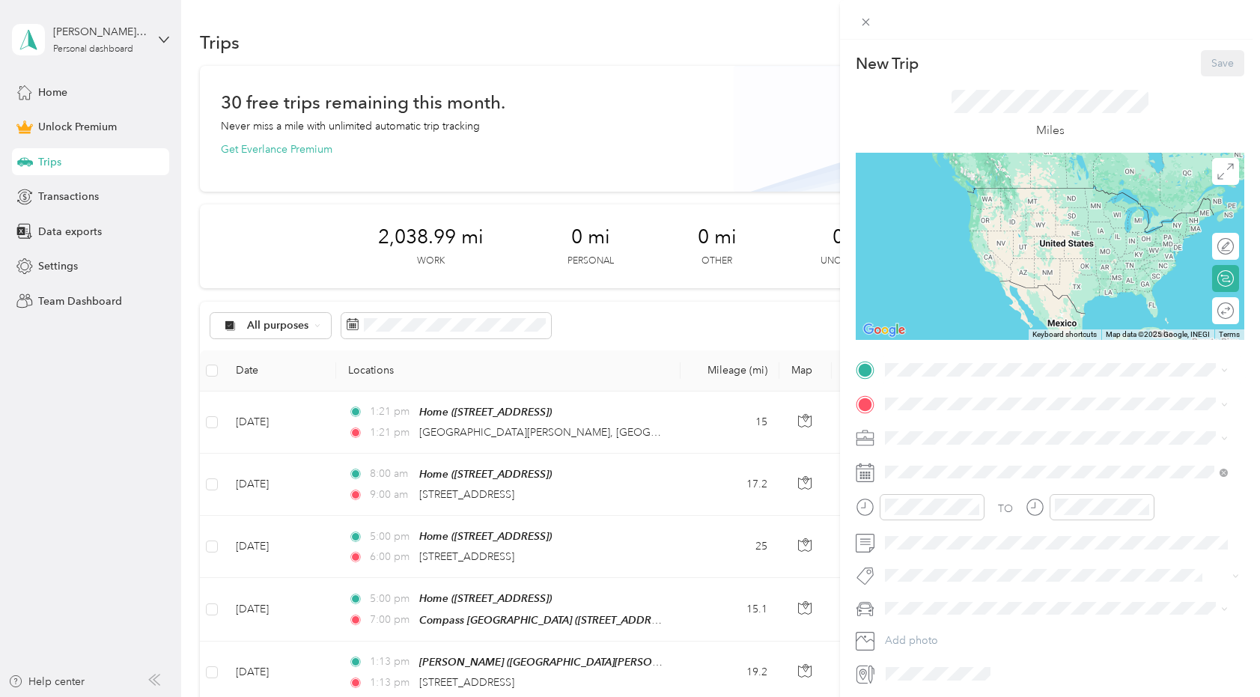
click at [913, 434] on div "Home [STREET_ADDRESS]" at bounding box center [960, 434] width 95 height 31
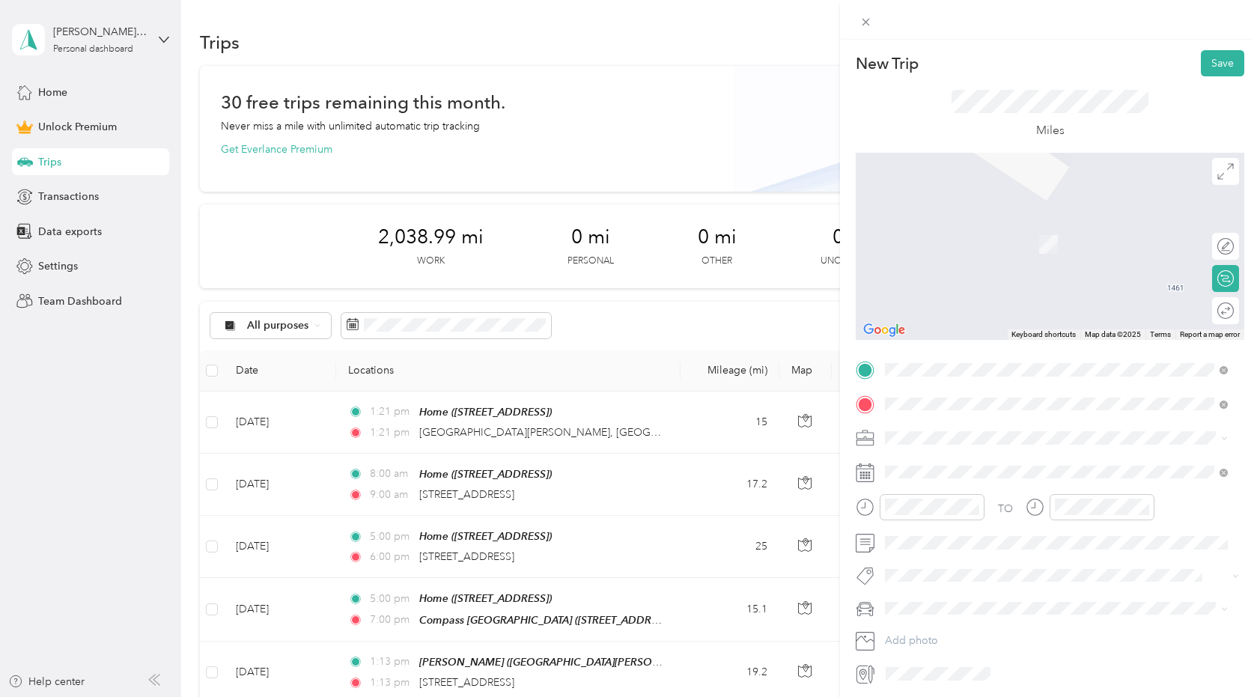
click at [935, 513] on strong "Compass [GEOGRAPHIC_DATA]" at bounding box center [992, 510] width 159 height 13
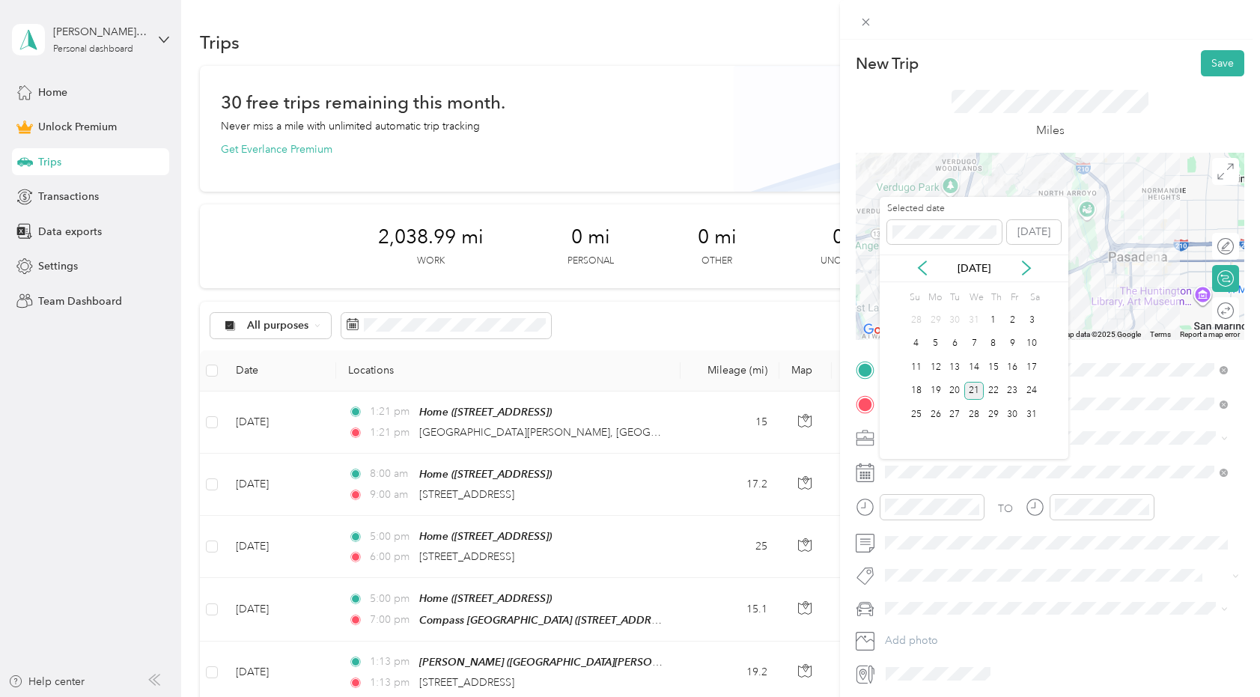
click at [977, 388] on div "21" at bounding box center [973, 391] width 19 height 19
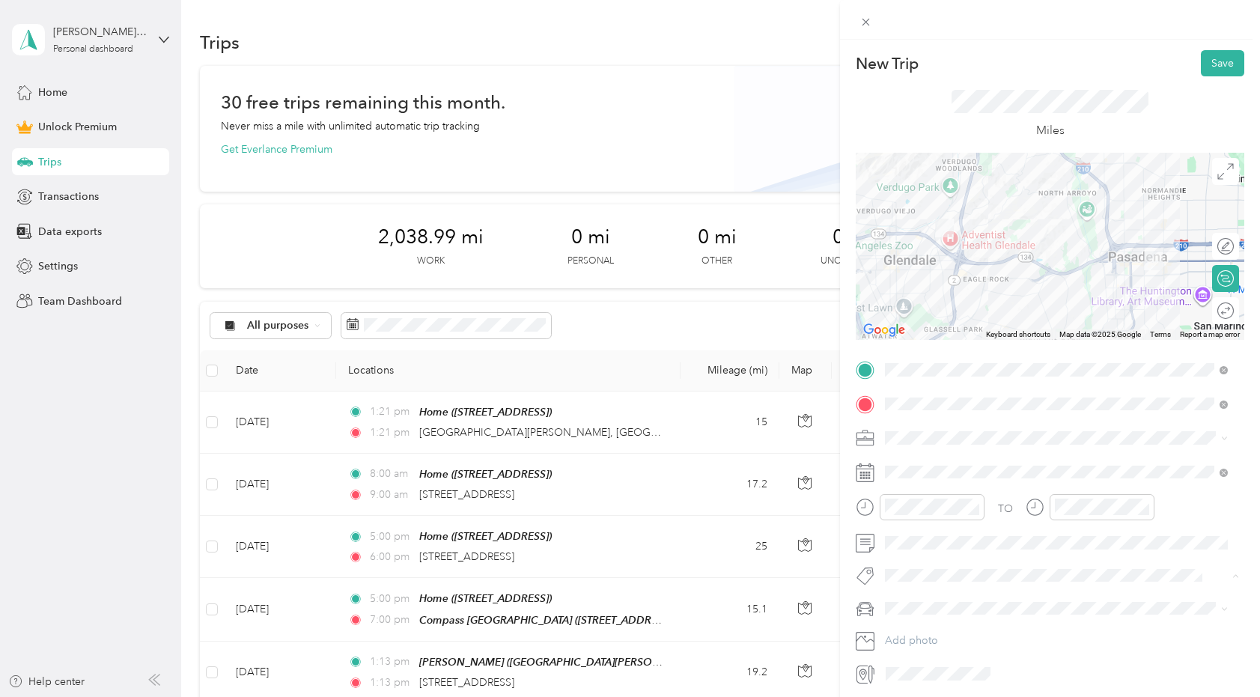
click at [939, 537] on span "House Tour" at bounding box center [923, 540] width 46 height 13
click at [911, 635] on span "New Car" at bounding box center [910, 637] width 41 height 13
click at [1233, 313] on div "Round trip" at bounding box center [1233, 310] width 0 height 16
click at [1210, 313] on div at bounding box center [1217, 310] width 31 height 16
click at [1219, 313] on div at bounding box center [1225, 310] width 13 height 13
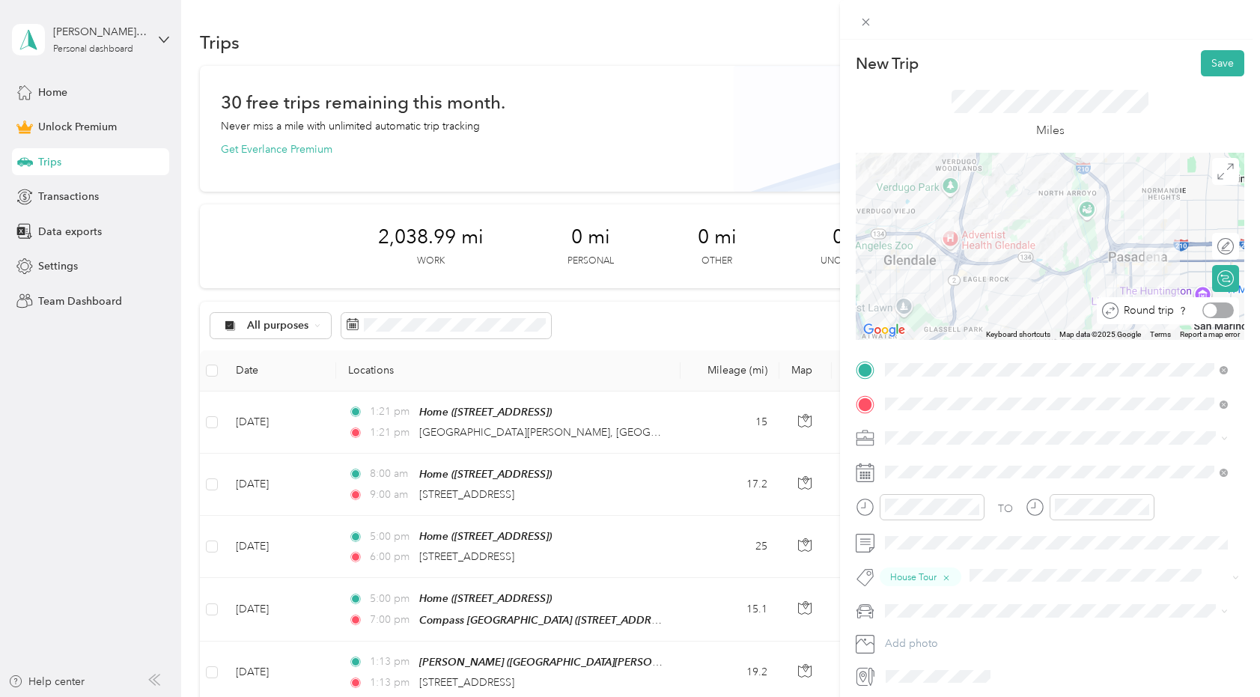
click at [1210, 313] on div at bounding box center [1217, 310] width 31 height 16
click at [1211, 63] on button "Save" at bounding box center [1222, 63] width 43 height 26
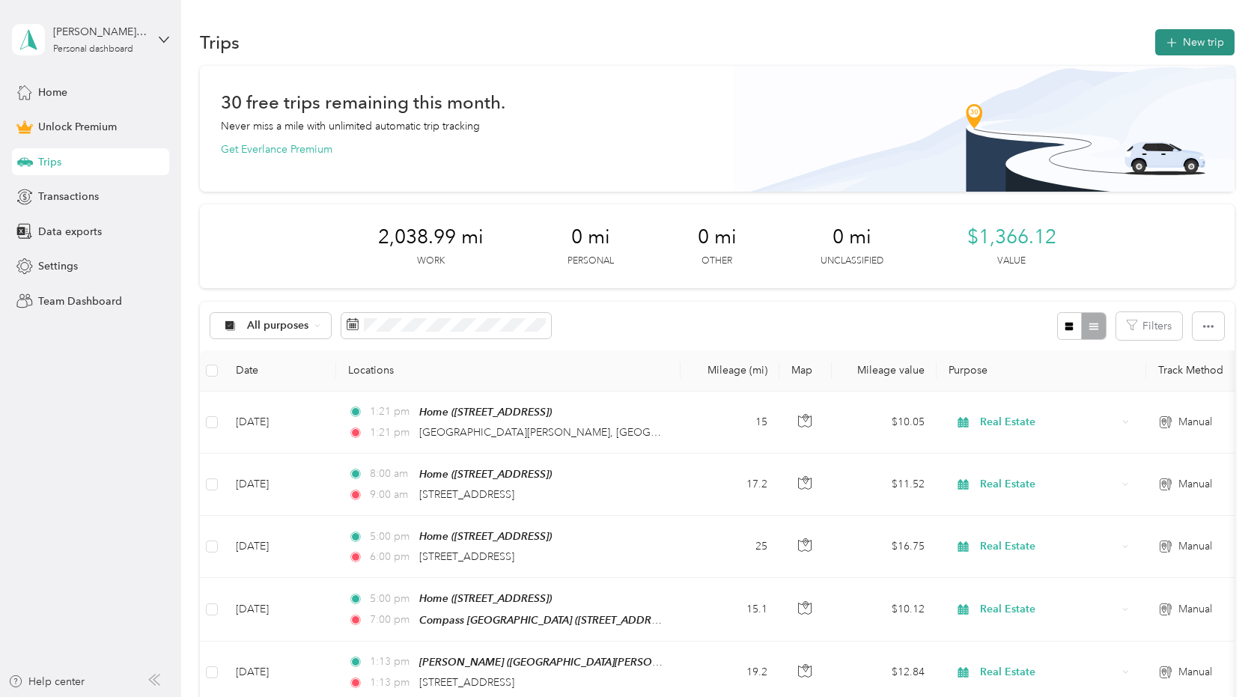
click at [1213, 43] on button "New trip" at bounding box center [1194, 42] width 79 height 26
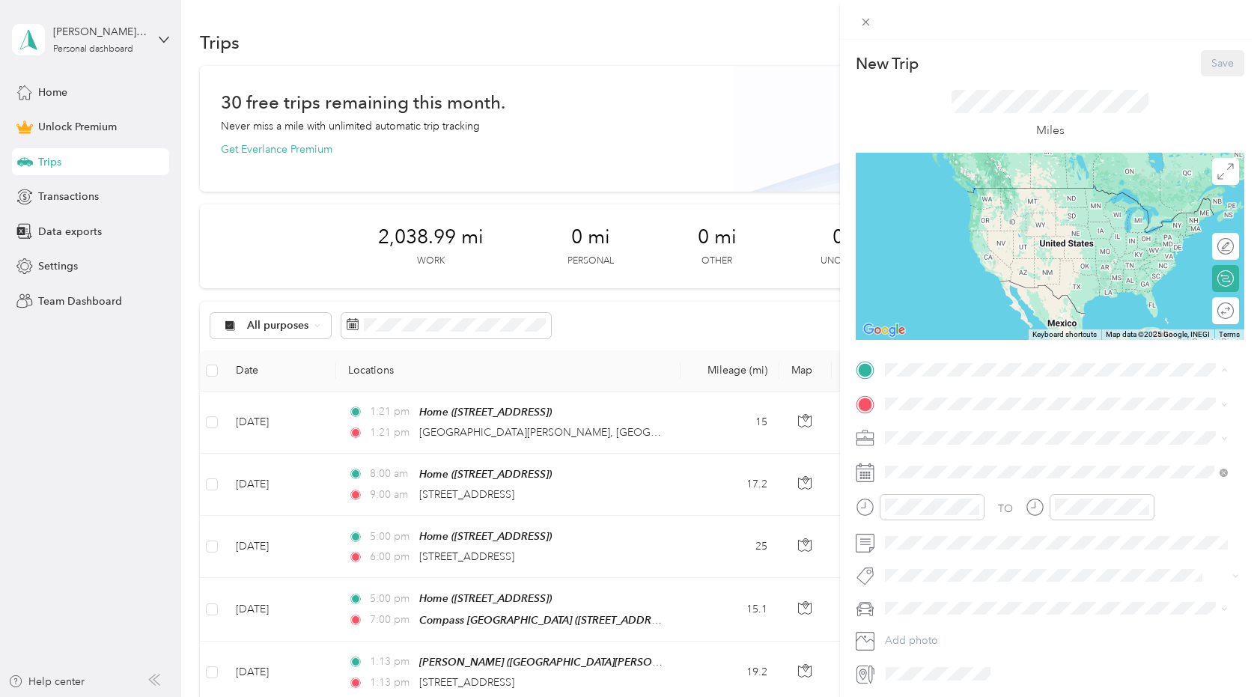
click at [924, 436] on div "Home [STREET_ADDRESS]" at bounding box center [960, 437] width 95 height 31
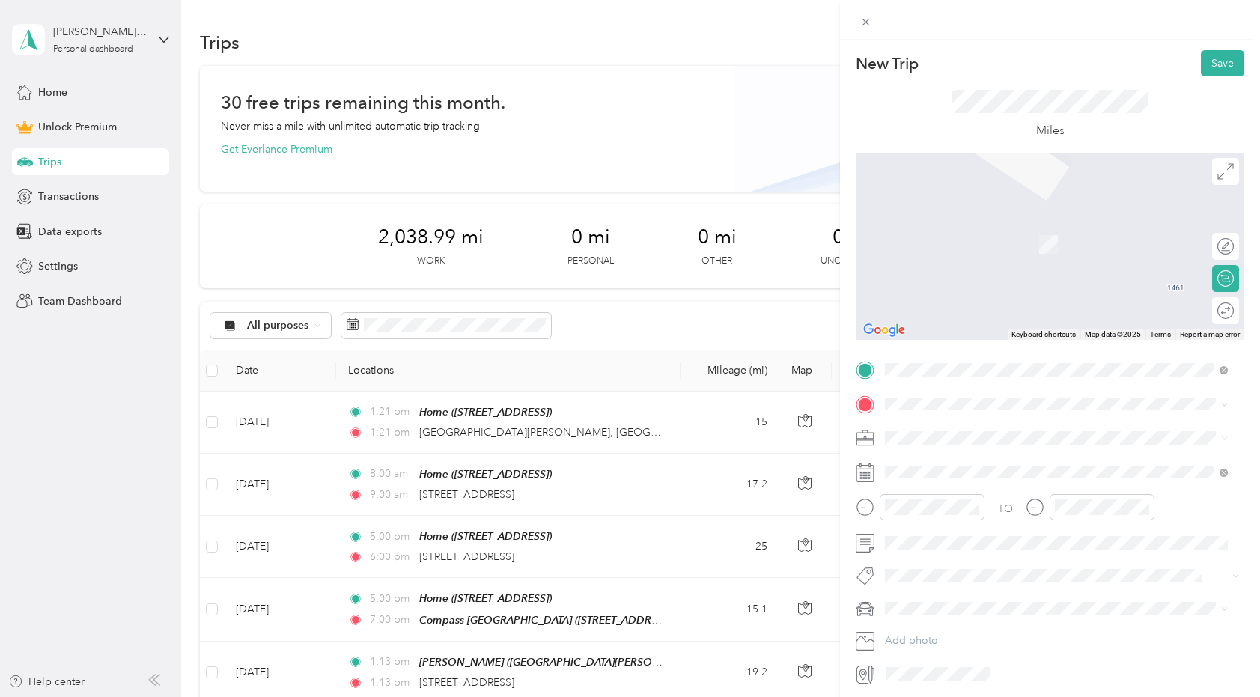
click at [948, 461] on span "[STREET_ADDRESS][US_STATE]" at bounding box center [988, 457] width 150 height 13
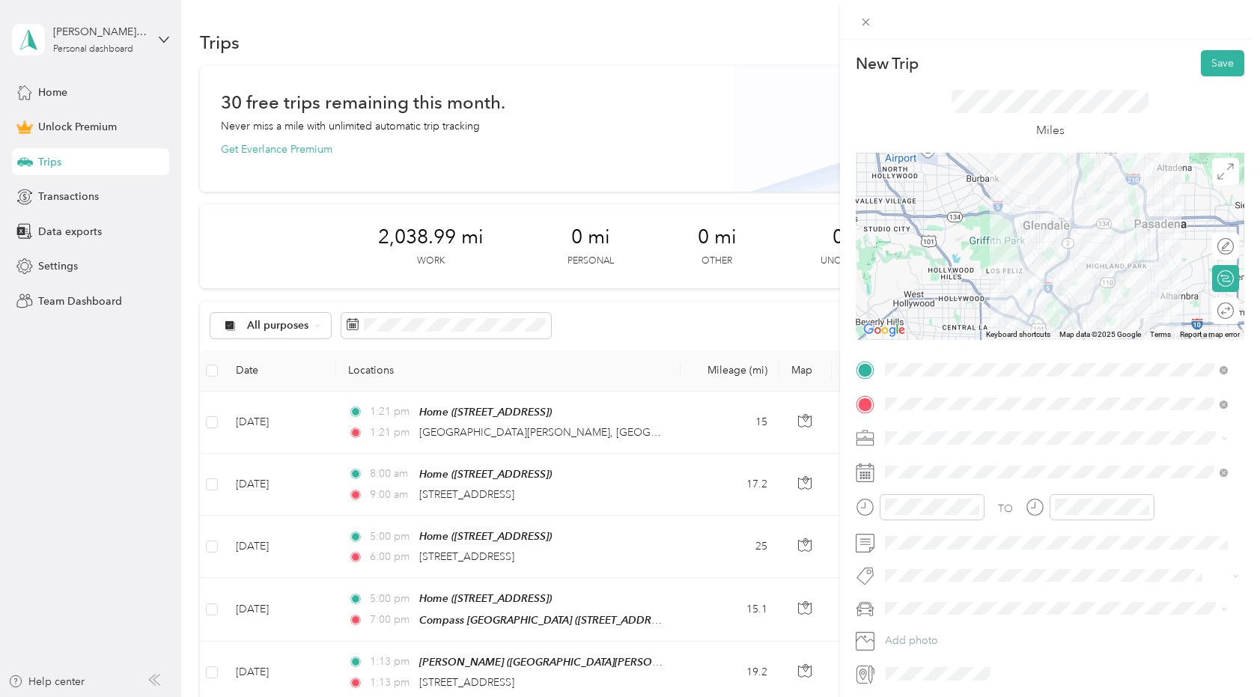
click at [927, 510] on span "Real Estate" at bounding box center [915, 512] width 50 height 13
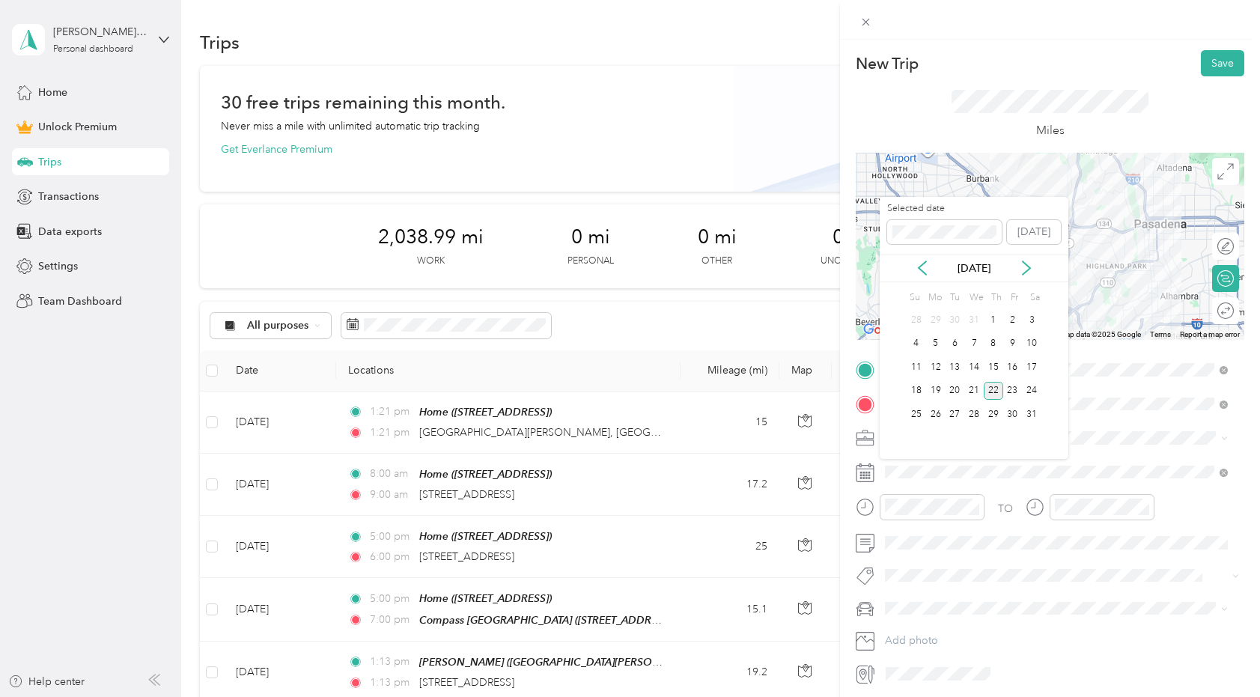
click at [998, 387] on div "22" at bounding box center [992, 391] width 19 height 19
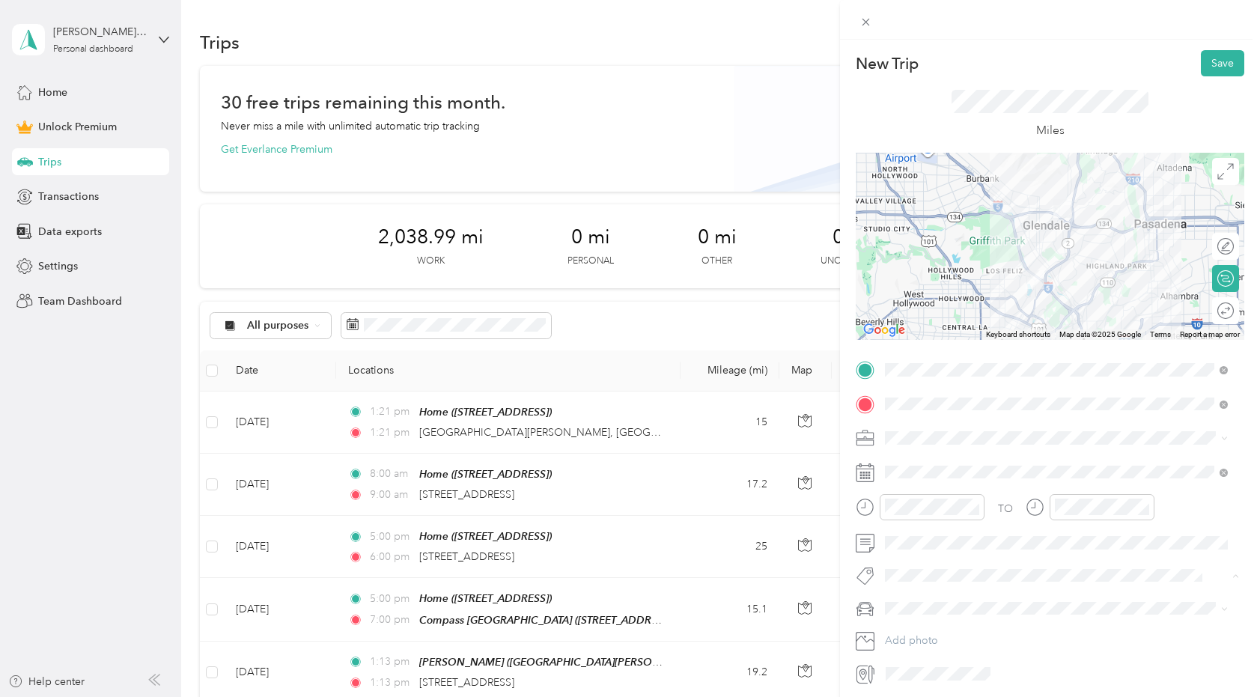
click at [933, 540] on span "House Tour" at bounding box center [923, 540] width 46 height 13
click at [912, 634] on span "New Car" at bounding box center [910, 637] width 41 height 13
click at [1216, 309] on div at bounding box center [1217, 310] width 31 height 16
click at [1205, 58] on button "Save" at bounding box center [1222, 63] width 43 height 26
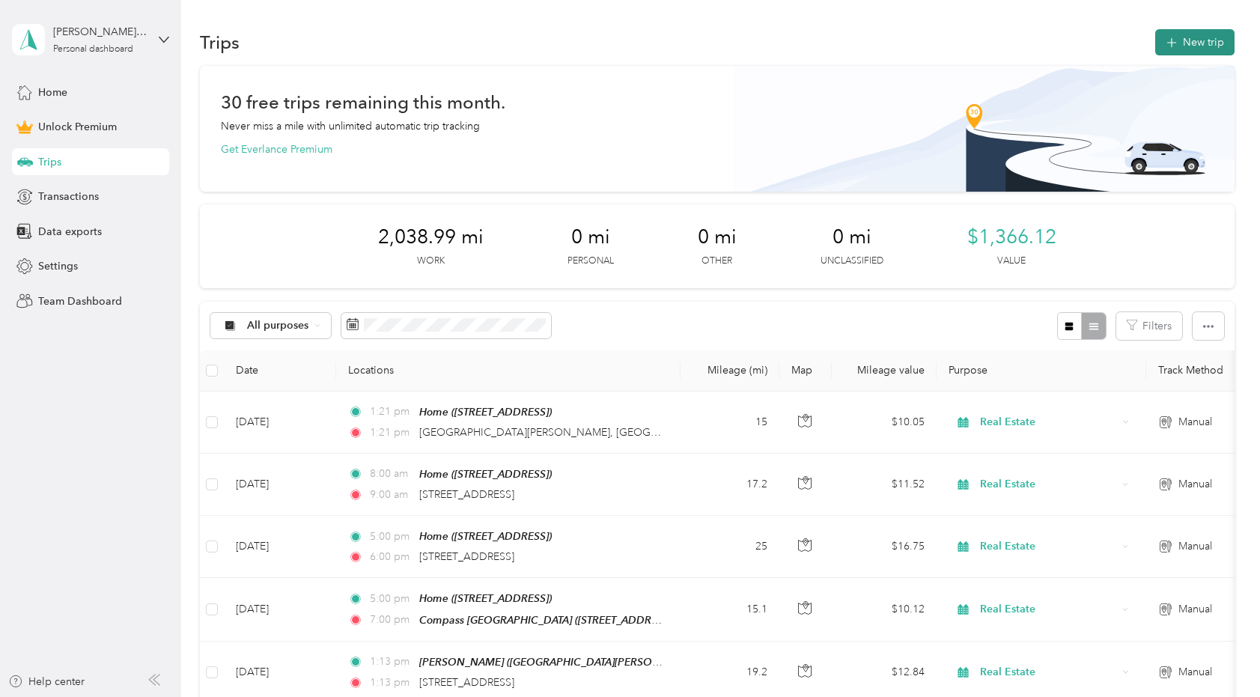
click at [1195, 36] on button "New trip" at bounding box center [1194, 42] width 79 height 26
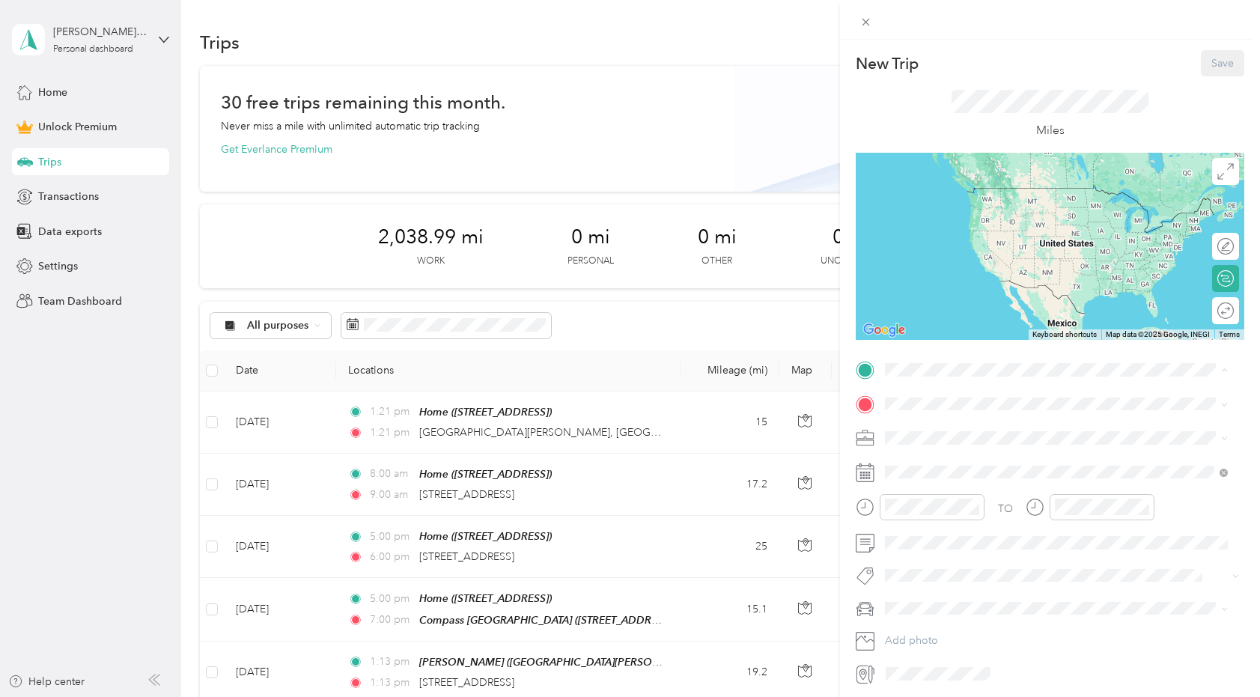
click at [937, 435] on div "Home [STREET_ADDRESS]" at bounding box center [960, 437] width 95 height 31
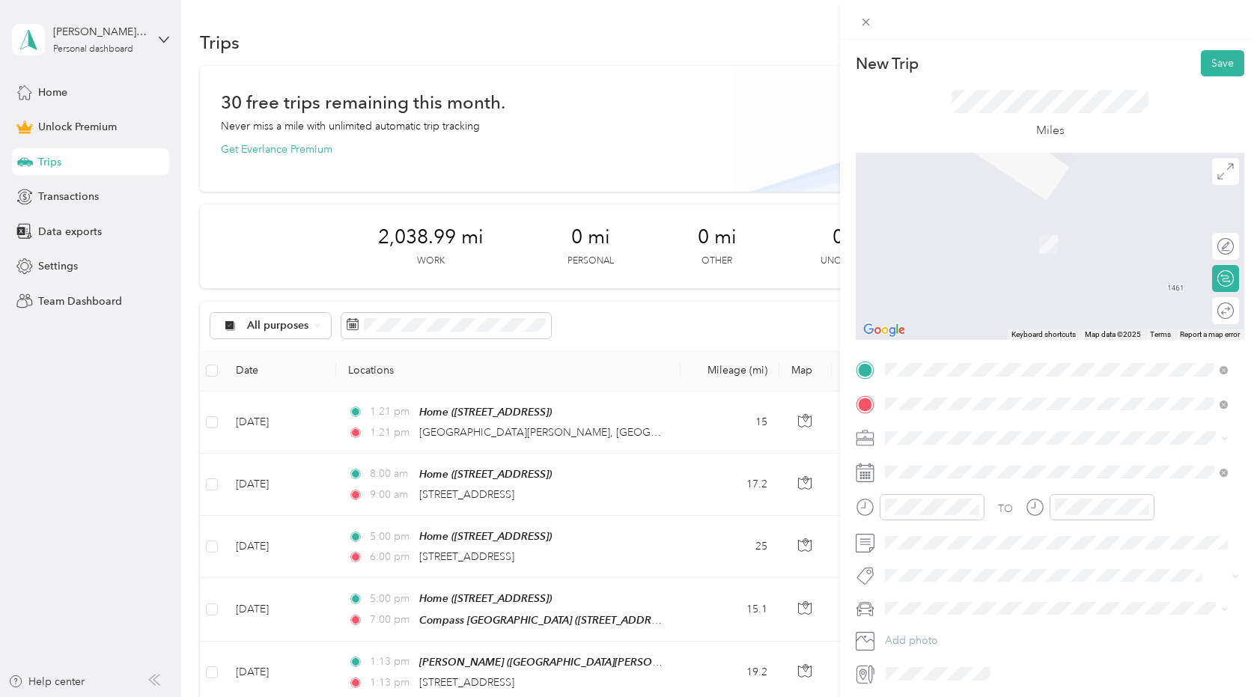
click at [928, 460] on span "[STREET_ADDRESS][US_STATE]" at bounding box center [988, 457] width 150 height 13
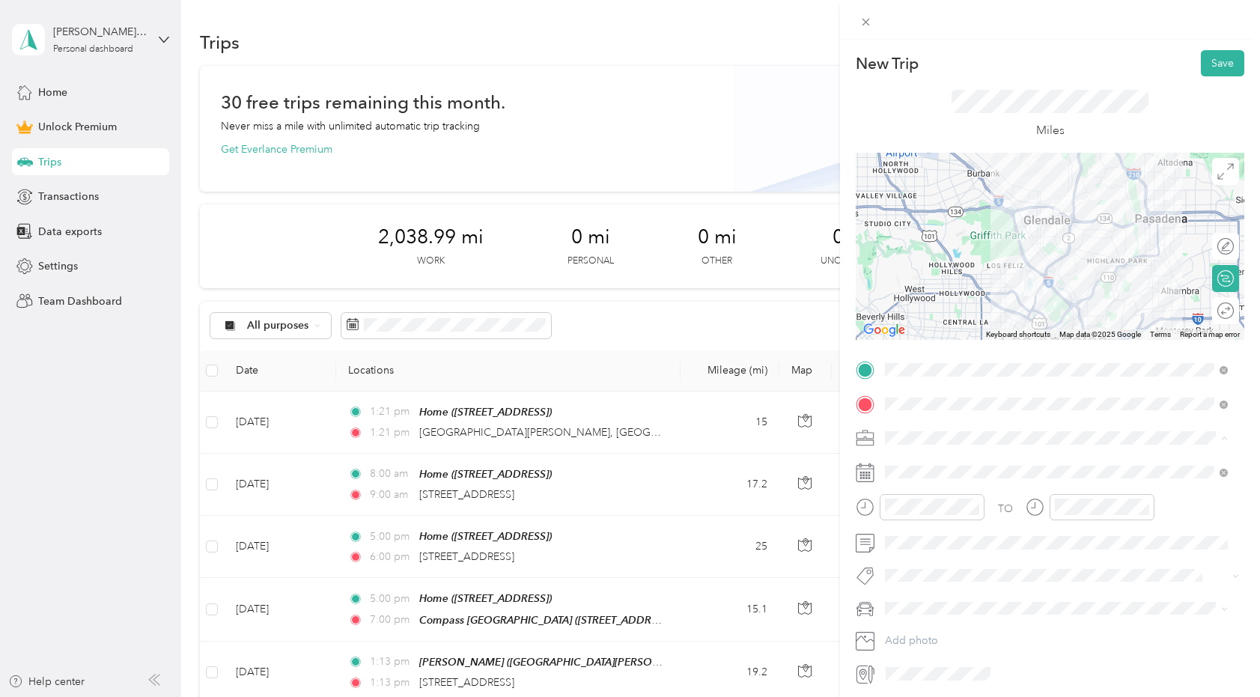
click at [912, 513] on span "Real Estate" at bounding box center [915, 516] width 50 height 13
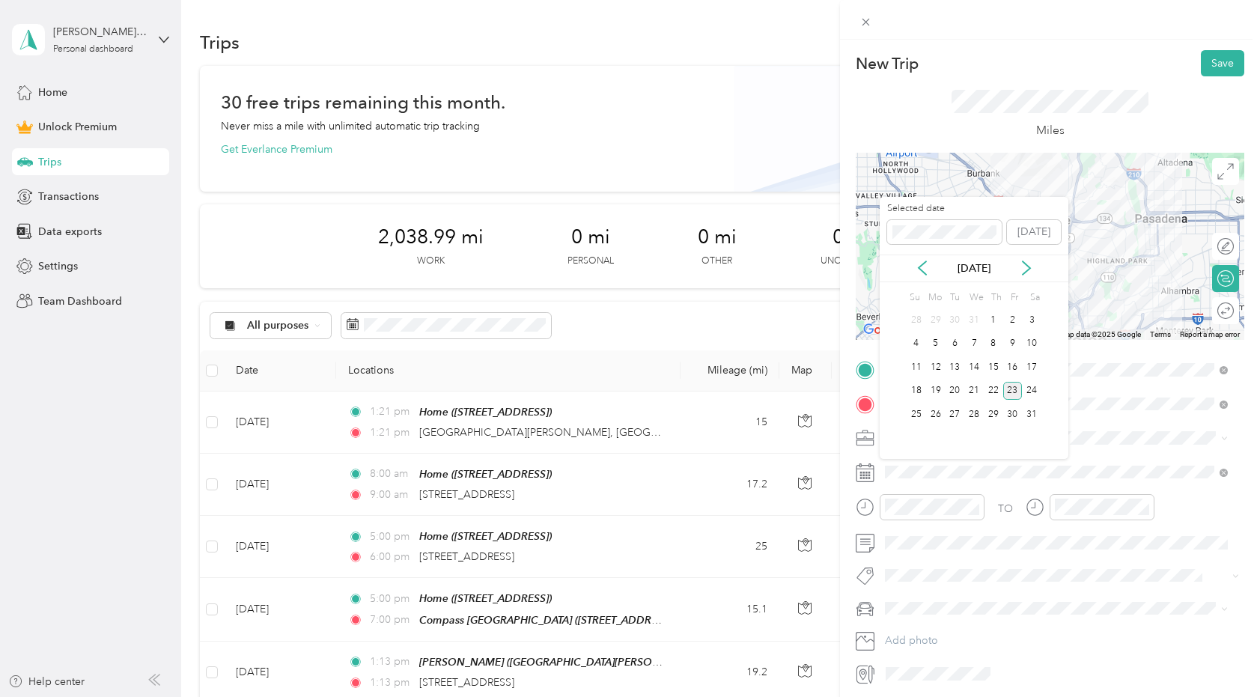
click at [1010, 385] on div "23" at bounding box center [1012, 391] width 19 height 19
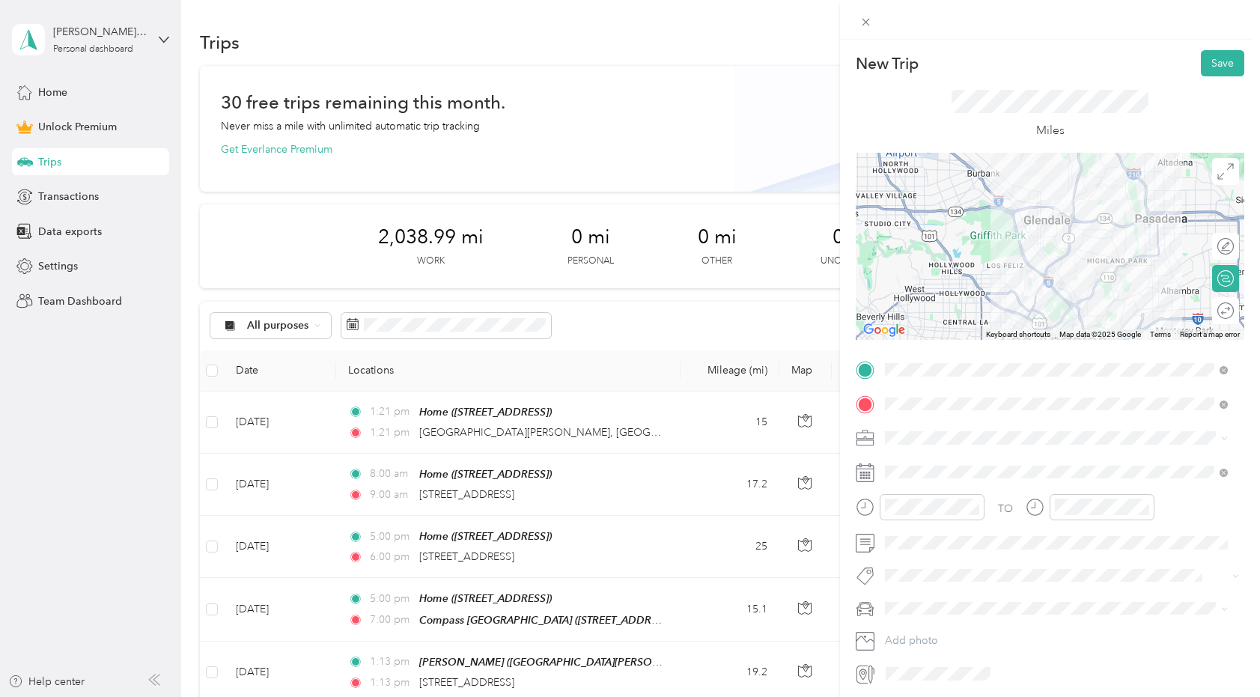
click at [929, 543] on span "House Tour" at bounding box center [923, 540] width 46 height 13
click at [906, 636] on span "New Car" at bounding box center [910, 632] width 41 height 13
click at [1259, 313] on div at bounding box center [1262, 310] width 0 height 16
click at [1212, 66] on button "Save" at bounding box center [1222, 63] width 43 height 26
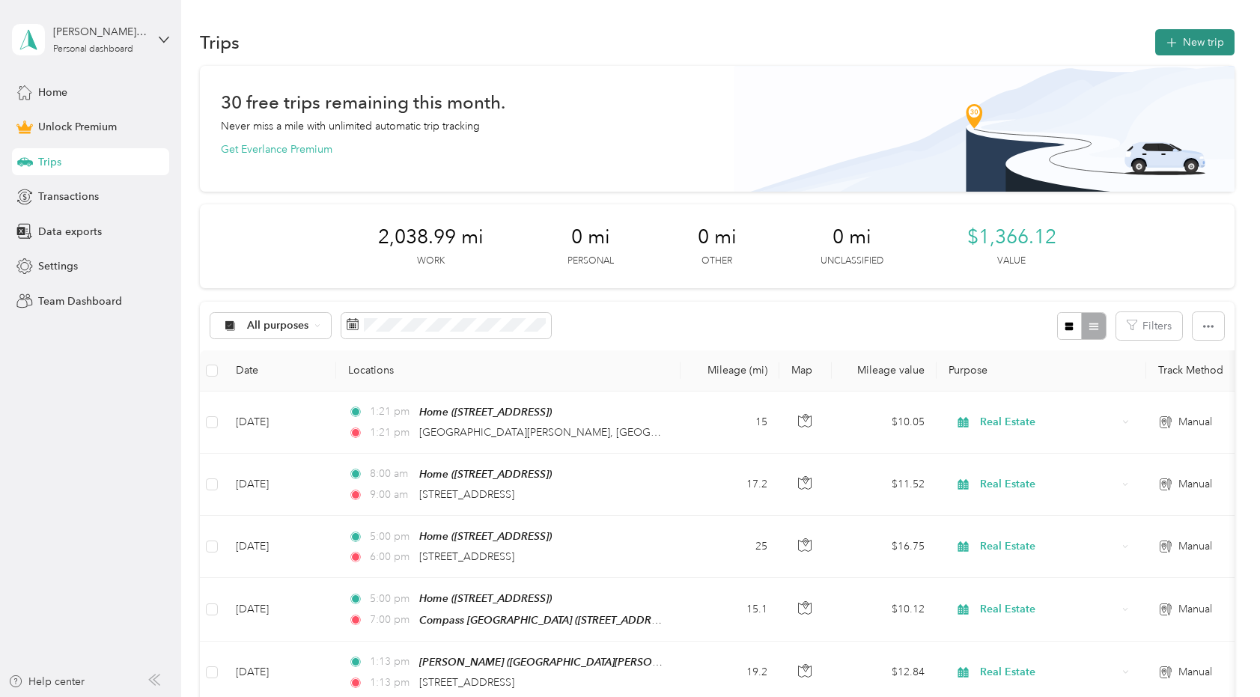
click at [1212, 42] on button "New trip" at bounding box center [1194, 42] width 79 height 26
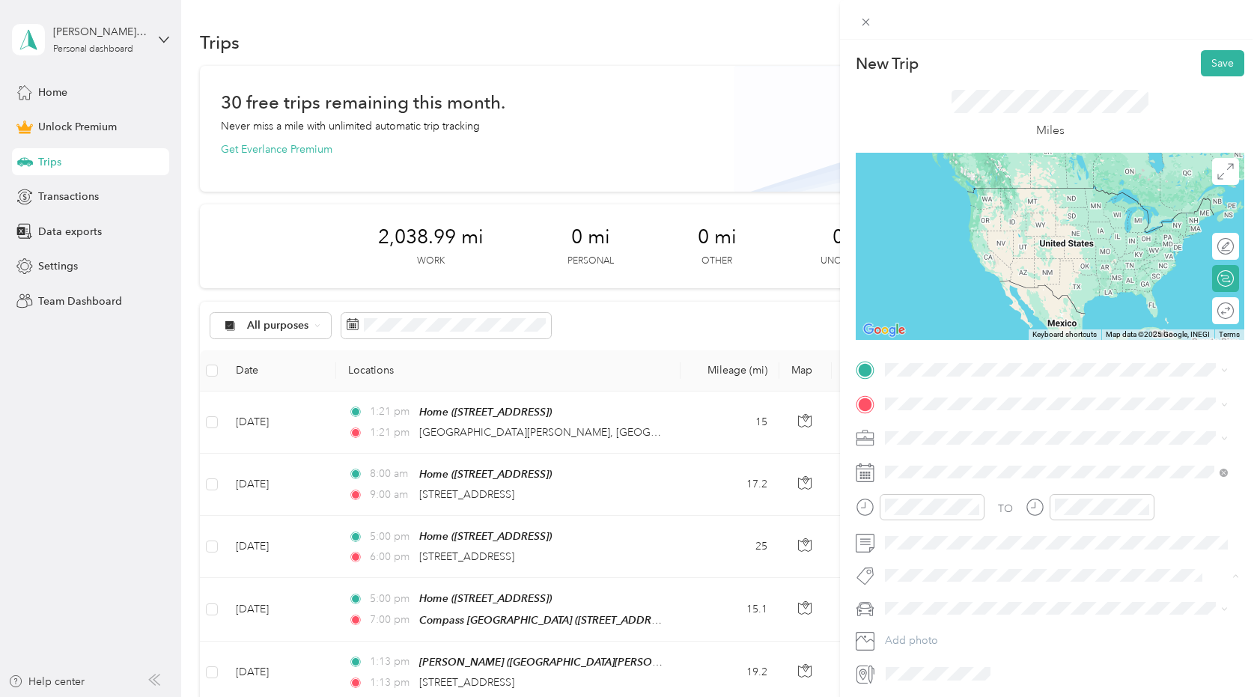
click at [934, 533] on button "House Tour" at bounding box center [923, 541] width 67 height 19
click at [912, 642] on li "New Car" at bounding box center [1055, 635] width 353 height 26
click at [924, 510] on span "Real Estate" at bounding box center [915, 516] width 50 height 13
click at [941, 435] on div "Home [STREET_ADDRESS]" at bounding box center [960, 437] width 95 height 31
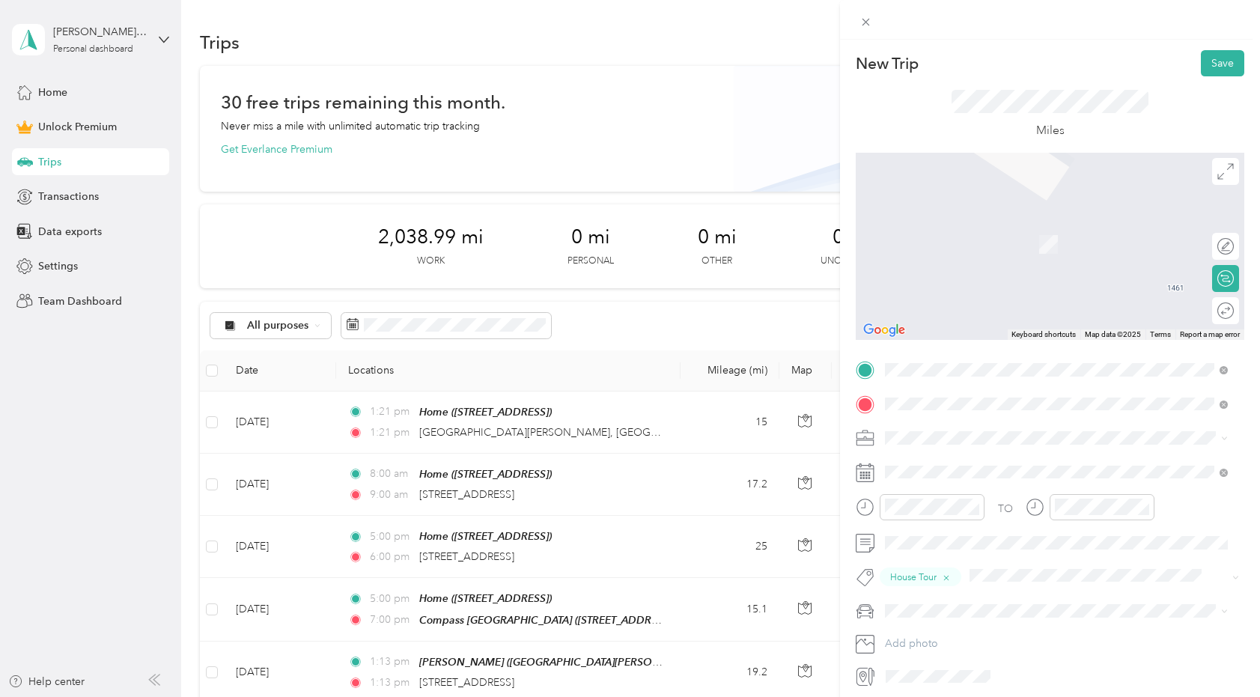
click at [932, 465] on span "[STREET_ADDRESS][PERSON_NAME][US_STATE]" at bounding box center [1029, 457] width 233 height 13
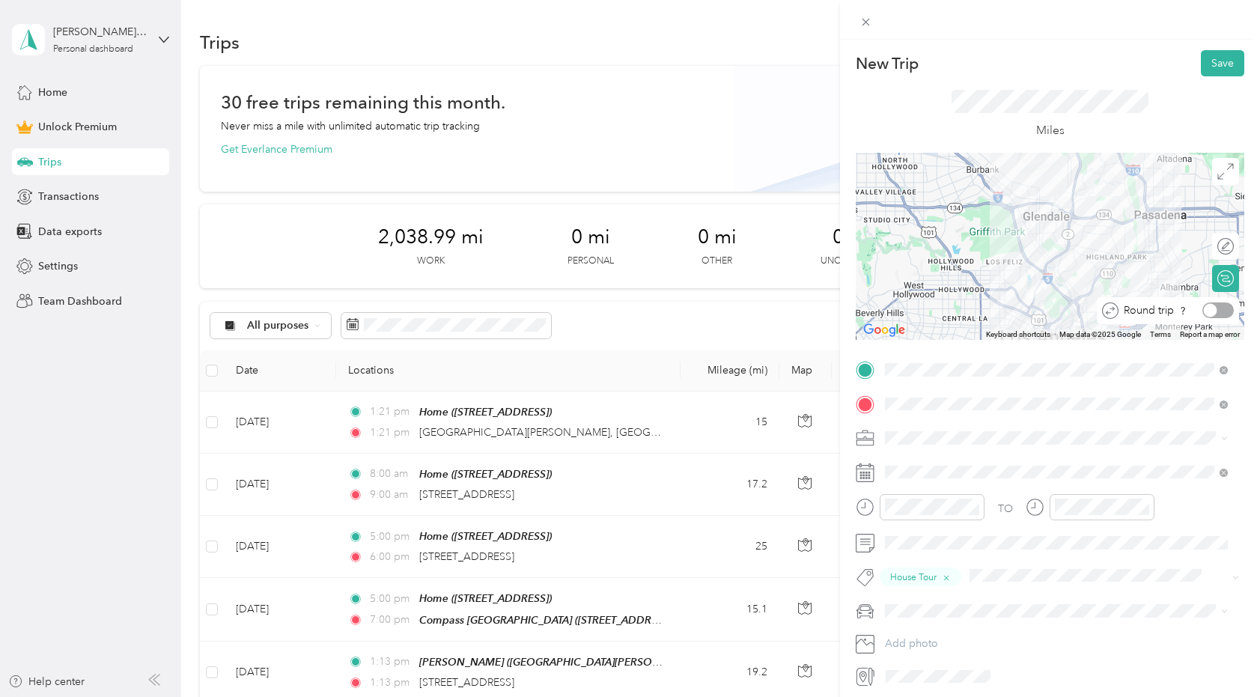
click at [1211, 306] on div at bounding box center [1217, 310] width 31 height 16
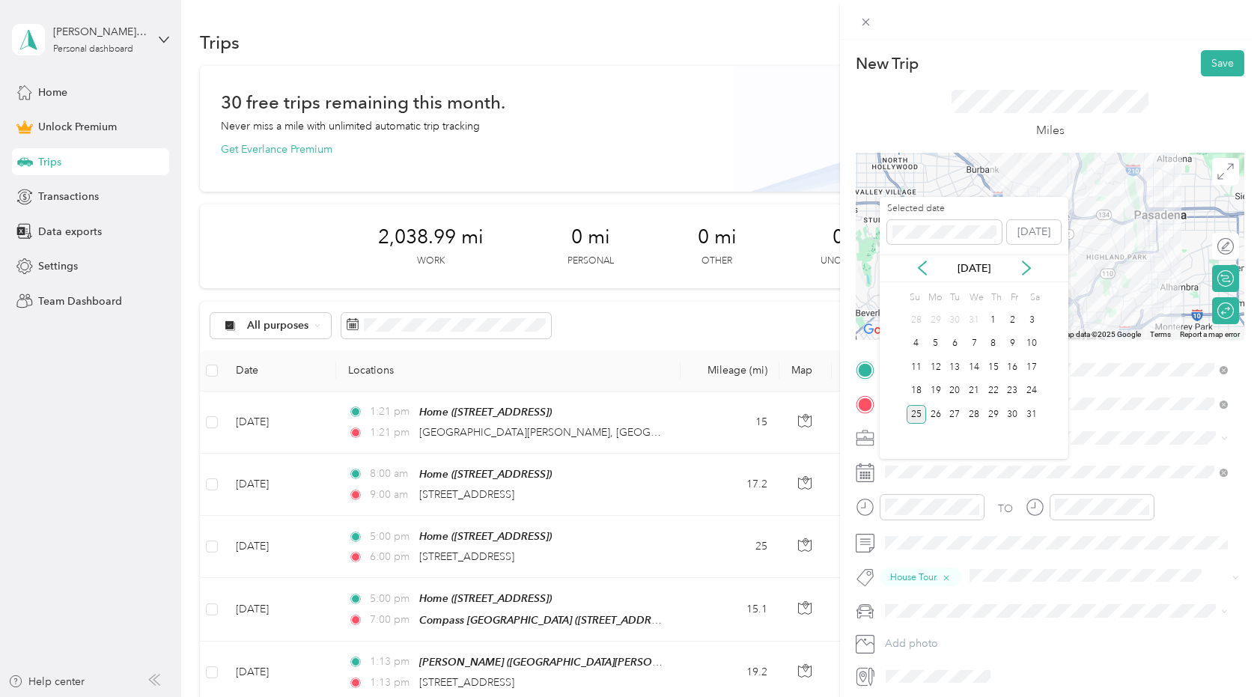
click at [919, 409] on div "25" at bounding box center [915, 414] width 19 height 19
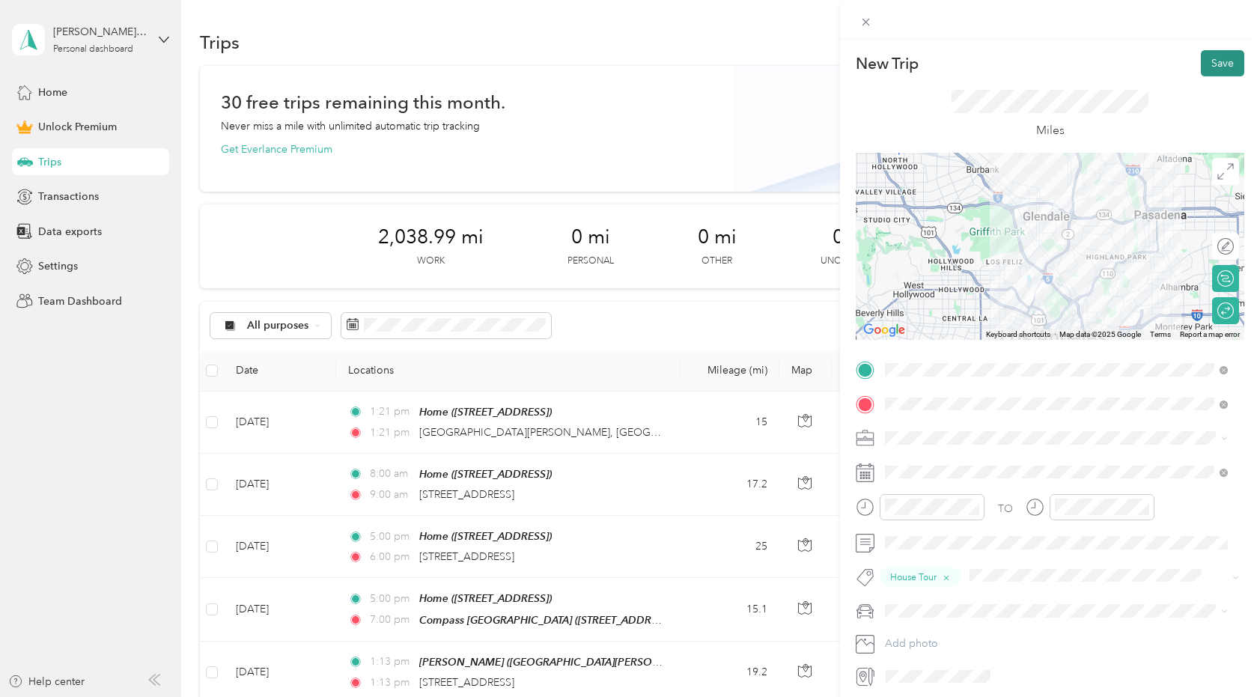
click at [1214, 64] on button "Save" at bounding box center [1222, 63] width 43 height 26
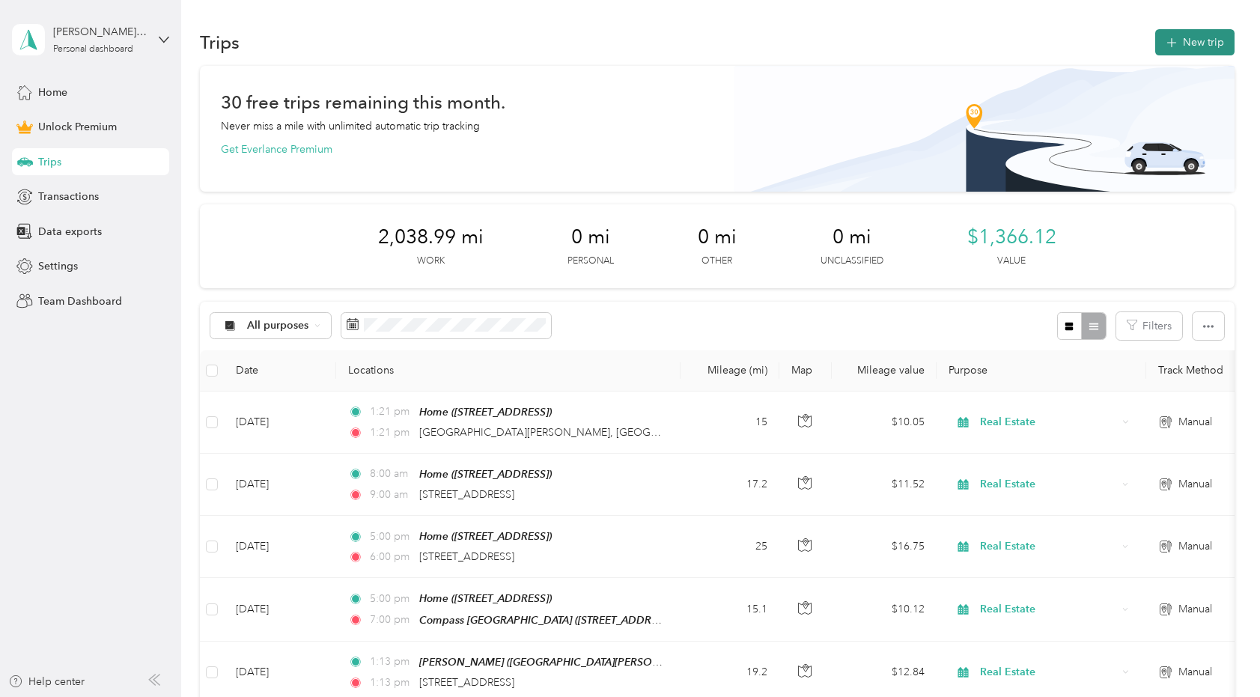
click at [1198, 50] on button "New trip" at bounding box center [1194, 42] width 79 height 26
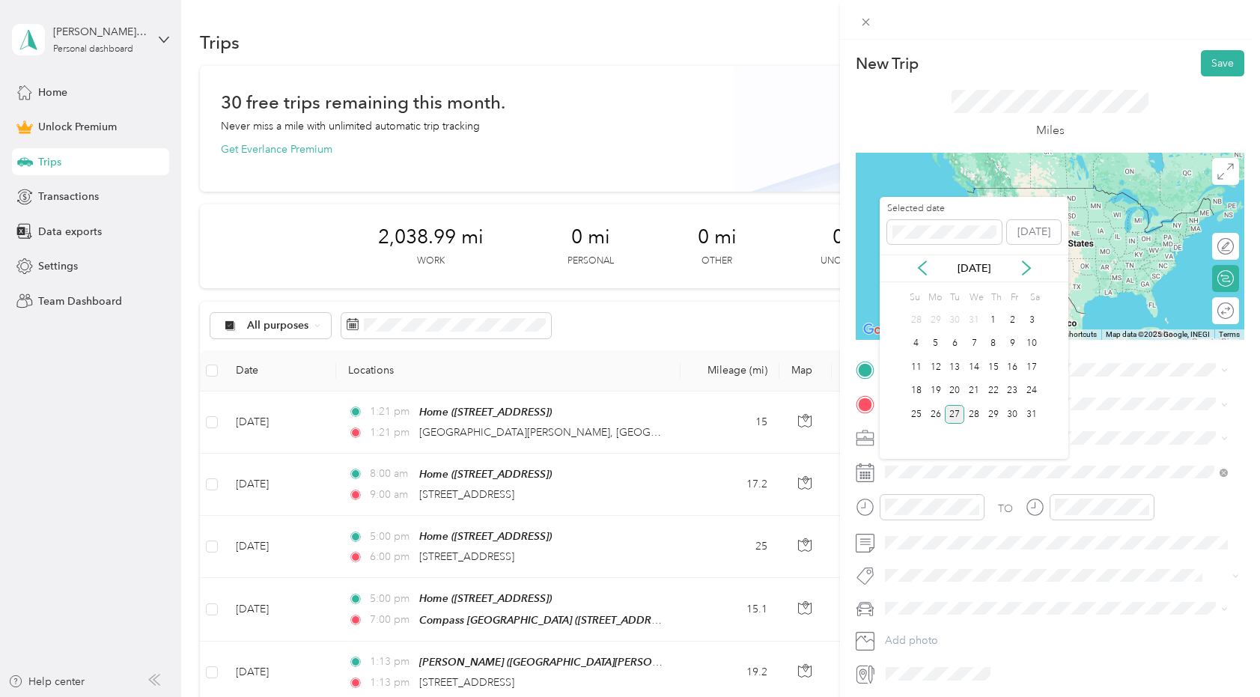
click at [950, 417] on div "27" at bounding box center [954, 414] width 19 height 19
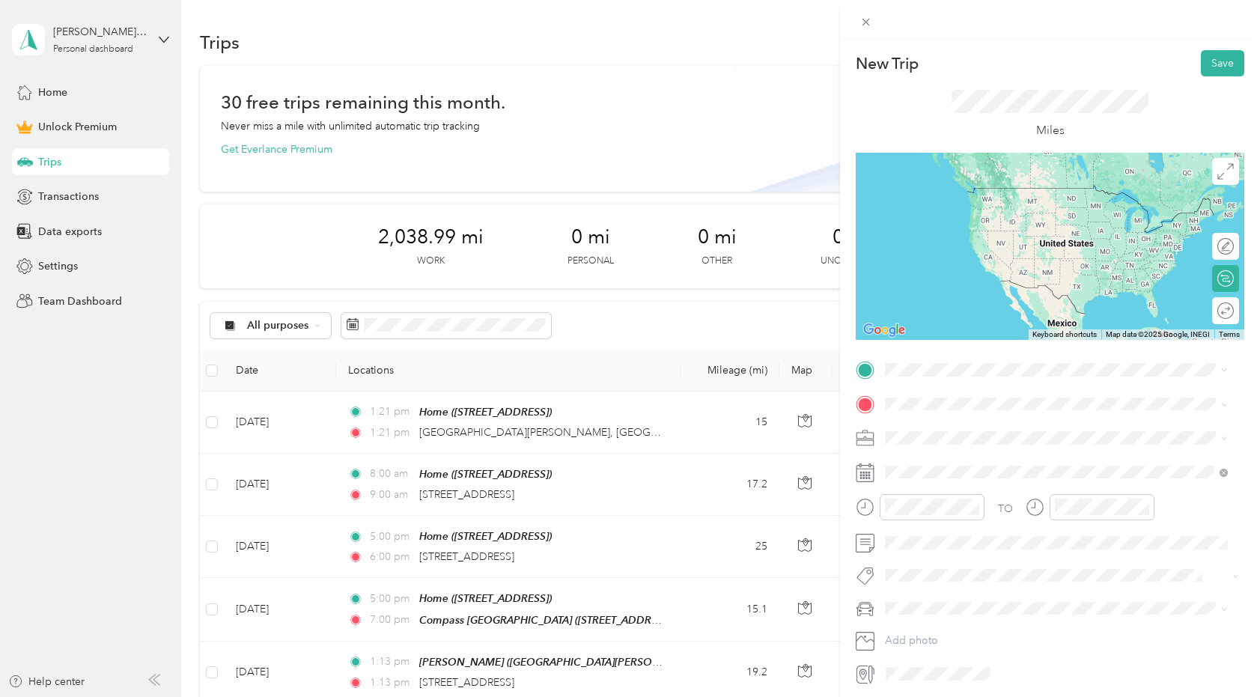
click at [909, 523] on li "Real Estate" at bounding box center [1055, 511] width 353 height 26
click at [928, 465] on span "[STREET_ADDRESS][US_STATE]" at bounding box center [988, 457] width 150 height 13
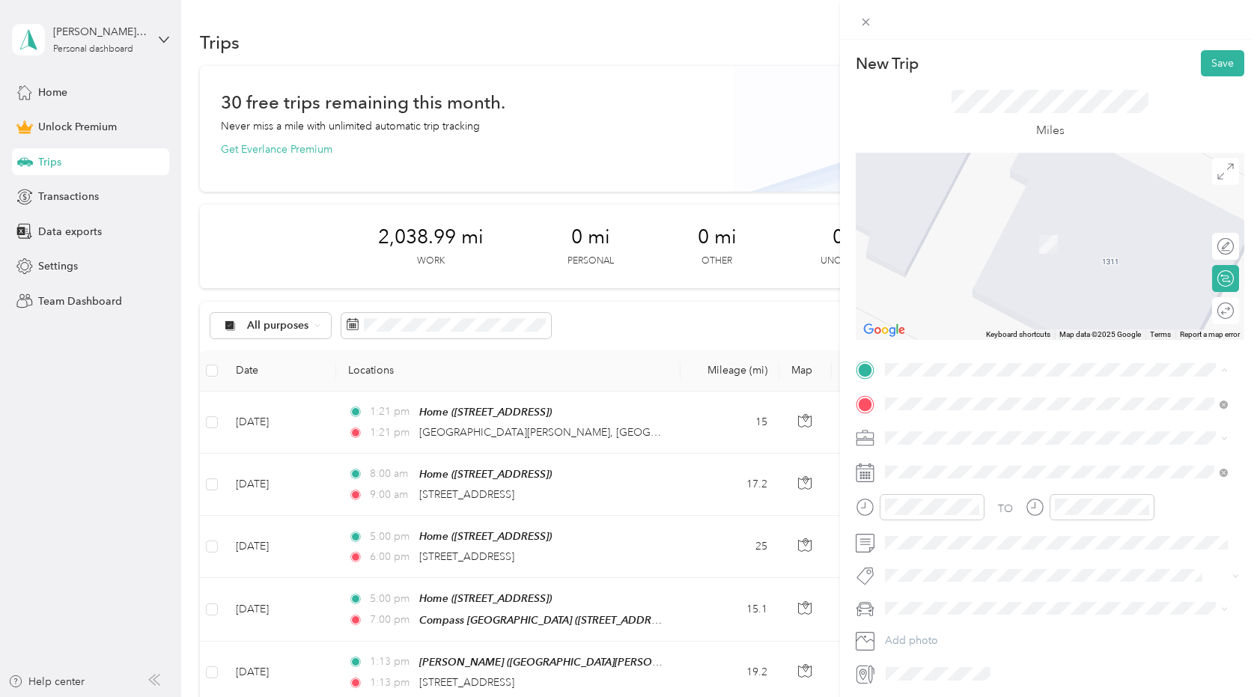
click at [938, 428] on strong "Home" at bounding box center [927, 428] width 29 height 13
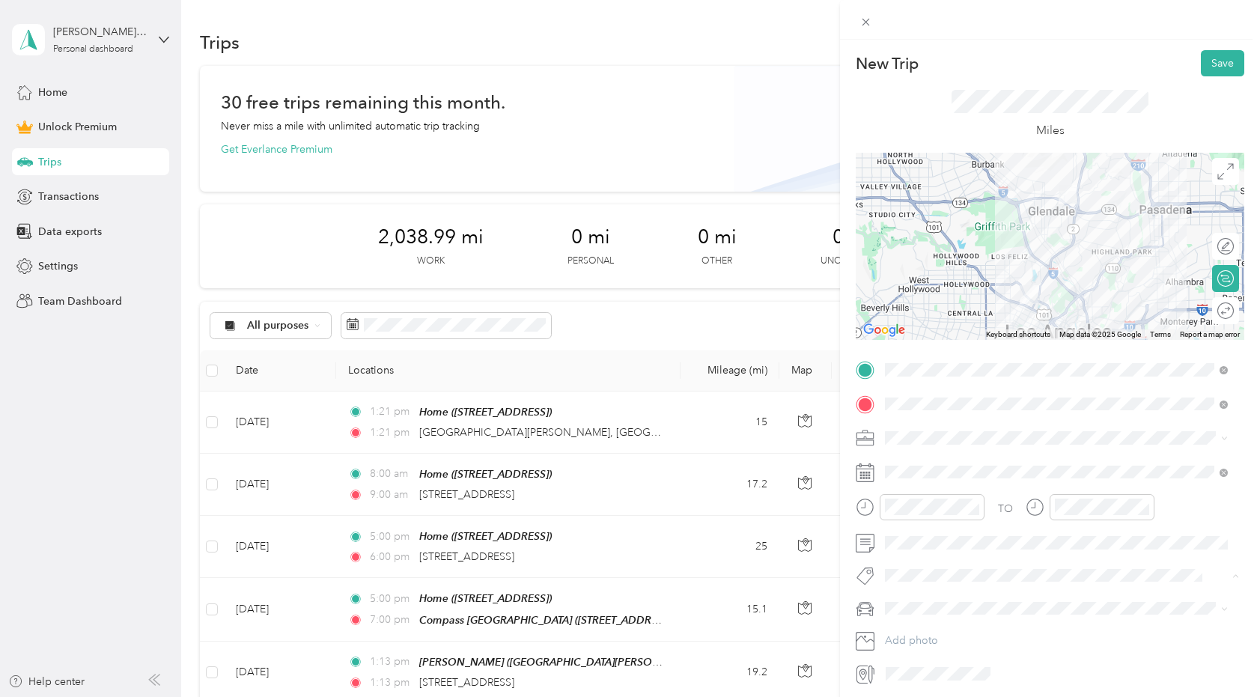
click at [906, 540] on span "House Tour" at bounding box center [923, 540] width 46 height 13
click at [933, 635] on div "New Car" at bounding box center [1056, 637] width 332 height 16
click at [1216, 61] on button "Save" at bounding box center [1222, 63] width 43 height 26
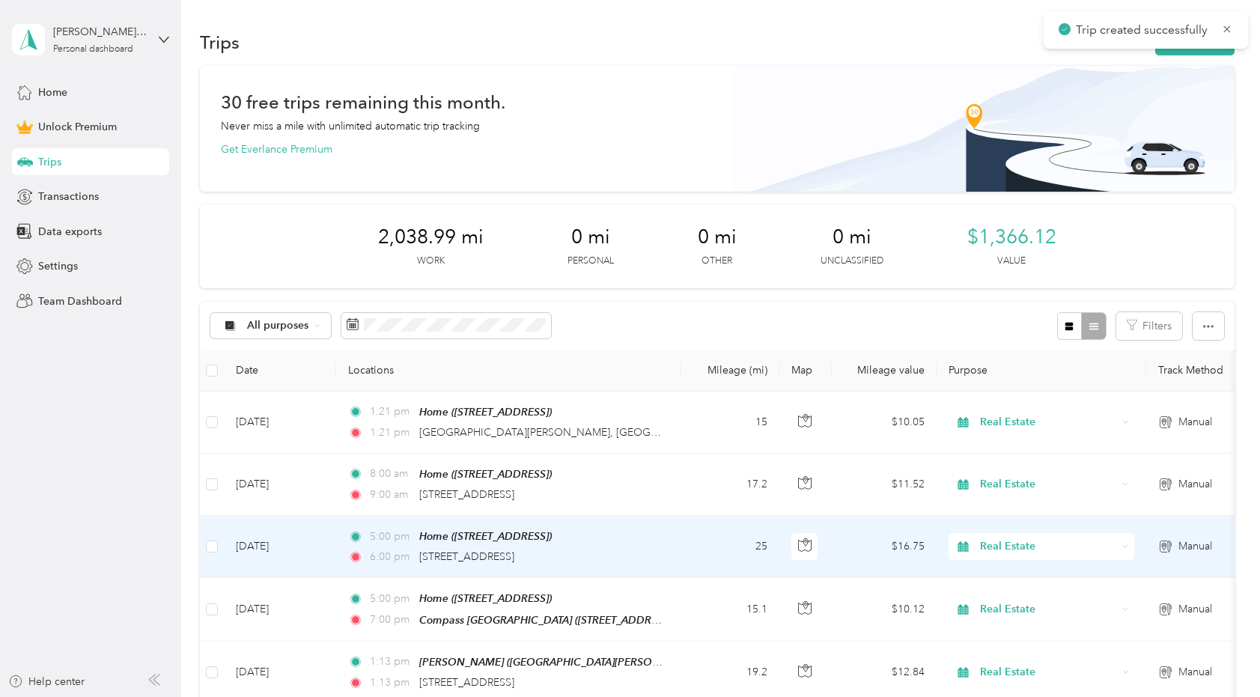
scroll to position [1514, 0]
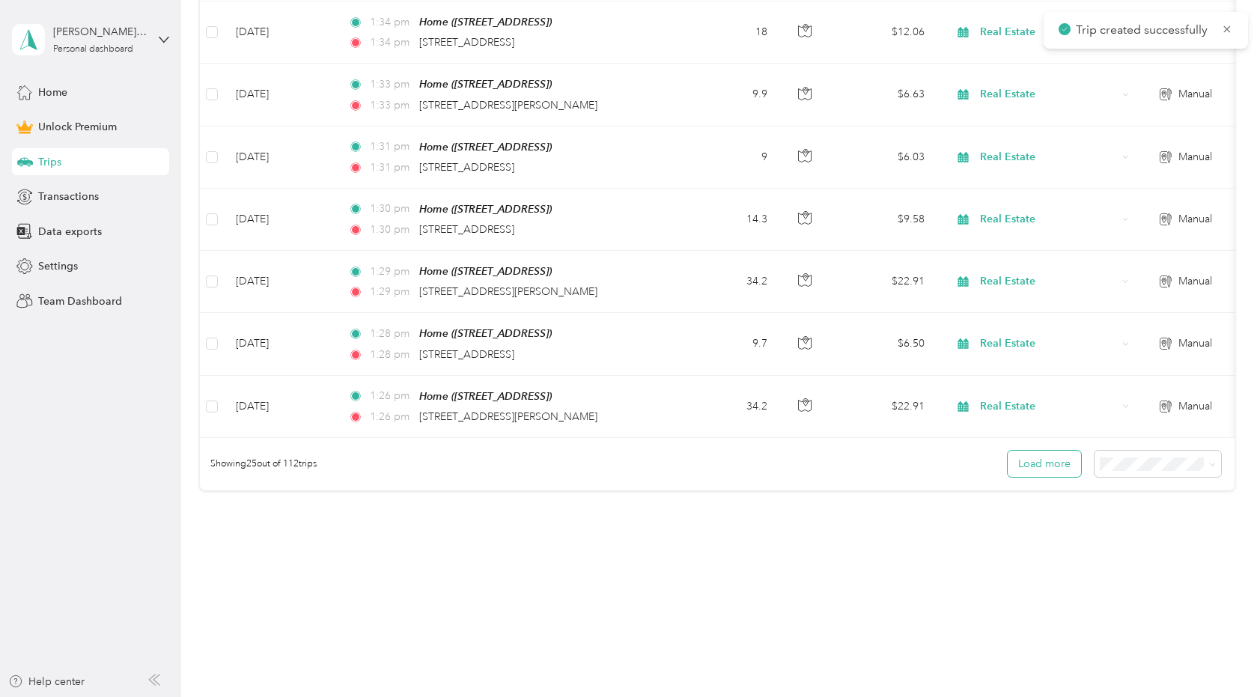
click at [1038, 466] on button "Load more" at bounding box center [1043, 464] width 73 height 26
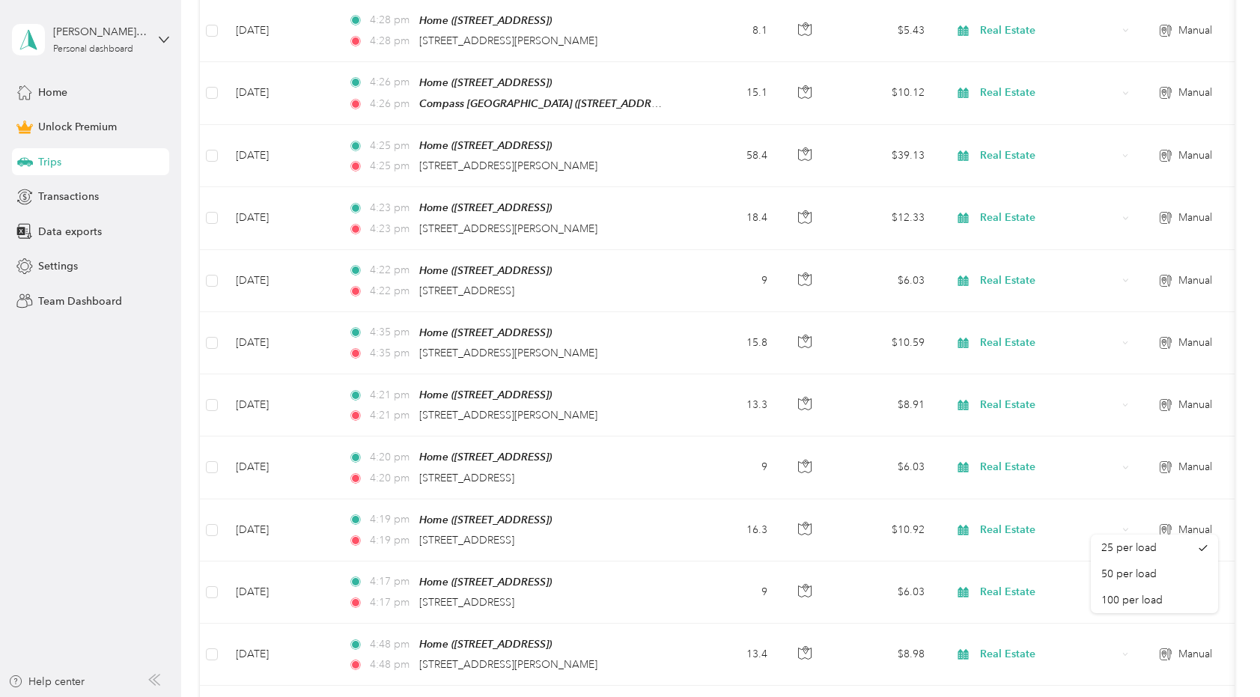
scroll to position [3063, 0]
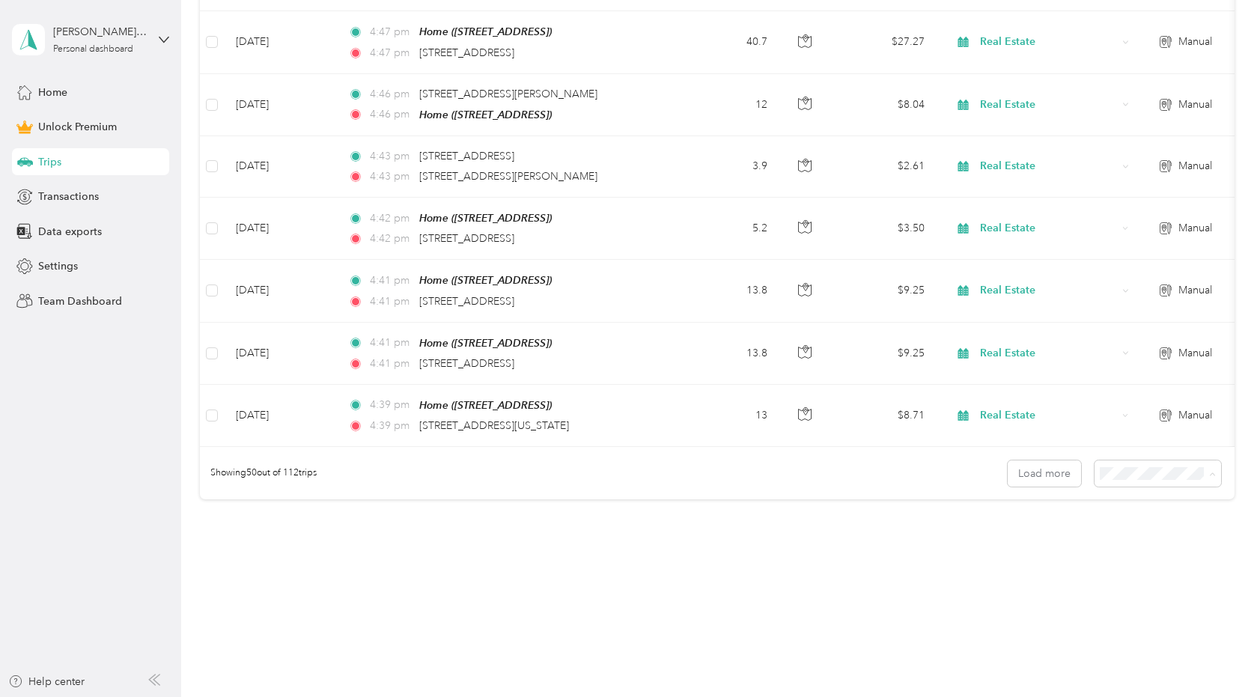
click at [1150, 520] on div "50 per load" at bounding box center [1154, 518] width 106 height 16
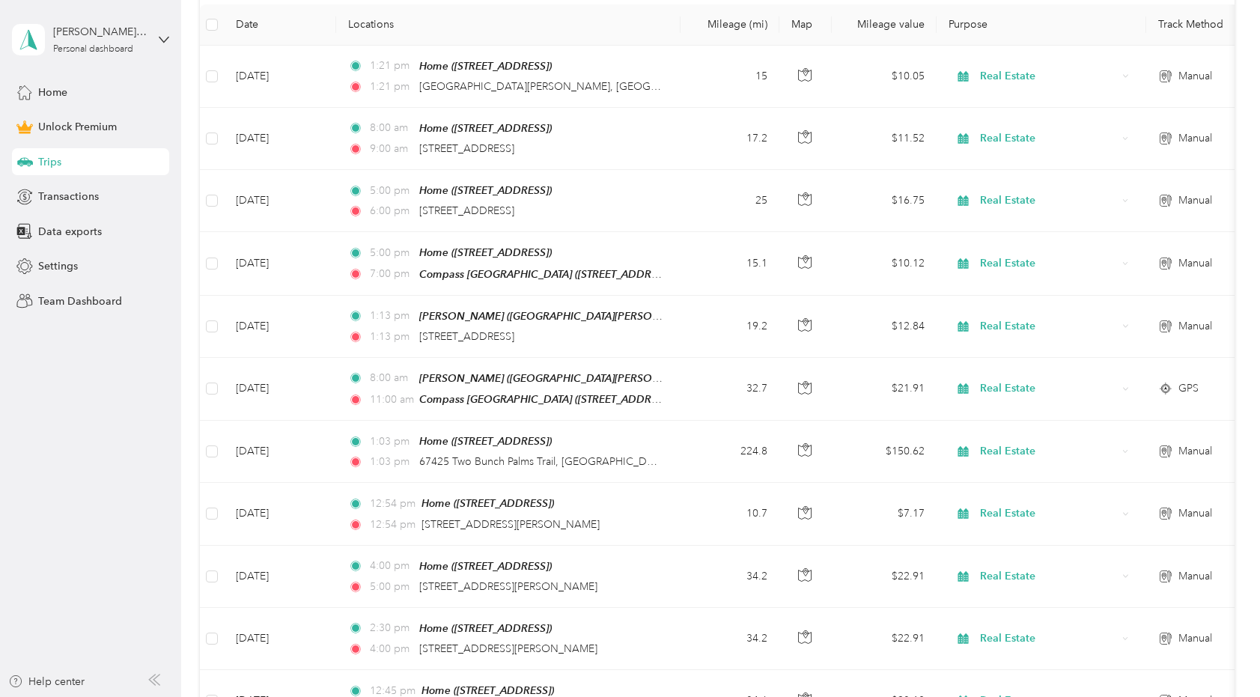
scroll to position [3063, 0]
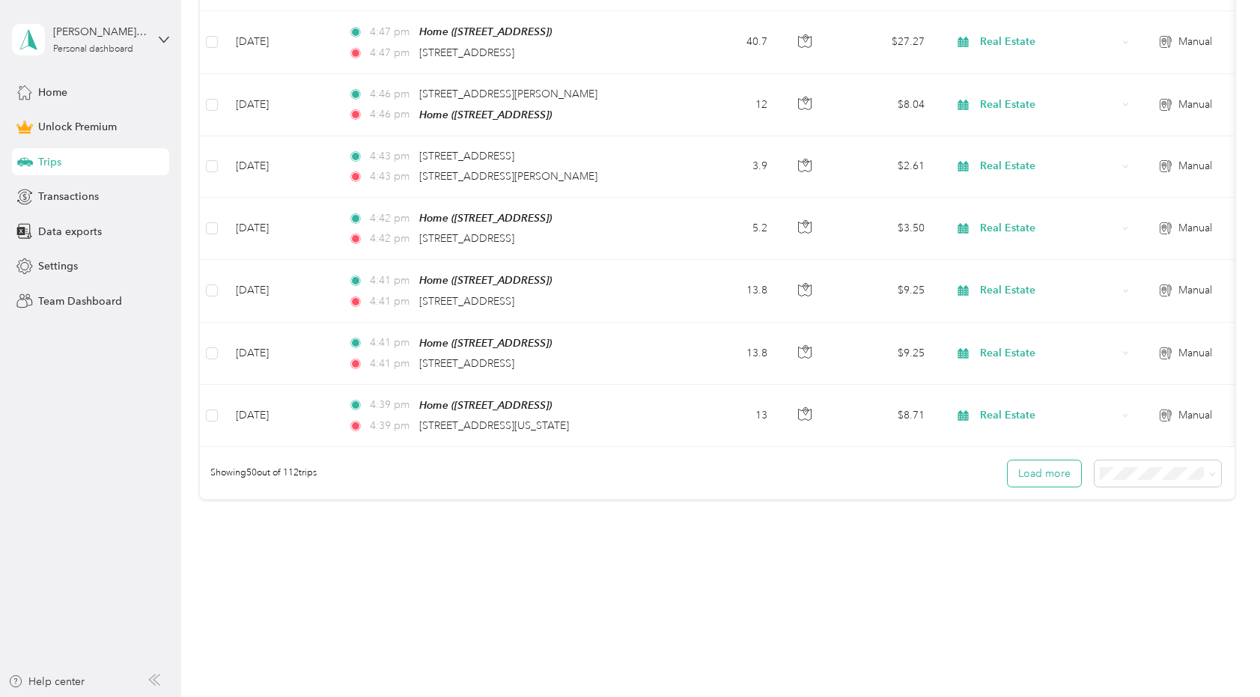
click at [1065, 463] on button "Load more" at bounding box center [1043, 473] width 73 height 26
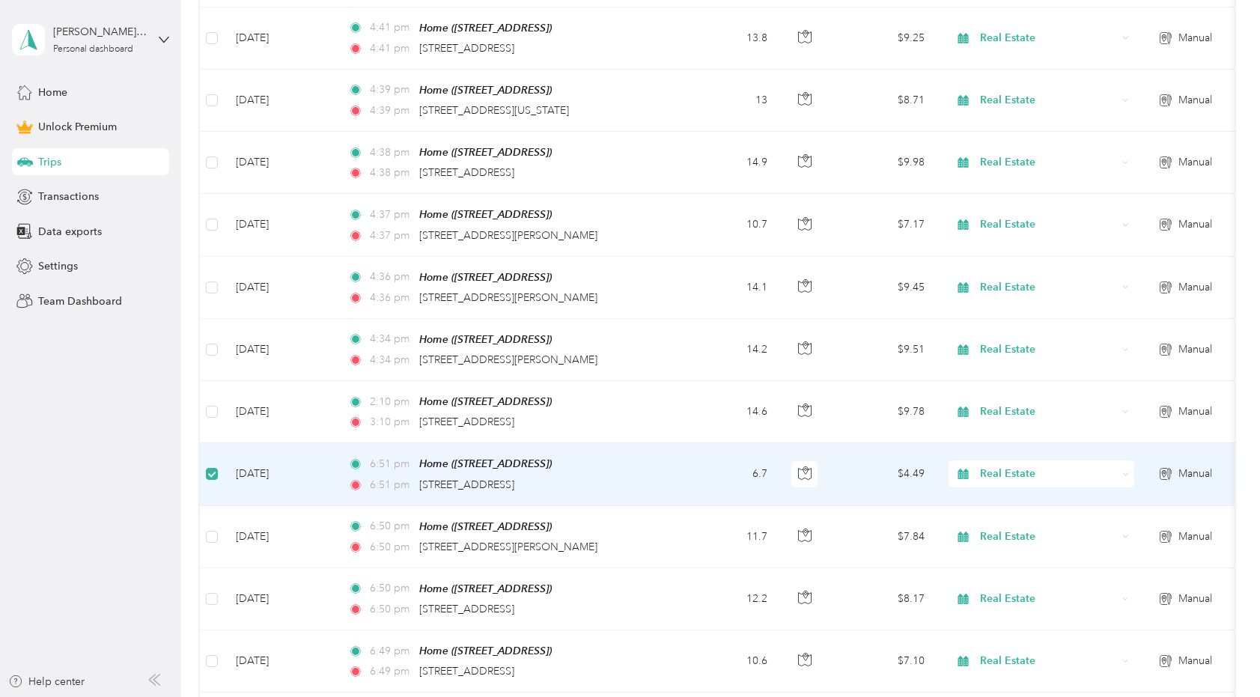
scroll to position [3375, 0]
click at [1178, 467] on span "Manual" at bounding box center [1195, 475] width 34 height 16
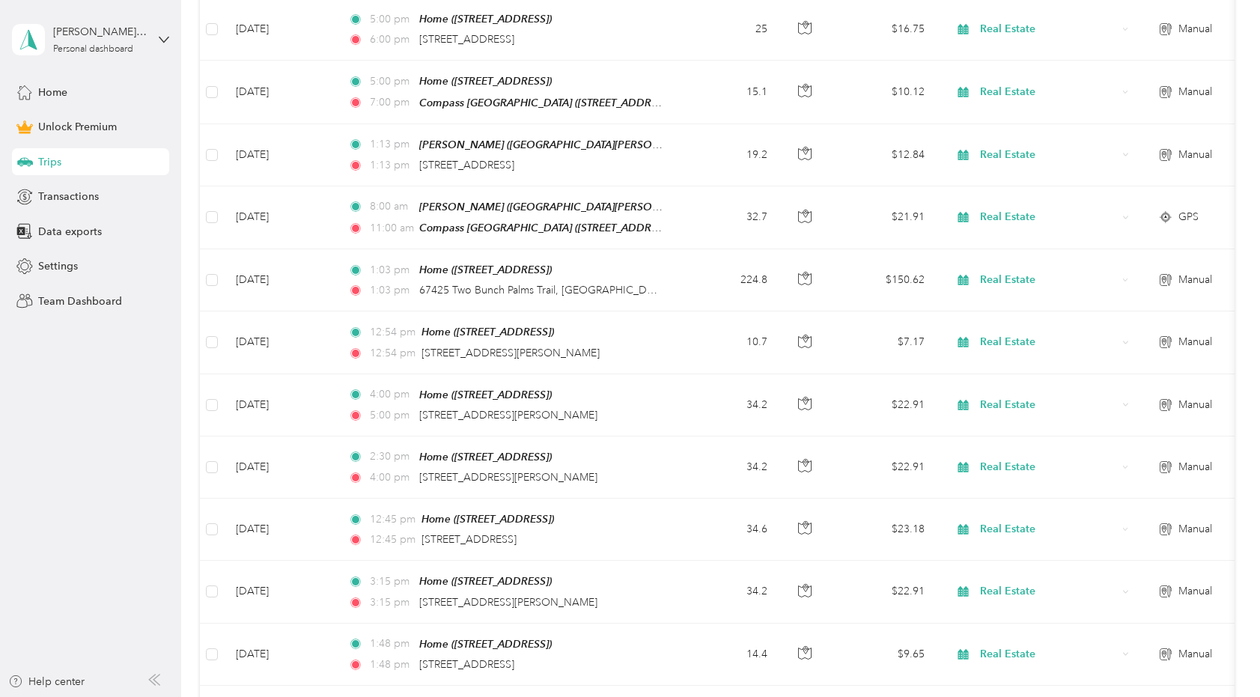
scroll to position [0, 0]
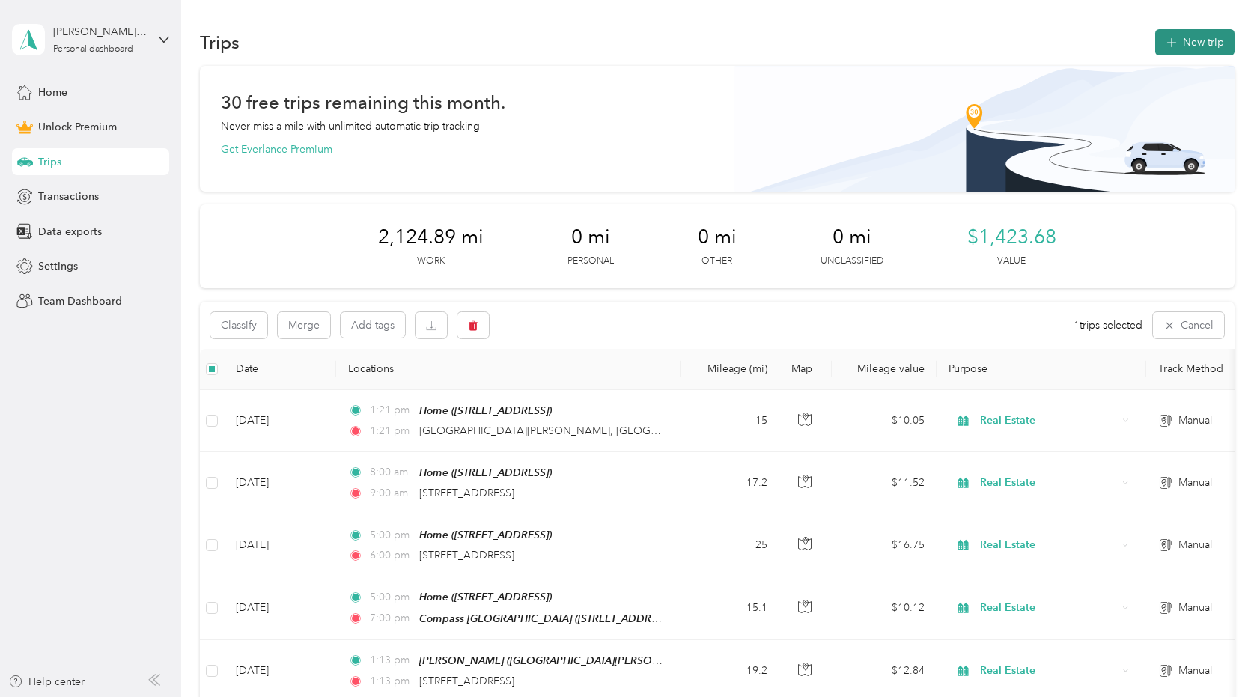
click at [1183, 40] on button "New trip" at bounding box center [1194, 42] width 79 height 26
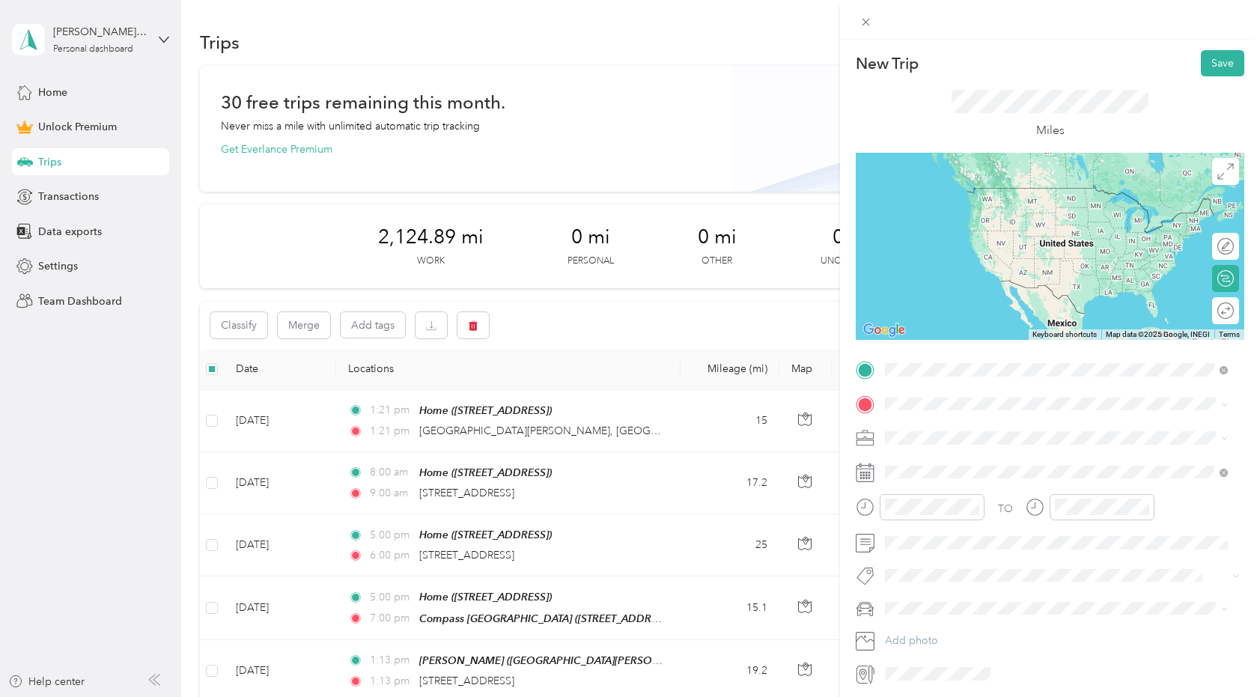
click at [980, 424] on span "[STREET_ADDRESS][US_STATE]" at bounding box center [988, 423] width 150 height 13
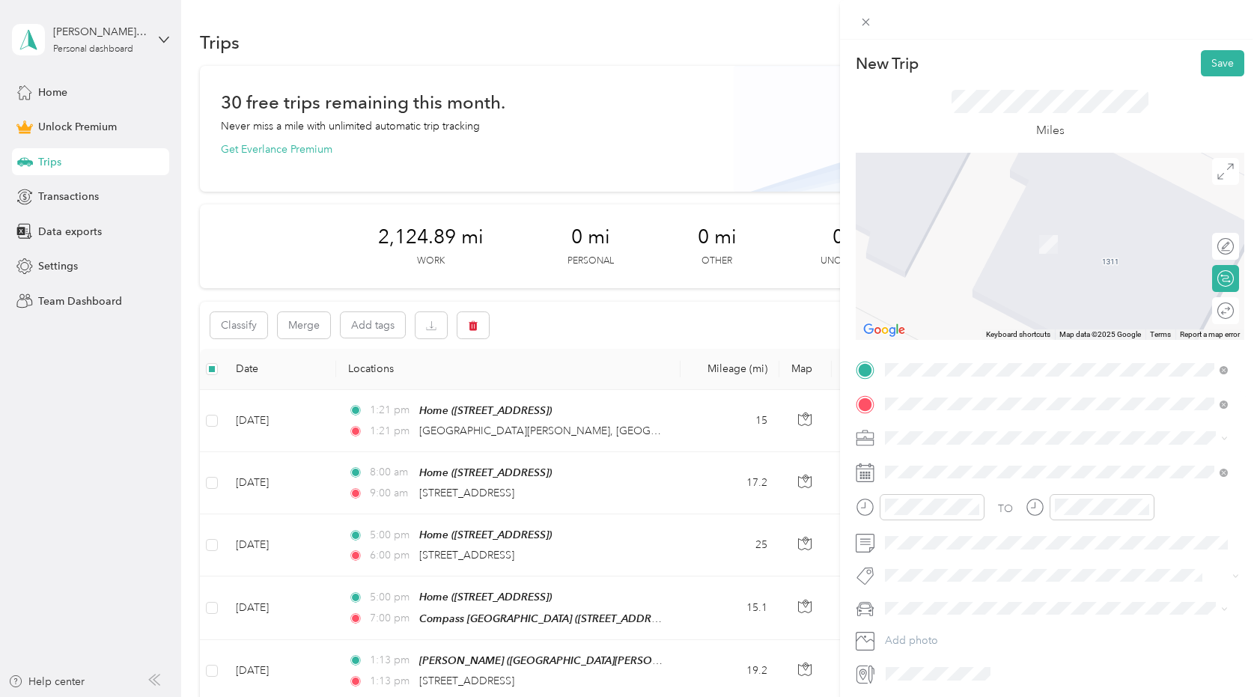
click at [977, 459] on span "[STREET_ADDRESS][US_STATE]" at bounding box center [988, 457] width 150 height 13
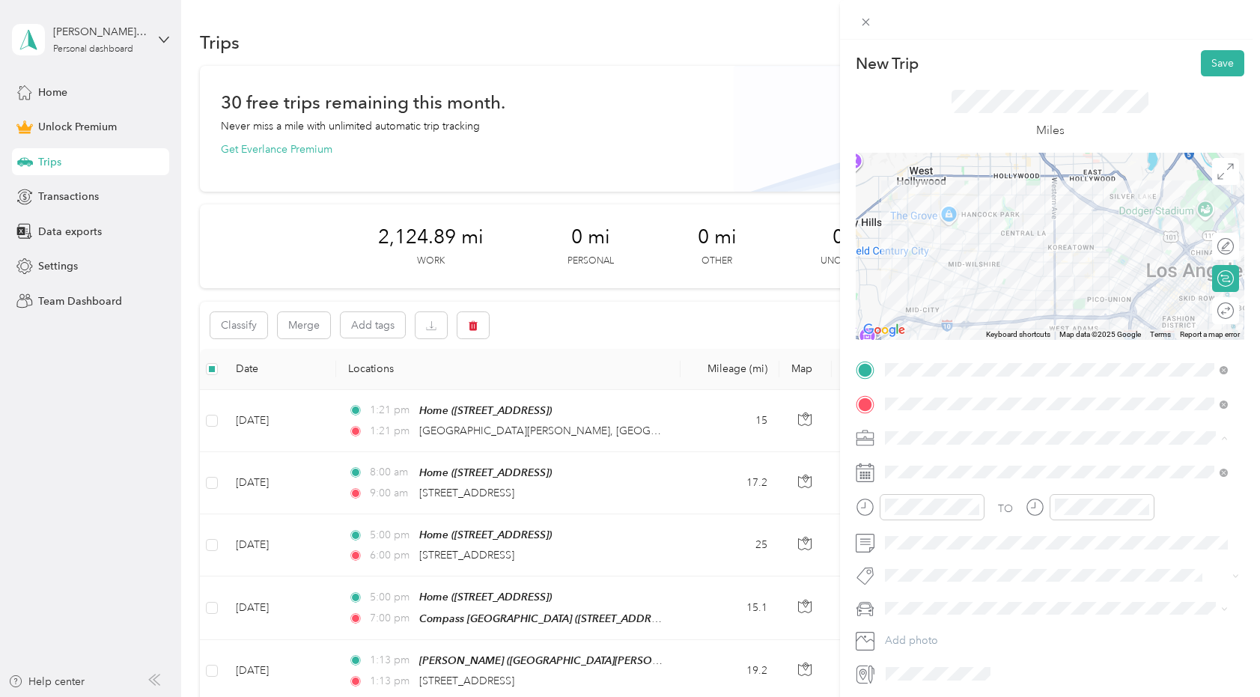
click at [912, 507] on li "Real Estate" at bounding box center [1055, 517] width 353 height 26
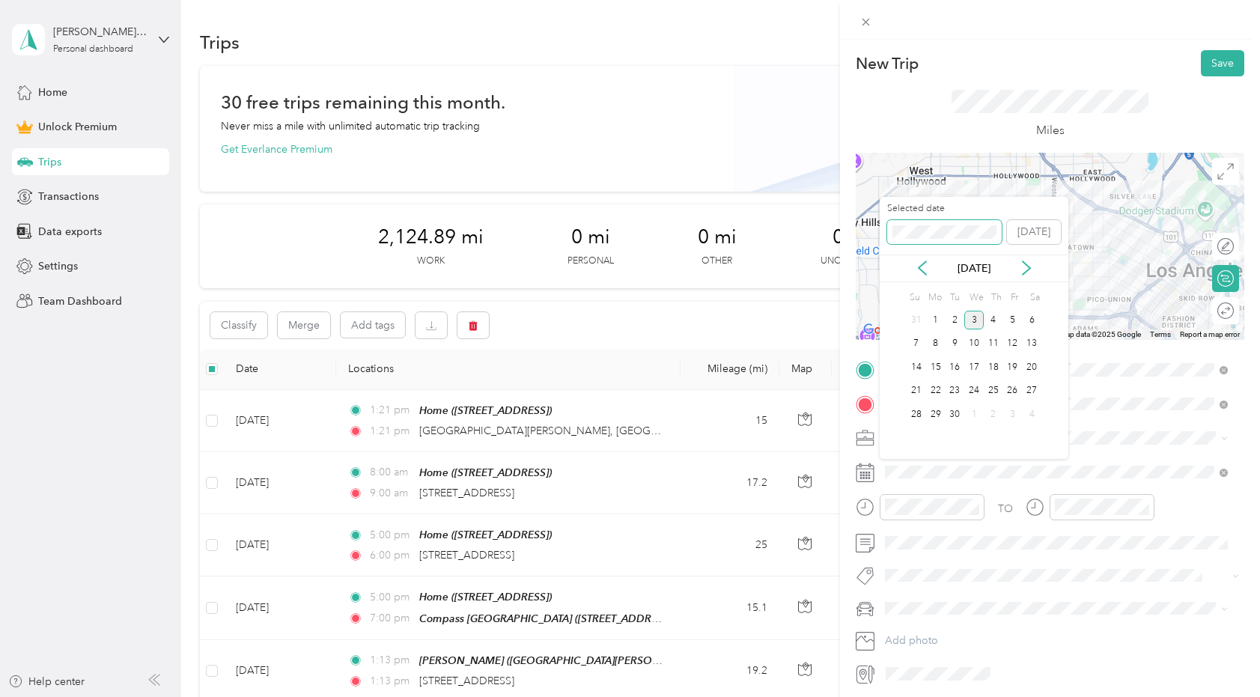
click at [856, 696] on div "New Trip Save This trip cannot be edited because it is either under review, app…" at bounding box center [626, 697] width 1252 height 0
click at [955, 416] on div "27" at bounding box center [954, 414] width 19 height 19
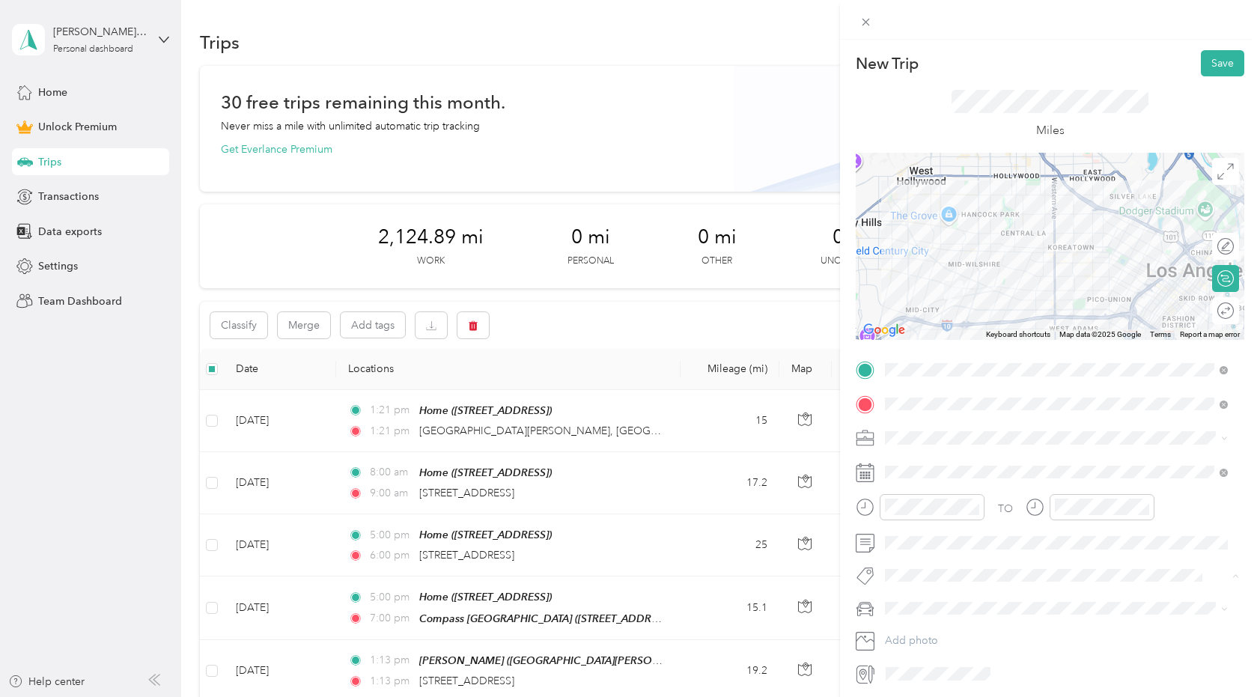
click at [934, 543] on span "House Tour" at bounding box center [923, 540] width 46 height 13
click at [918, 603] on span at bounding box center [1061, 611] width 365 height 24
click at [913, 632] on span "New Car" at bounding box center [910, 635] width 41 height 13
click at [1213, 67] on button "Save" at bounding box center [1222, 63] width 43 height 26
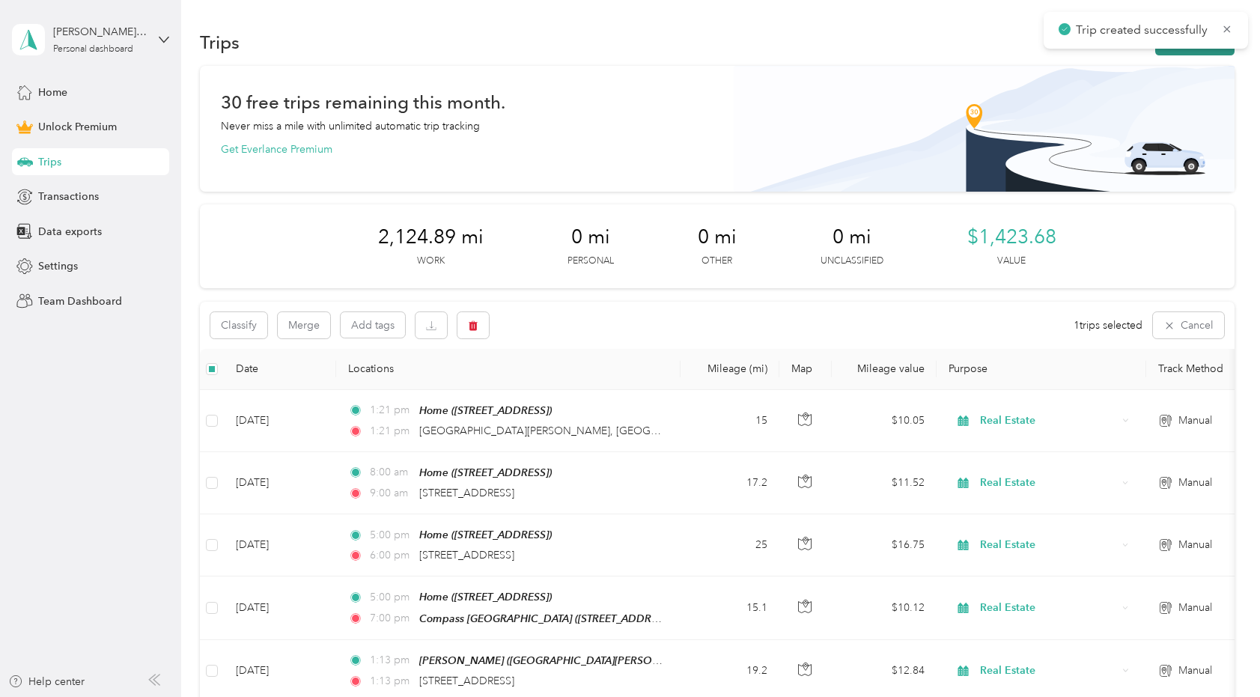
click at [1207, 52] on button "New trip" at bounding box center [1194, 42] width 79 height 26
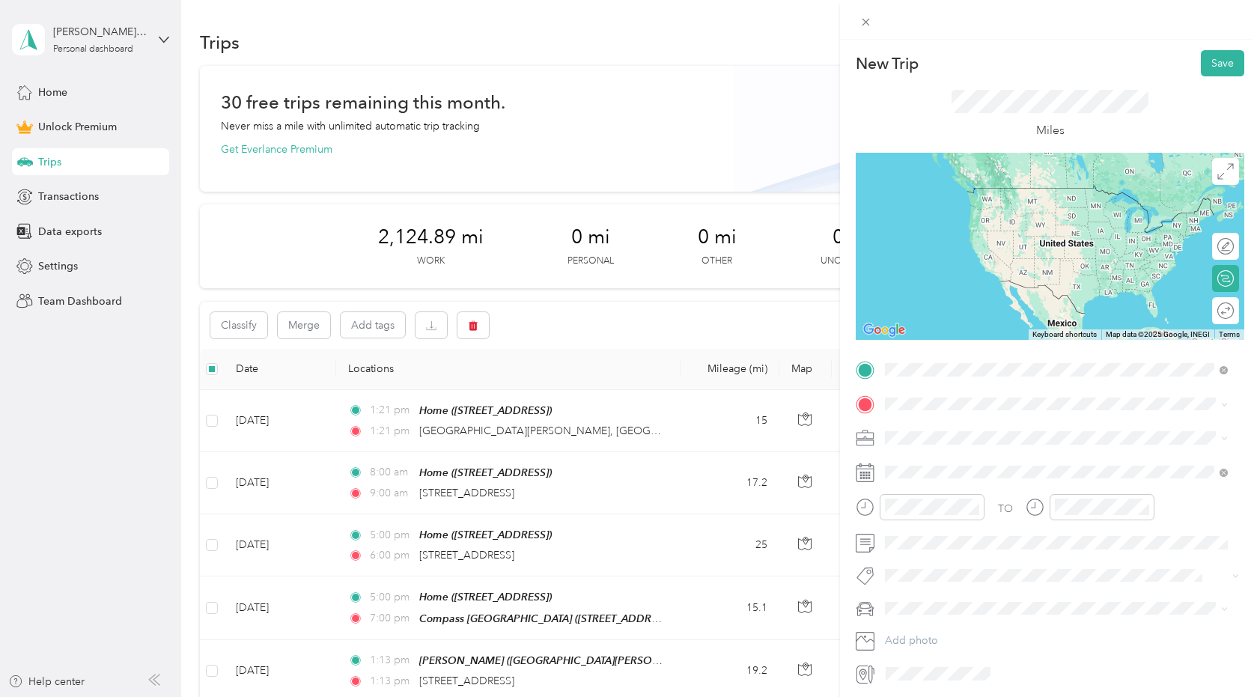
click at [975, 418] on span "[STREET_ADDRESS][US_STATE]" at bounding box center [988, 423] width 150 height 13
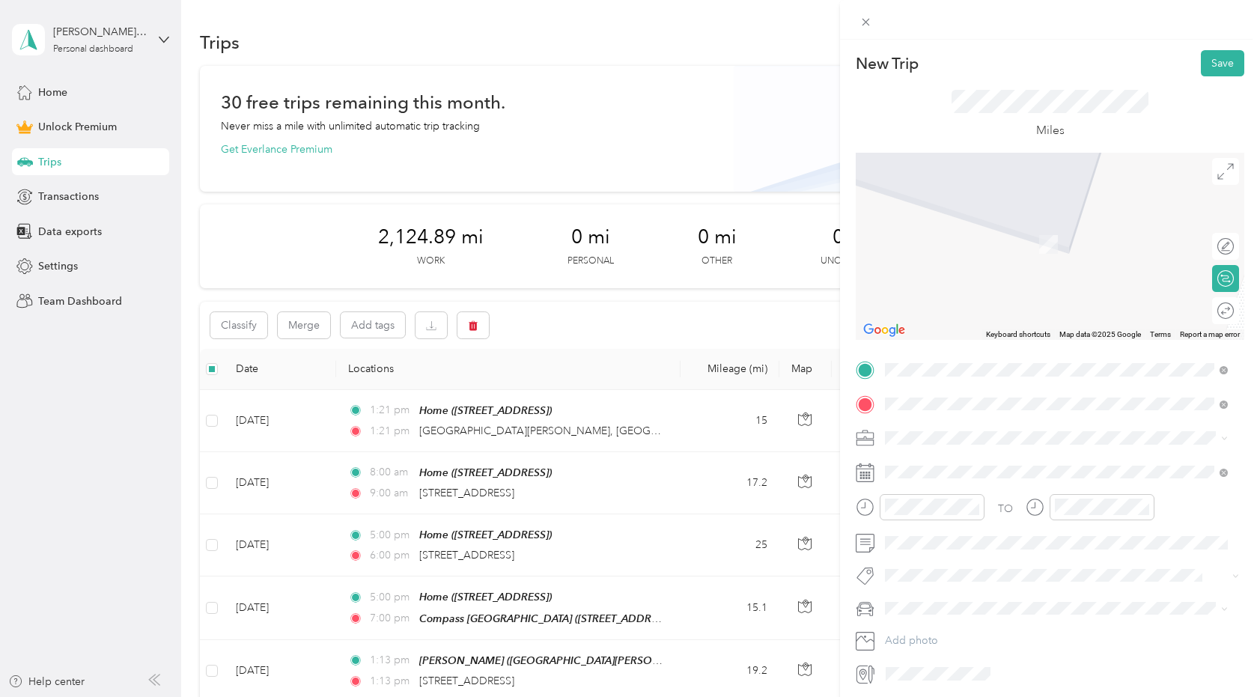
click at [961, 465] on span "[STREET_ADDRESS][PERSON_NAME][US_STATE]" at bounding box center [1029, 457] width 233 height 13
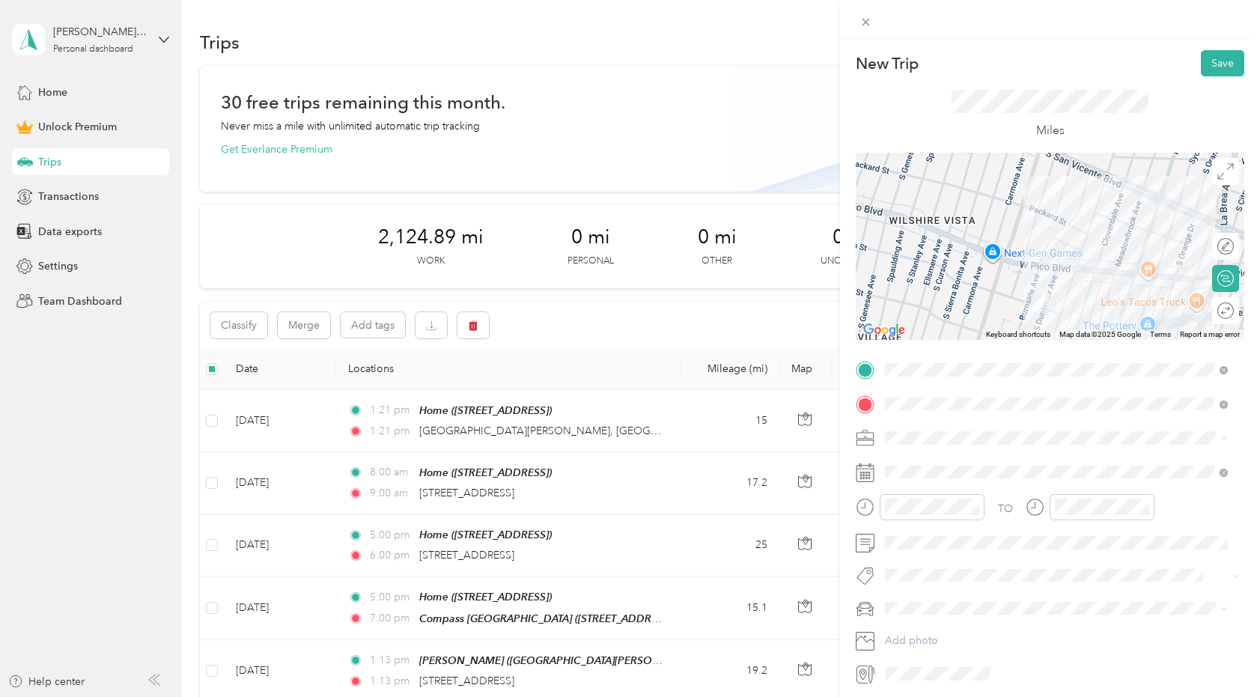
click at [913, 510] on span "Real Estate" at bounding box center [915, 516] width 50 height 13
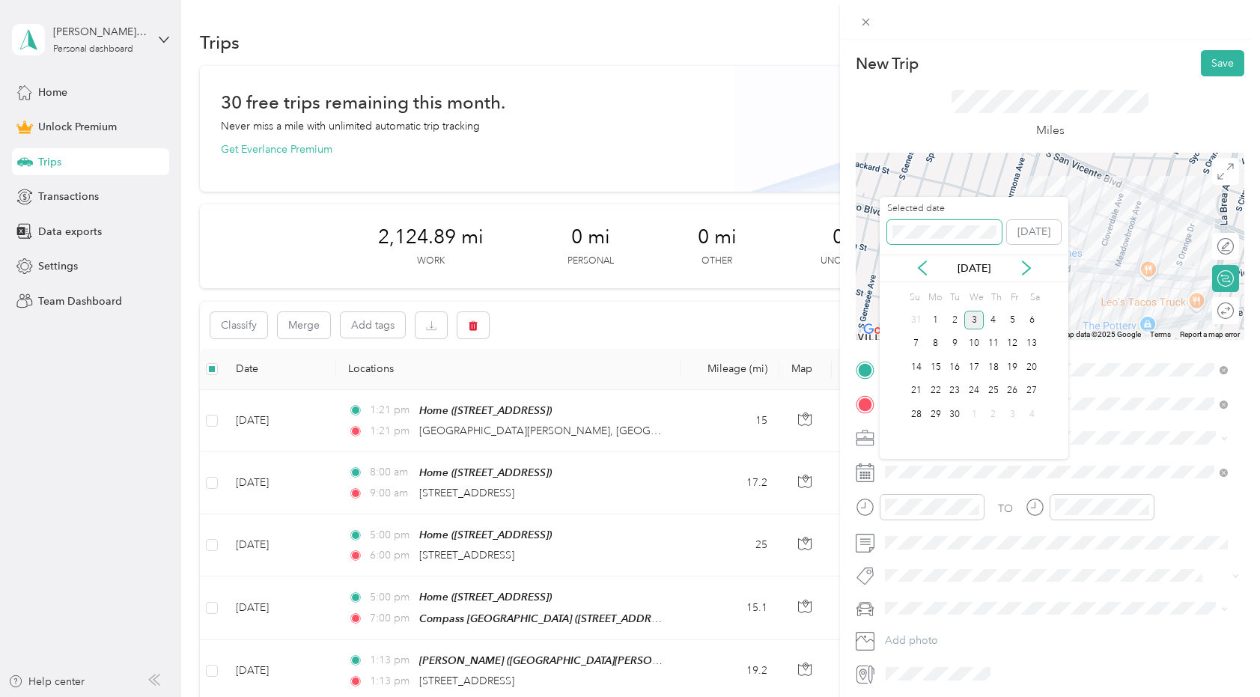
click at [837, 696] on div "New Trip Save This trip cannot be edited because it is either under review, app…" at bounding box center [626, 697] width 1252 height 0
click at [880, 234] on div "Selected date [DATE]" at bounding box center [973, 228] width 189 height 52
click at [954, 412] on div "27" at bounding box center [954, 414] width 19 height 19
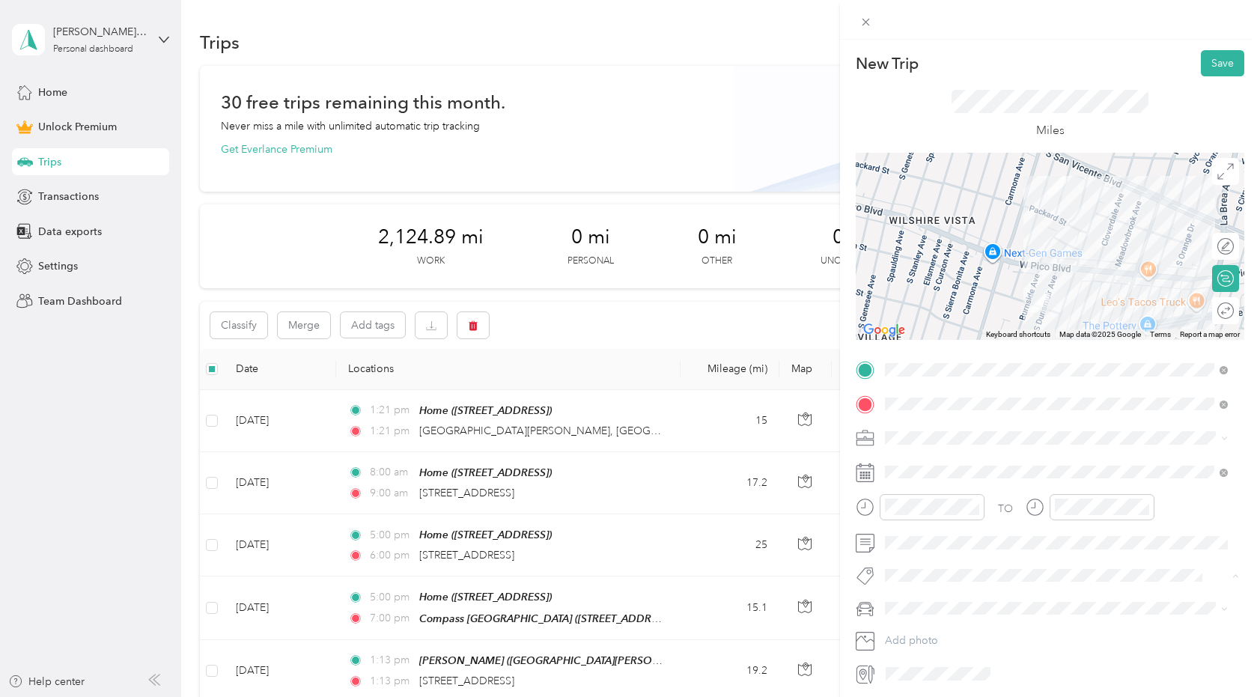
click at [931, 531] on li "House Tour" at bounding box center [1055, 541] width 353 height 29
click at [915, 638] on span "New Car" at bounding box center [910, 637] width 41 height 13
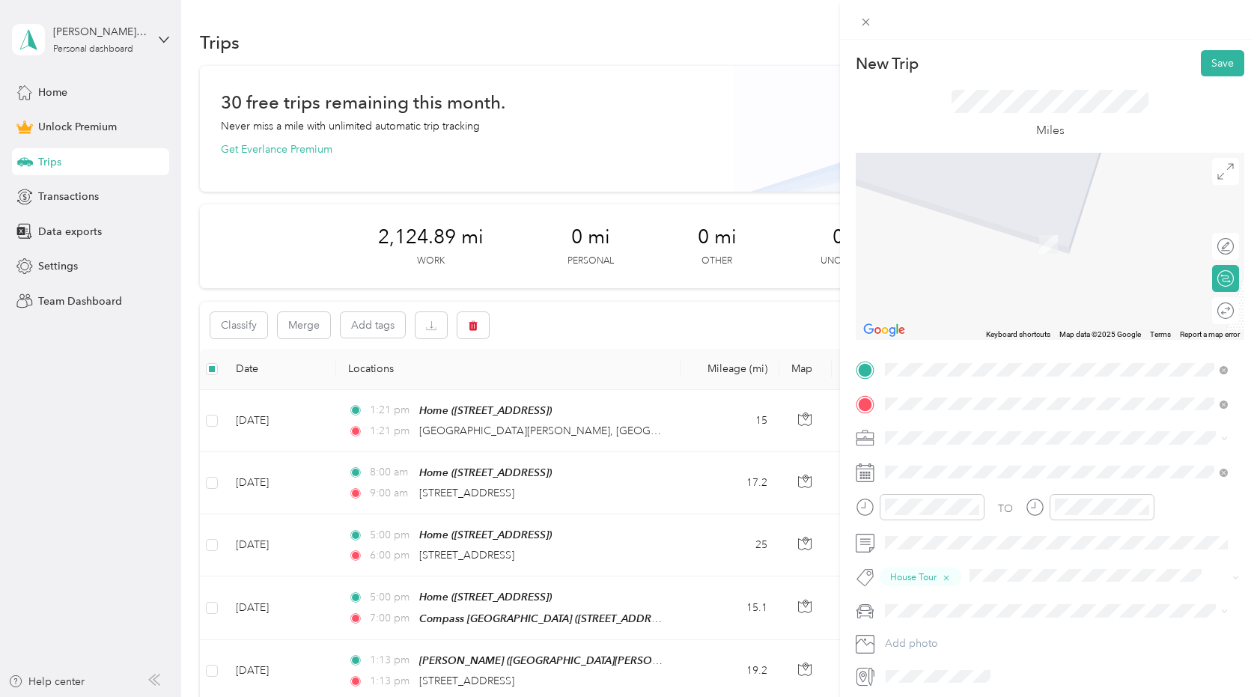
click at [918, 465] on span "[STREET_ADDRESS][US_STATE]" at bounding box center [988, 457] width 150 height 13
click at [946, 468] on div "Home [STREET_ADDRESS]" at bounding box center [960, 472] width 95 height 31
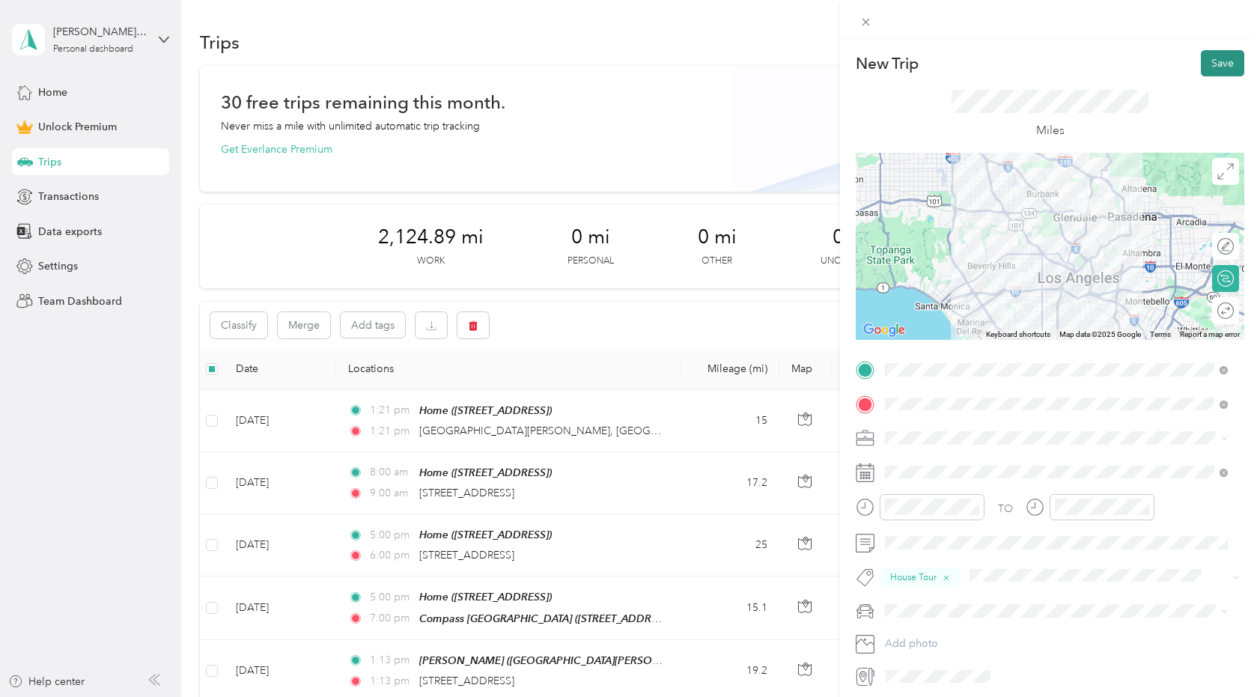
click at [1220, 62] on button "Save" at bounding box center [1222, 63] width 43 height 26
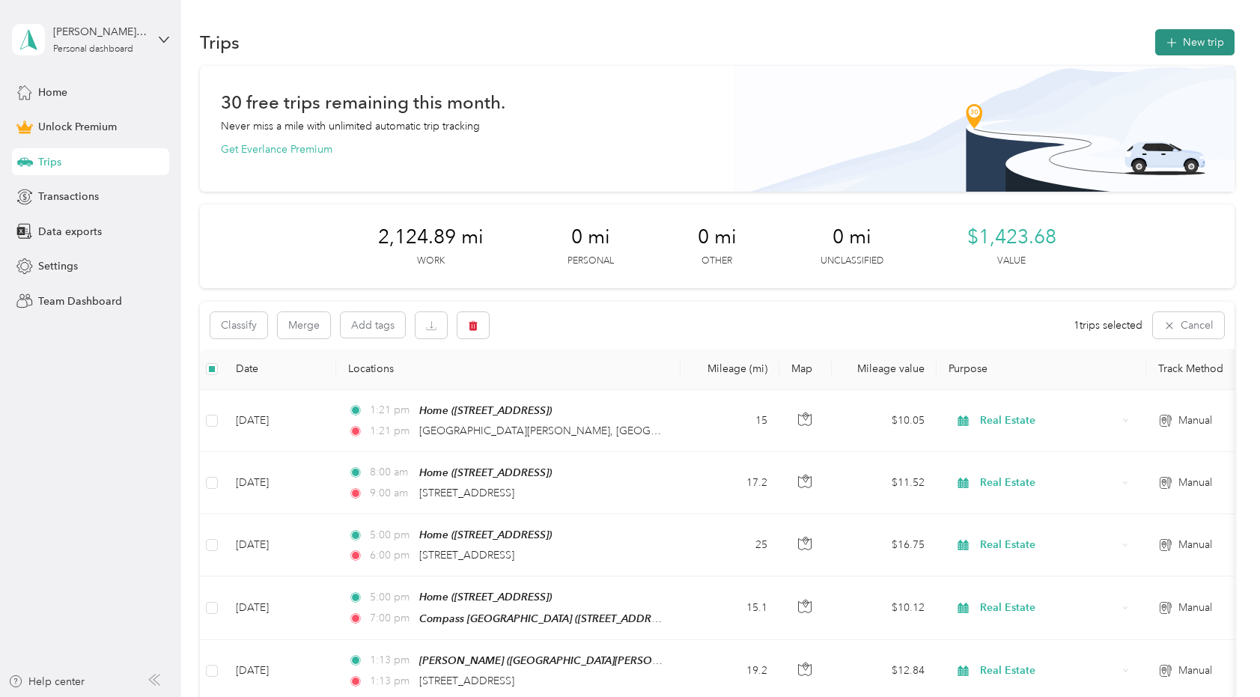
click at [1202, 51] on button "New trip" at bounding box center [1194, 42] width 79 height 26
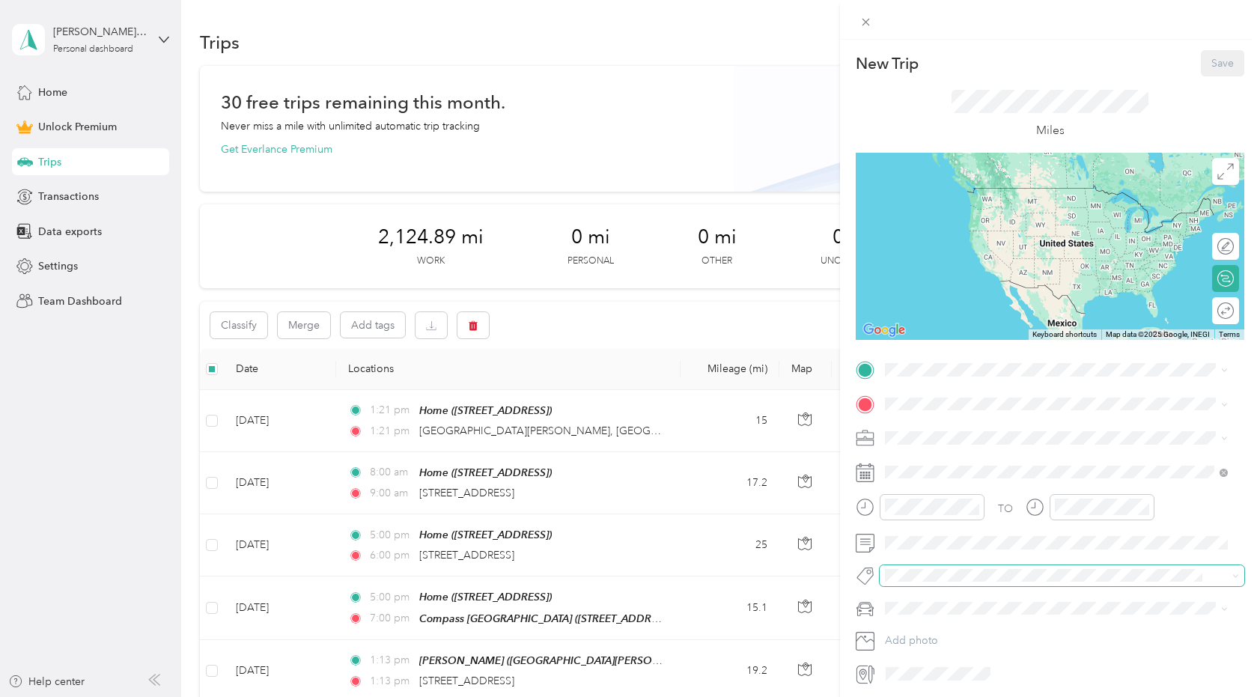
click at [902, 585] on span at bounding box center [1061, 575] width 365 height 21
click at [911, 545] on button "House Tour" at bounding box center [923, 541] width 67 height 19
click at [912, 524] on div at bounding box center [919, 512] width 129 height 37
click at [900, 603] on span at bounding box center [1061, 611] width 365 height 24
click at [901, 634] on span "New Car" at bounding box center [910, 637] width 41 height 13
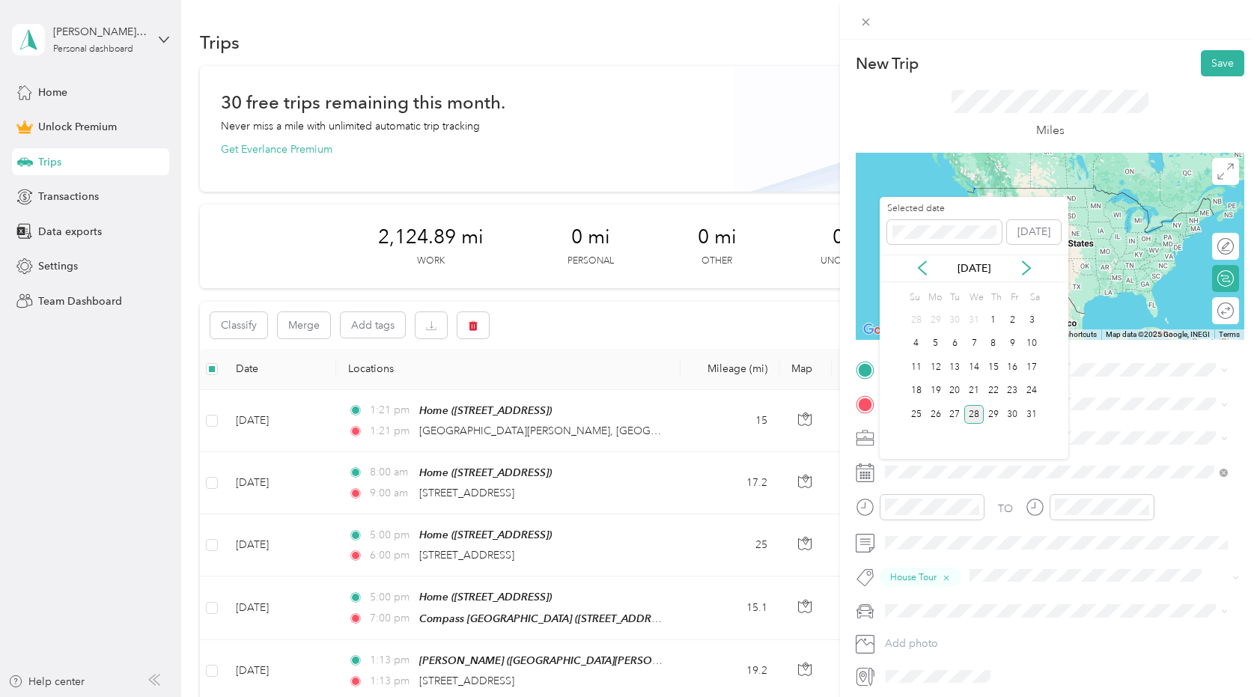
click at [975, 407] on div "28" at bounding box center [973, 414] width 19 height 19
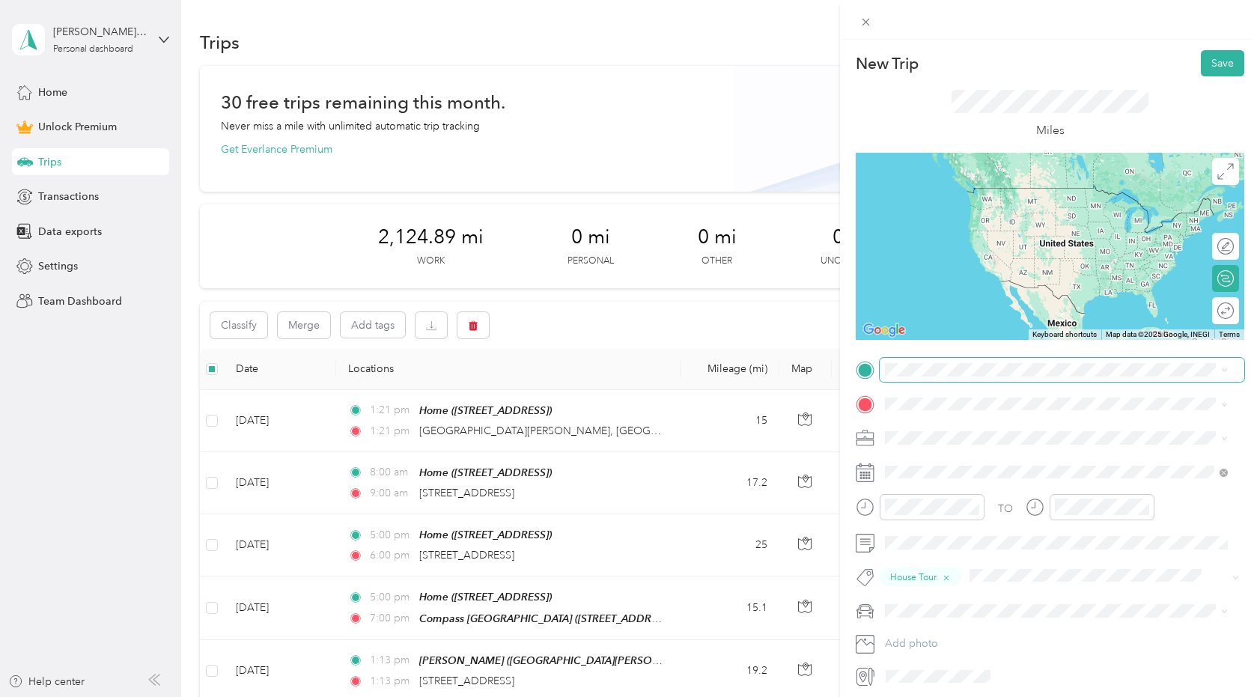
click at [930, 362] on span at bounding box center [1061, 370] width 365 height 24
click at [936, 444] on span "[STREET_ADDRESS]" at bounding box center [960, 445] width 95 height 13
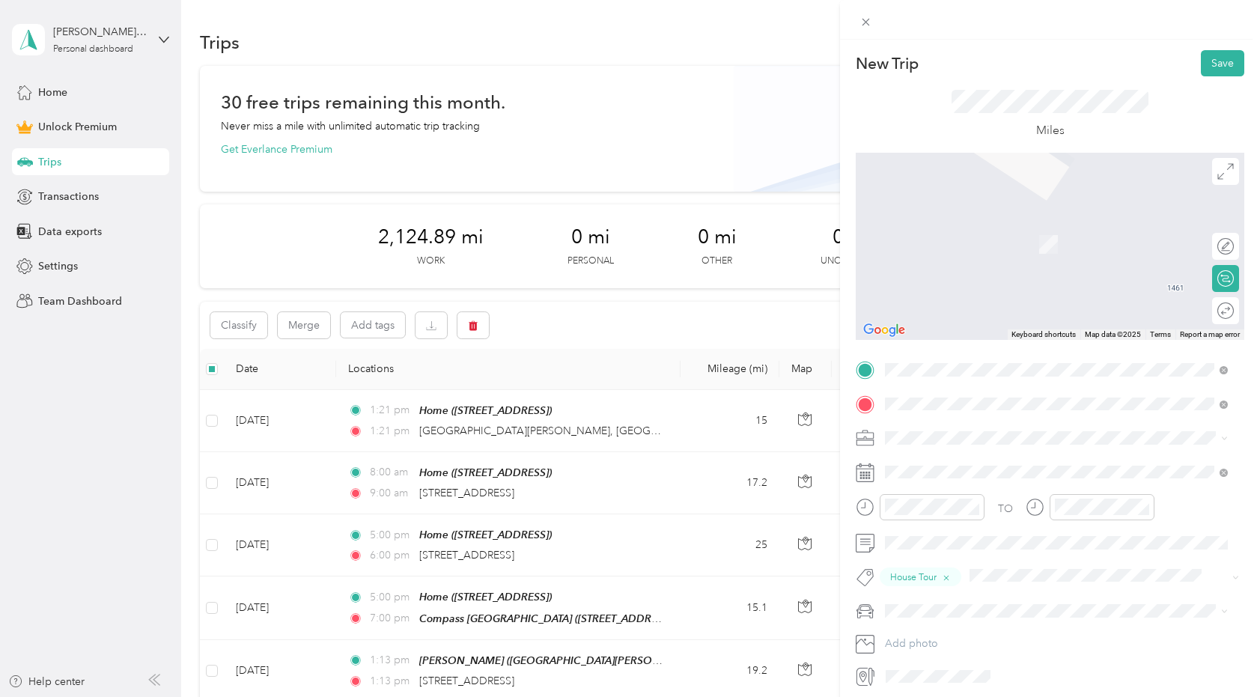
click at [935, 465] on span "[STREET_ADDRESS][US_STATE]" at bounding box center [988, 457] width 150 height 13
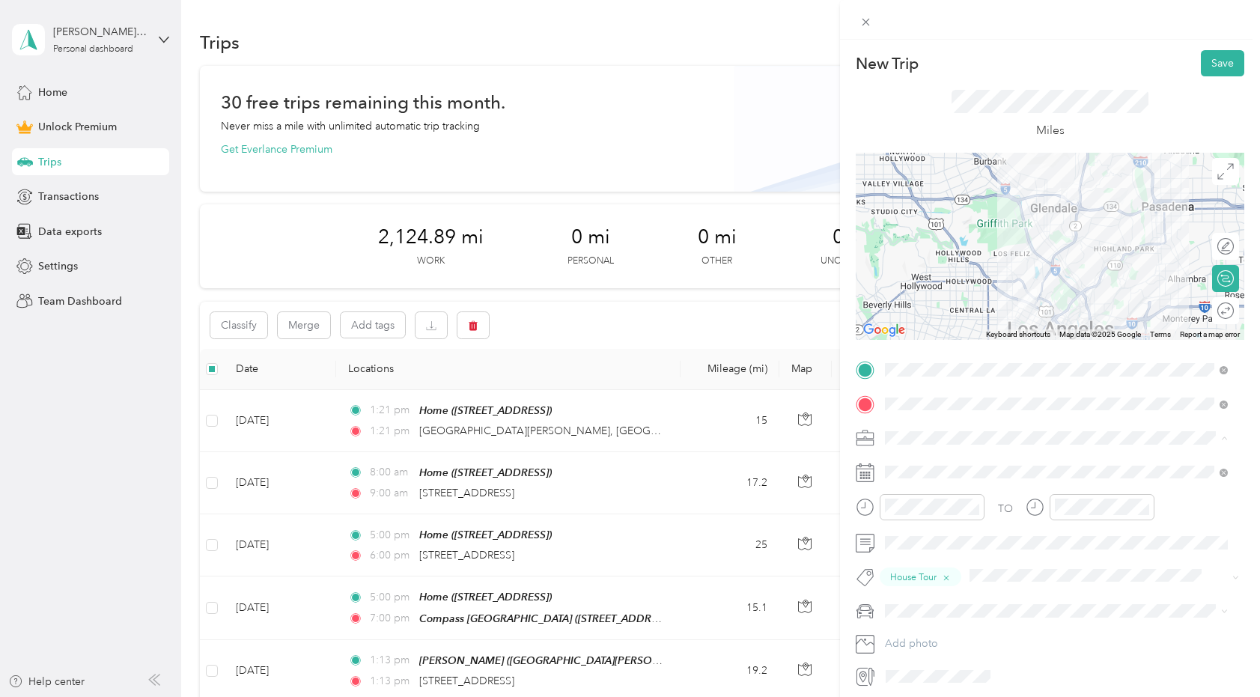
click at [907, 509] on div "Real Estate" at bounding box center [1056, 517] width 332 height 16
click at [1213, 318] on div "Round trip" at bounding box center [1173, 310] width 131 height 27
click at [1210, 310] on div at bounding box center [1217, 310] width 31 height 16
click at [1201, 65] on button "Save" at bounding box center [1222, 63] width 43 height 26
